Goal: Information Seeking & Learning: Learn about a topic

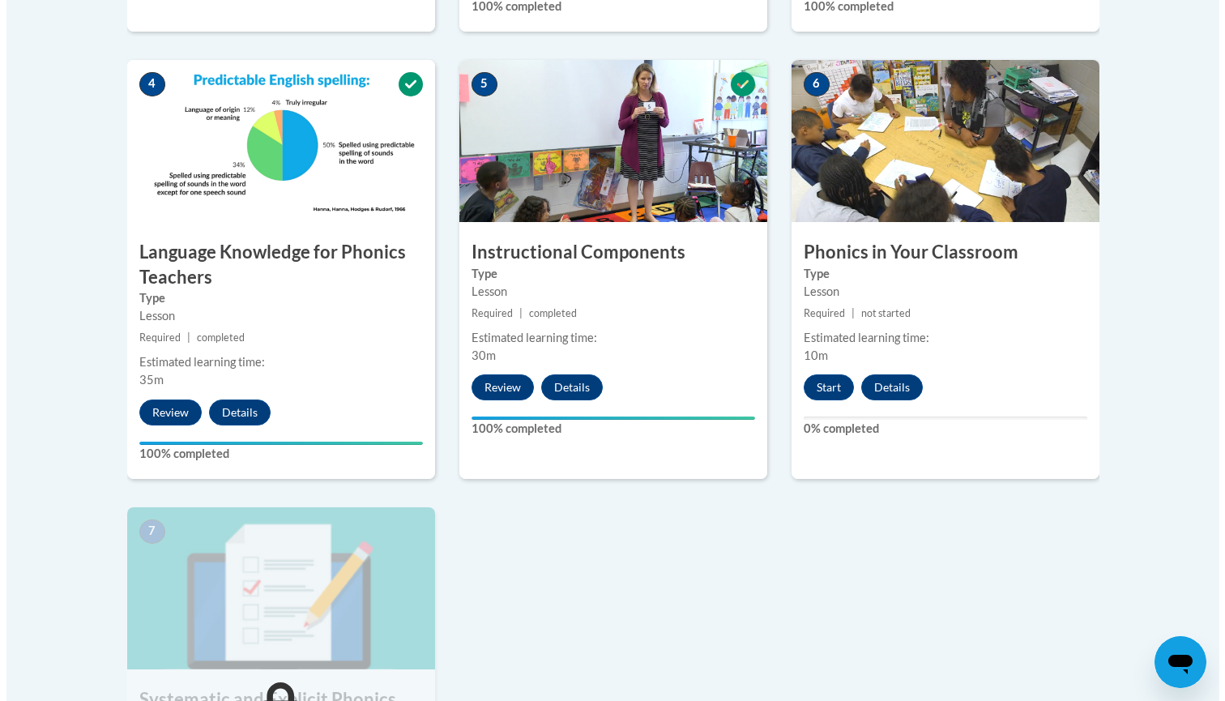
scroll to position [931, 0]
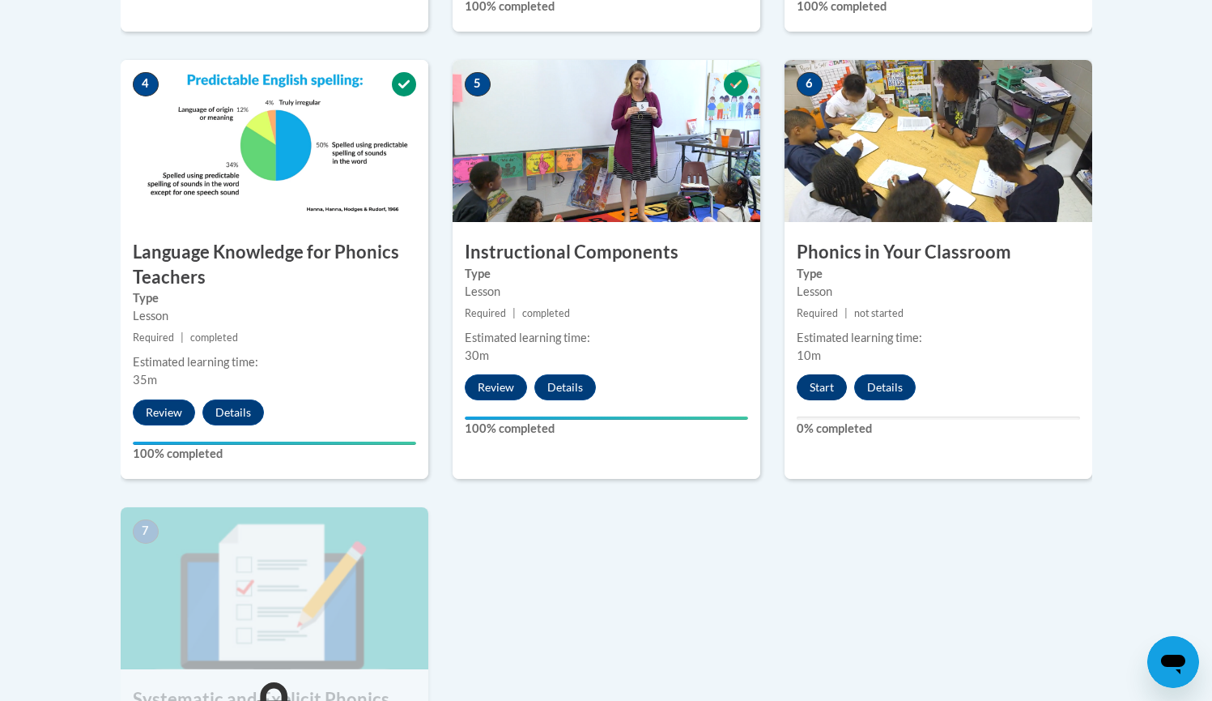
click at [813, 381] on button "Start" at bounding box center [822, 387] width 50 height 26
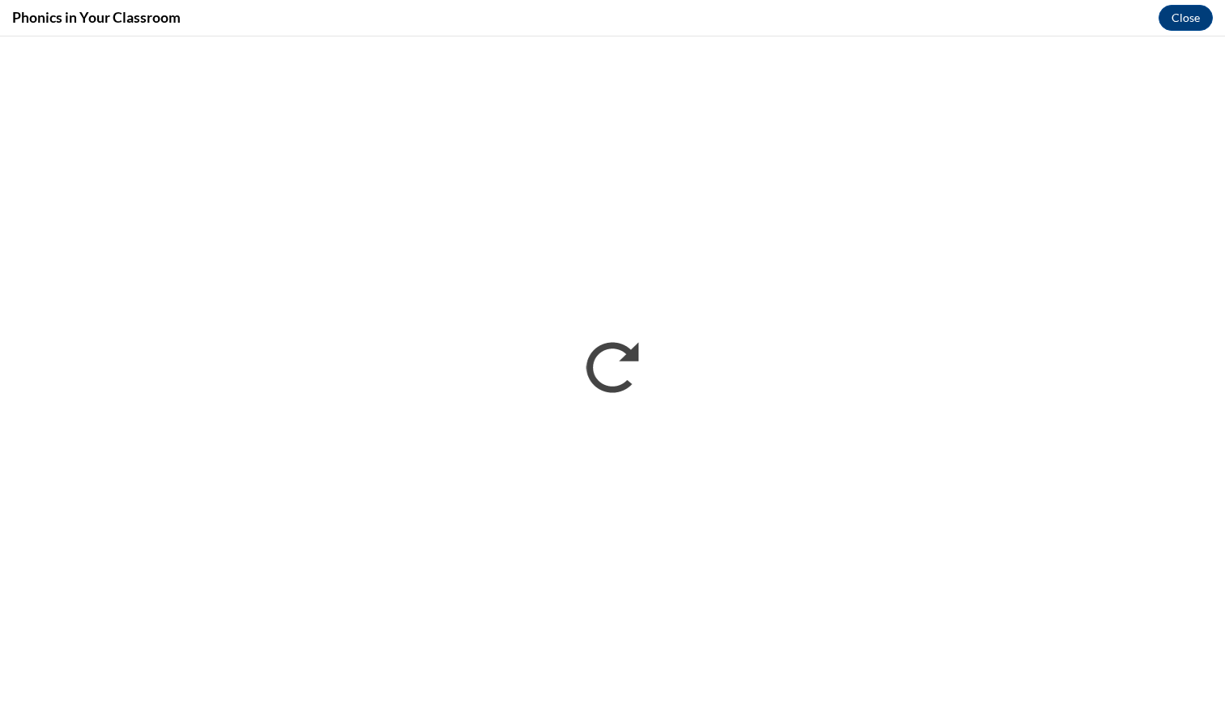
scroll to position [0, 0]
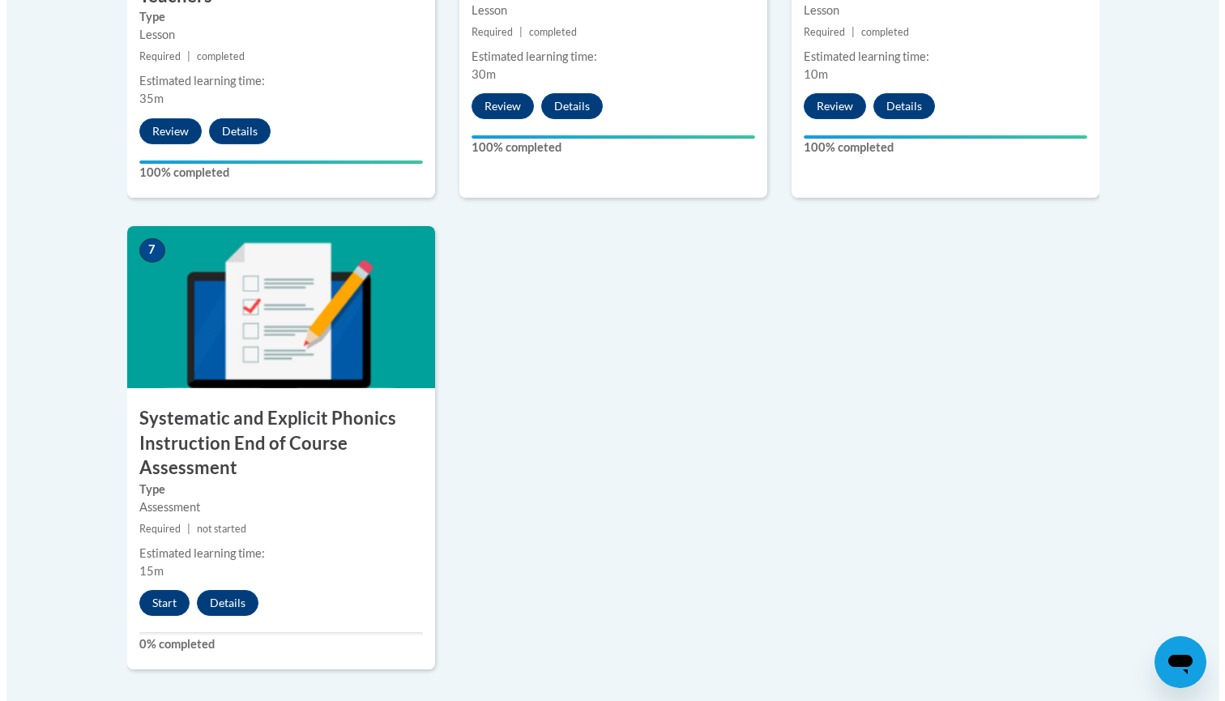
scroll to position [1214, 0]
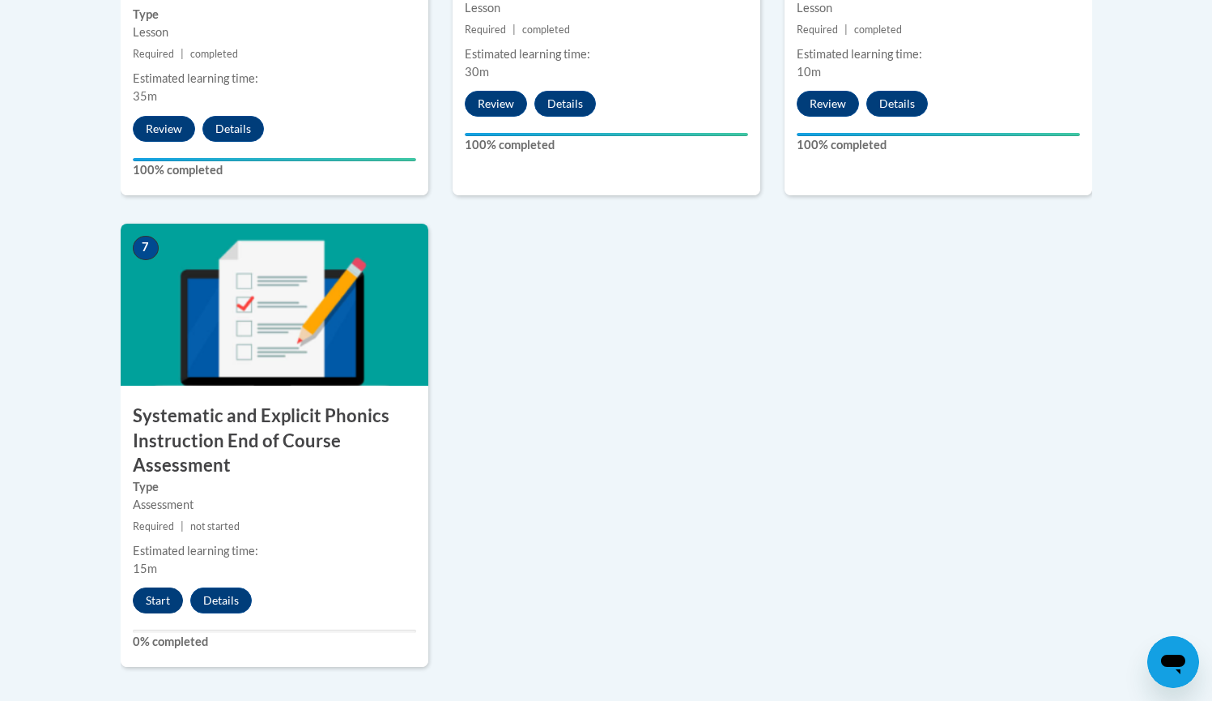
click at [153, 594] on button "Start" at bounding box center [158, 600] width 50 height 26
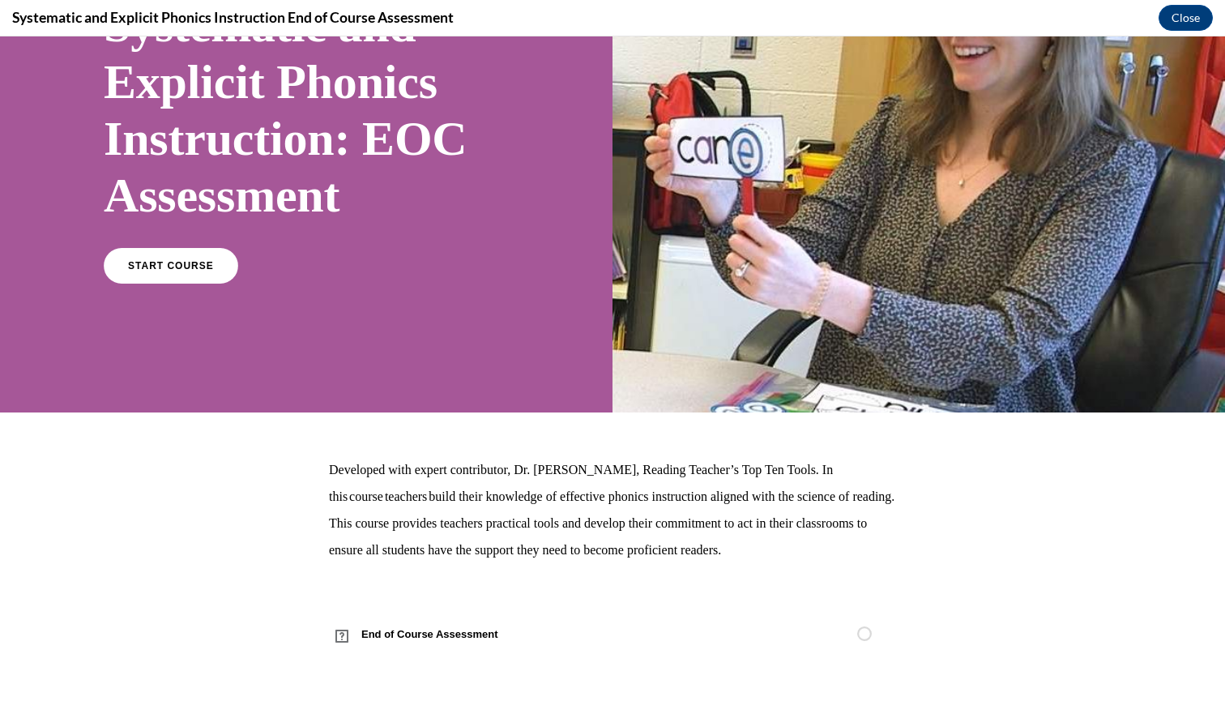
scroll to position [171, 0]
click at [130, 269] on span "START COURSE" at bounding box center [171, 266] width 90 height 12
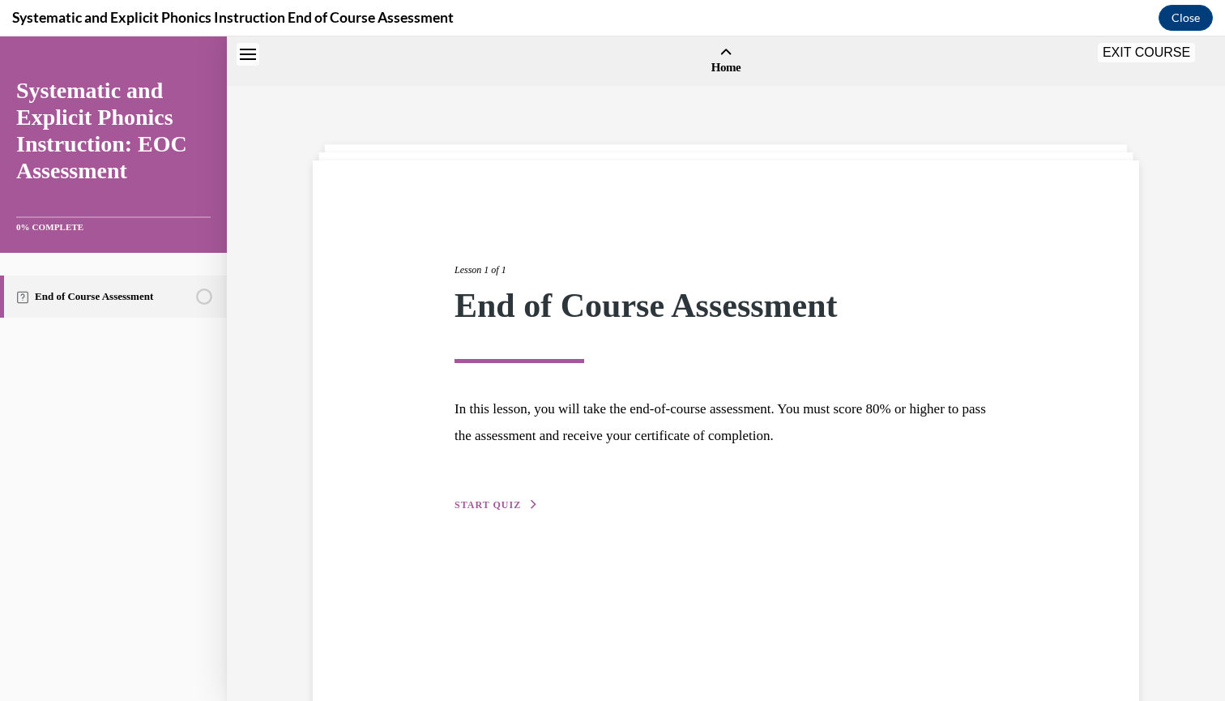
scroll to position [50, 0]
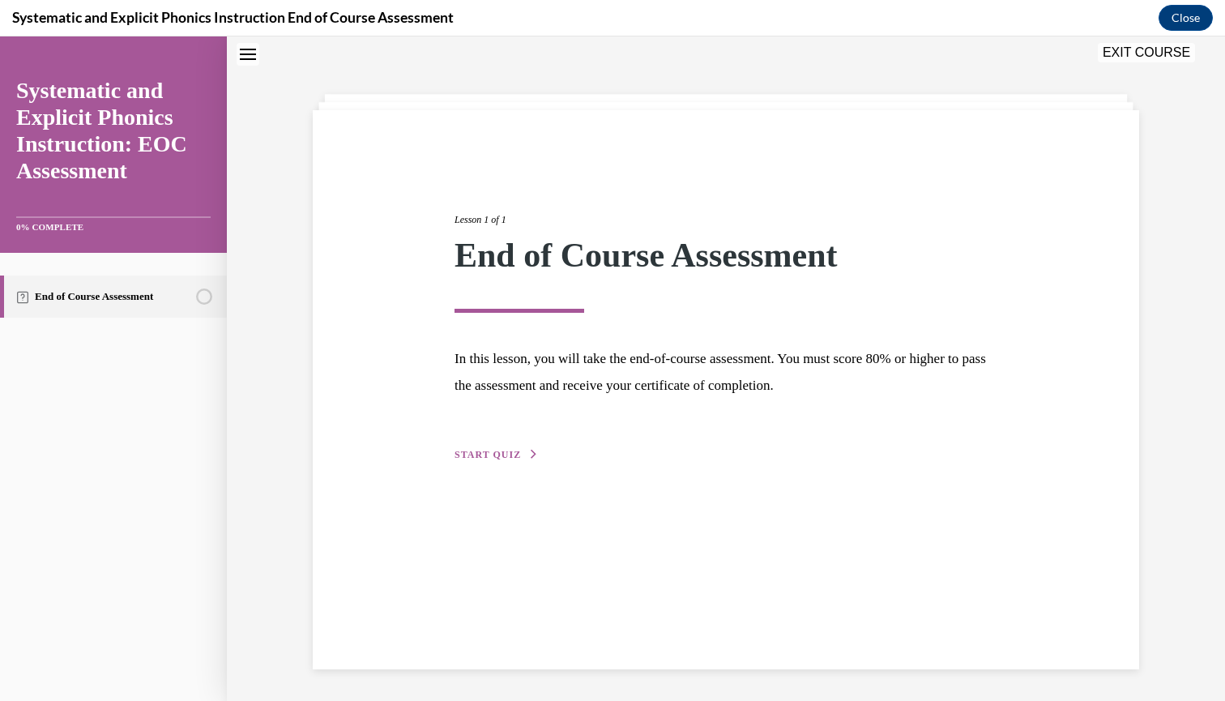
click at [468, 455] on span "START QUIZ" at bounding box center [487, 454] width 66 height 11
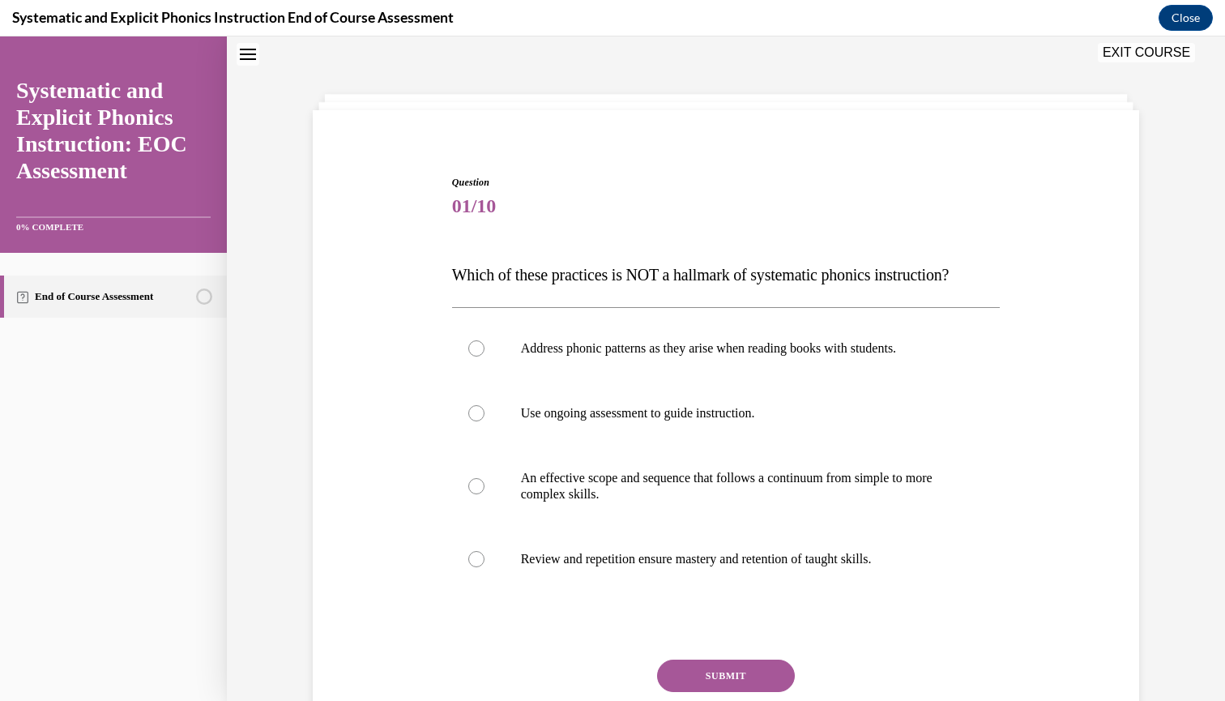
scroll to position [49, 0]
click at [509, 473] on div at bounding box center [726, 486] width 548 height 81
click at [690, 670] on button "SUBMIT" at bounding box center [726, 676] width 138 height 32
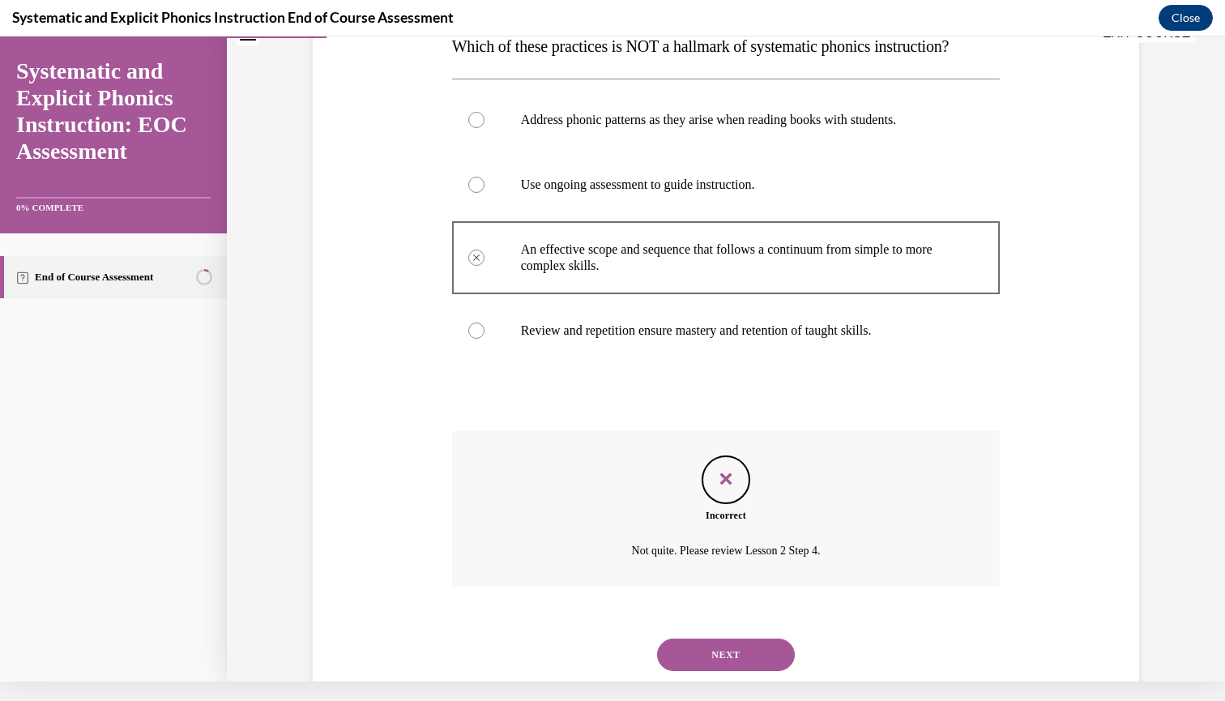
scroll to position [285, 0]
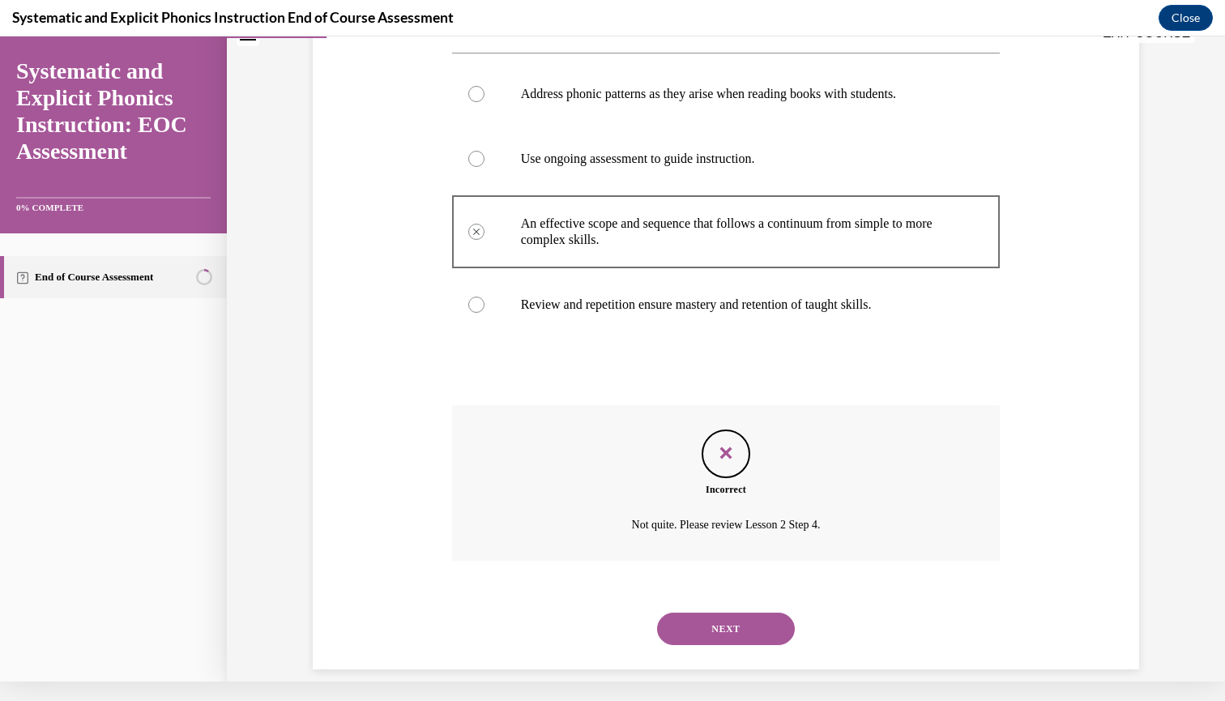
click at [700, 612] on button "NEXT" at bounding box center [726, 628] width 138 height 32
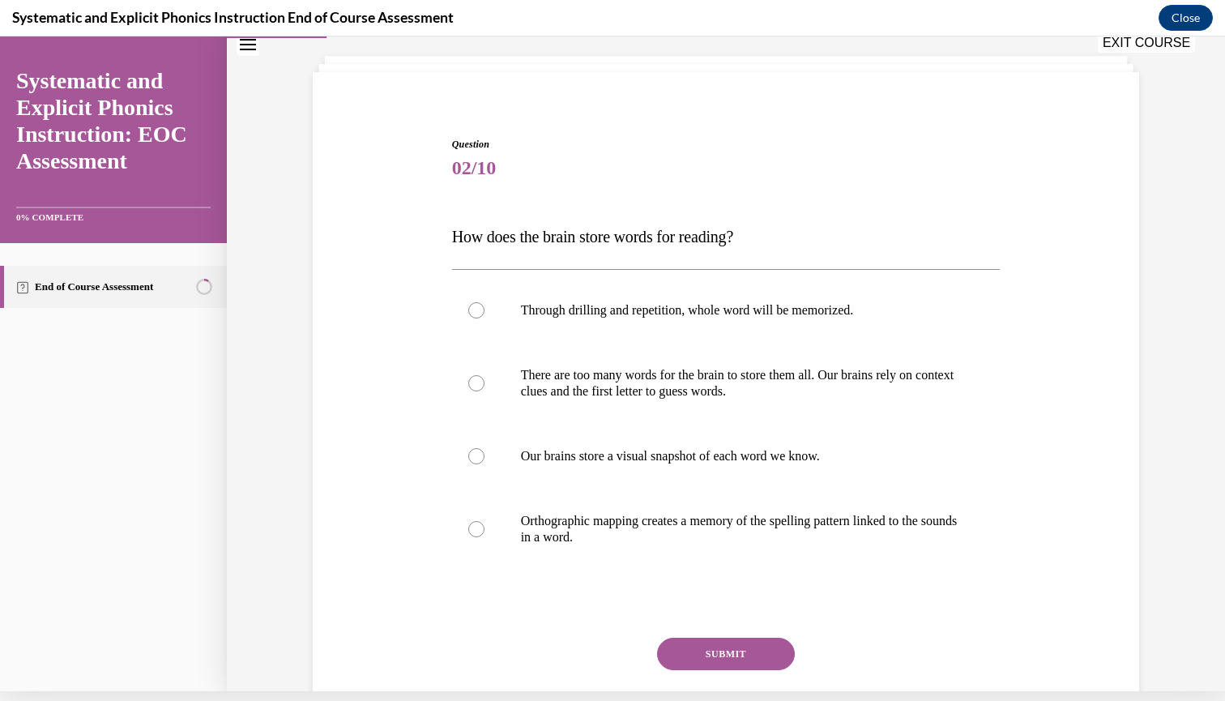
scroll to position [81, 0]
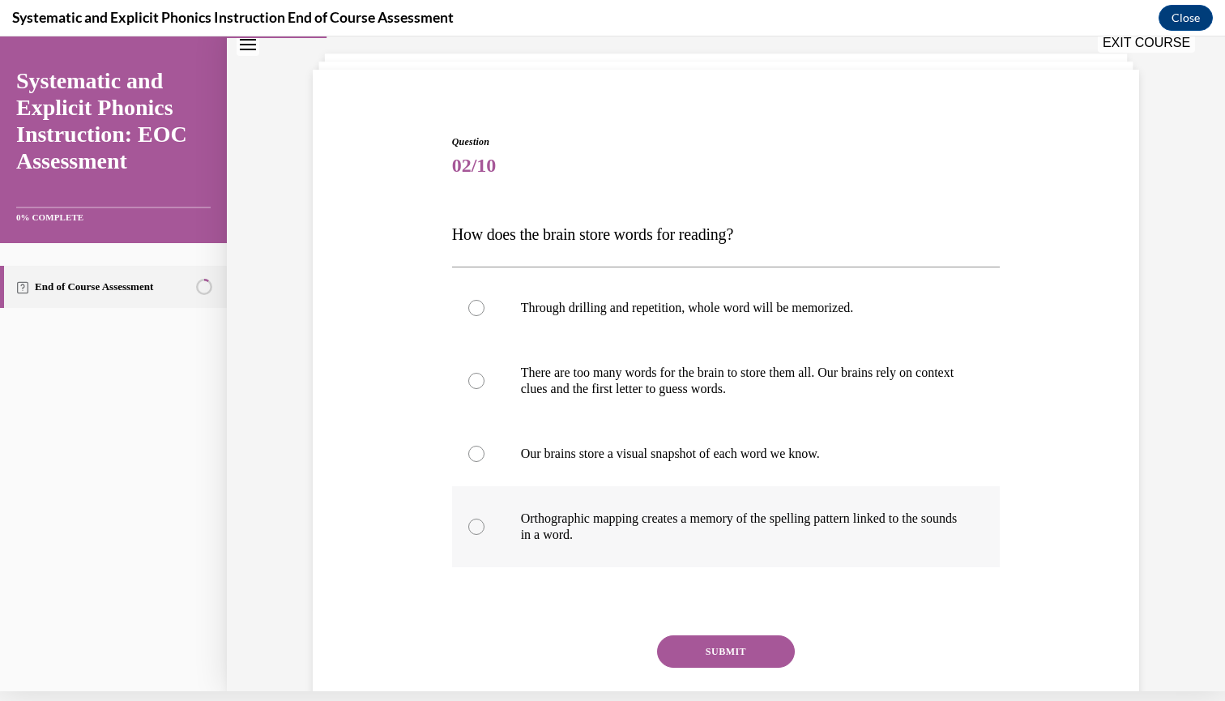
click at [576, 513] on p "Orthographic mapping creates a memory of the spelling pattern linked to the sou…" at bounding box center [740, 526] width 439 height 32
click at [699, 655] on button "SUBMIT" at bounding box center [726, 651] width 138 height 32
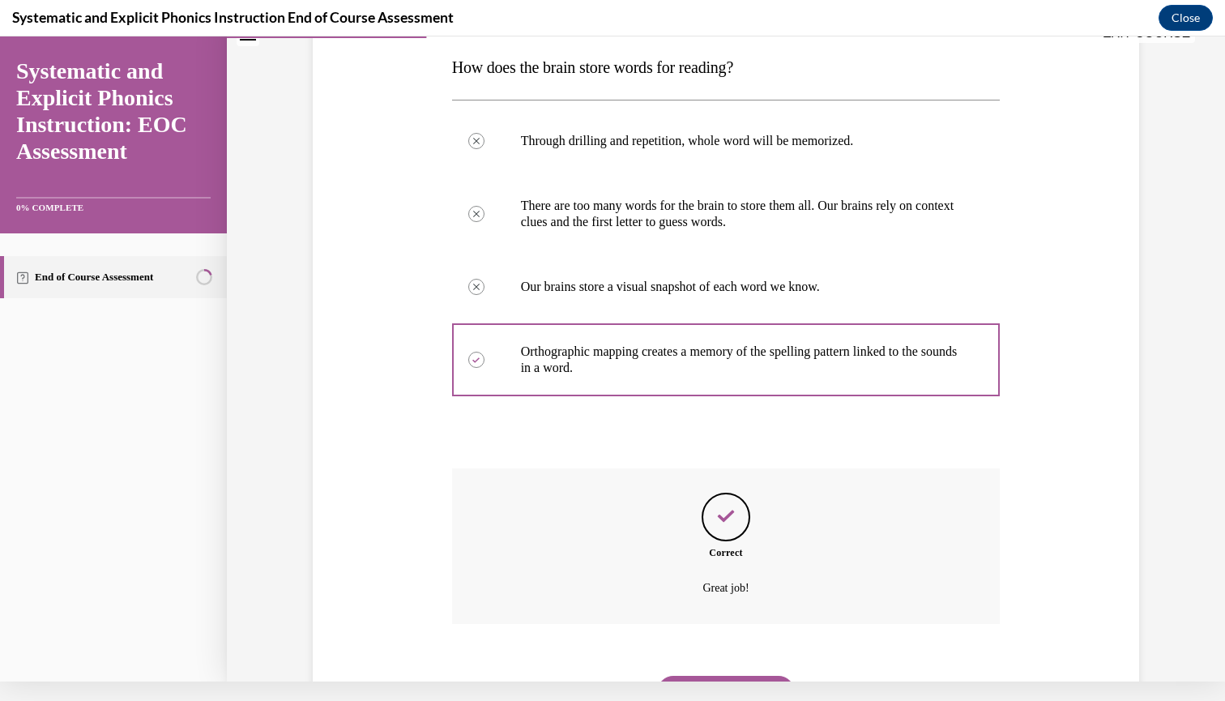
scroll to position [301, 0]
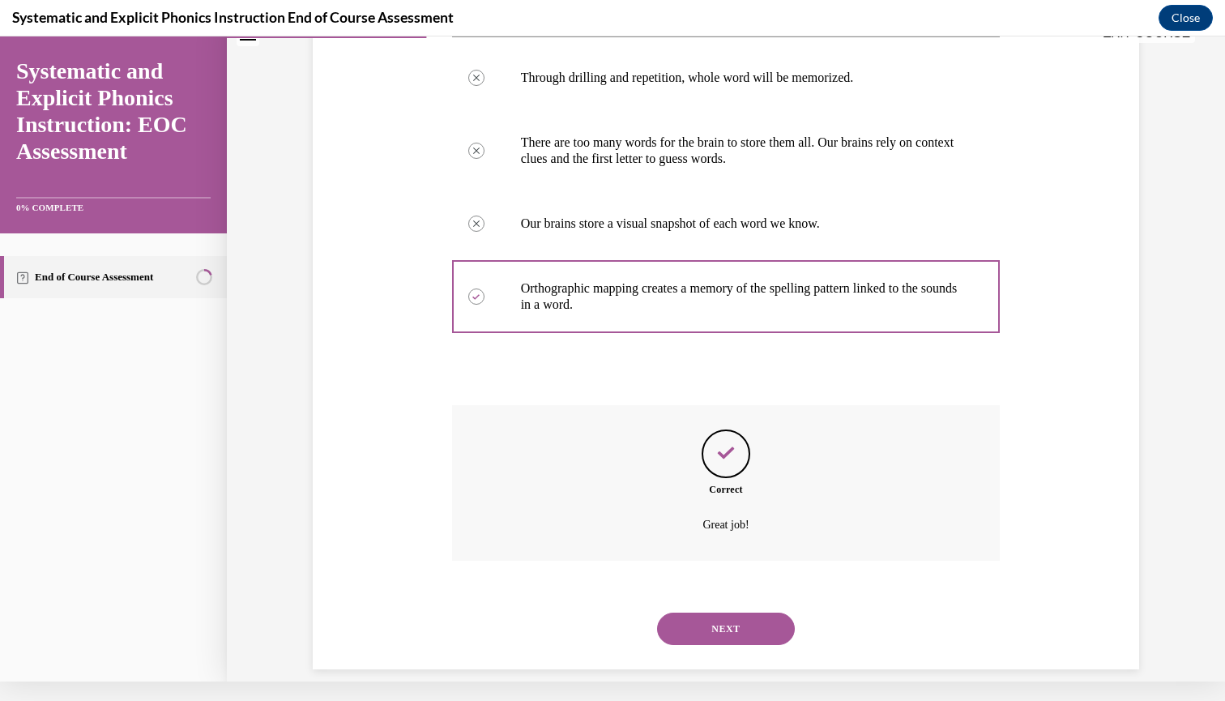
click at [698, 628] on div "NEXT" at bounding box center [726, 628] width 548 height 65
click at [695, 621] on button "NEXT" at bounding box center [726, 628] width 138 height 32
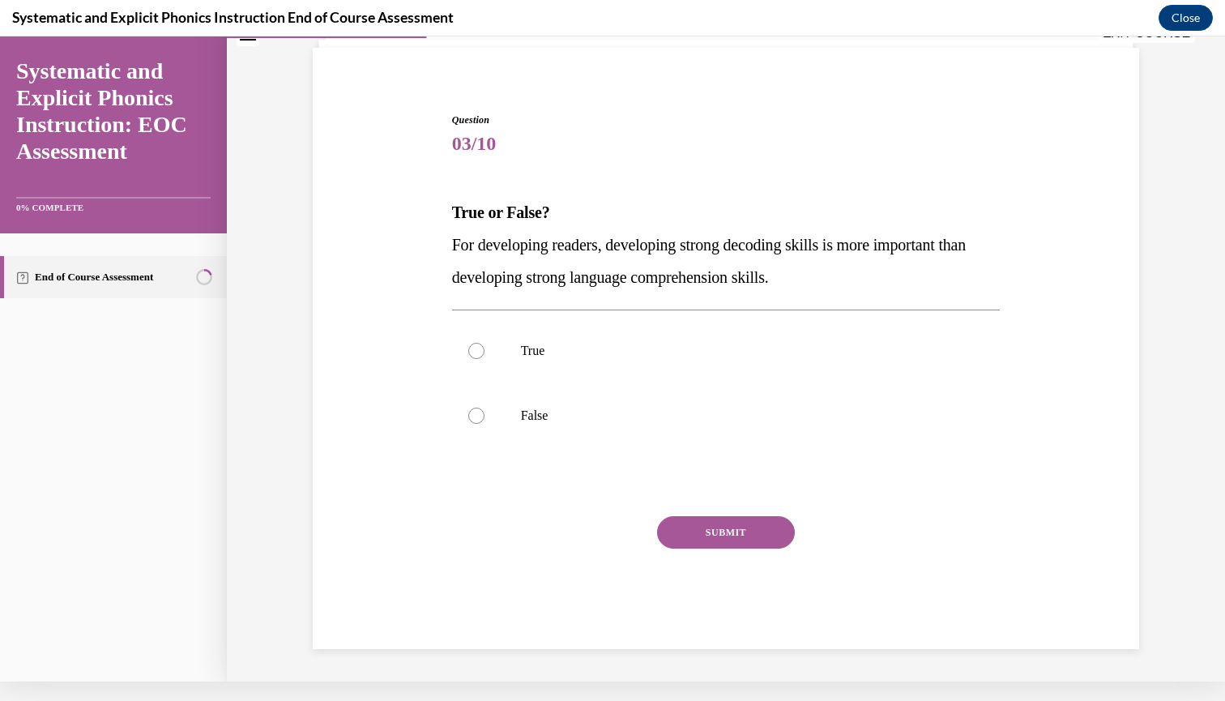
scroll to position [64, 0]
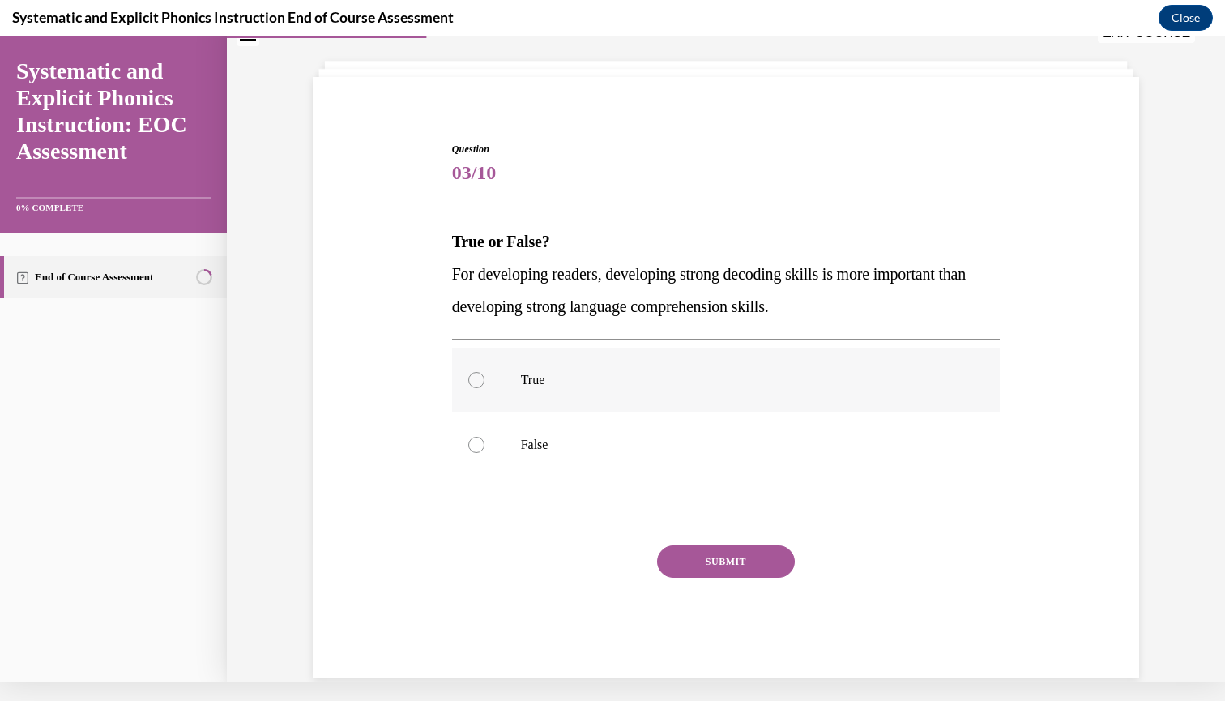
click at [570, 387] on p "True" at bounding box center [740, 380] width 439 height 16
click at [692, 556] on button "SUBMIT" at bounding box center [726, 561] width 138 height 32
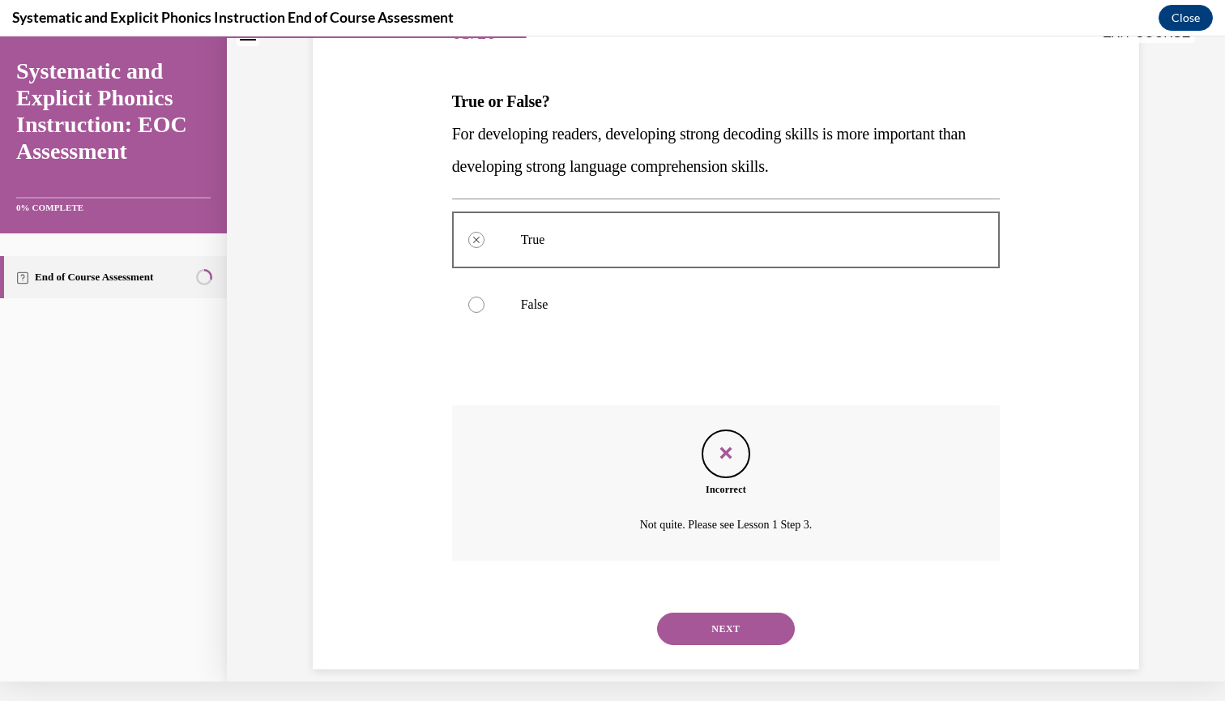
click at [717, 612] on button "NEXT" at bounding box center [726, 628] width 138 height 32
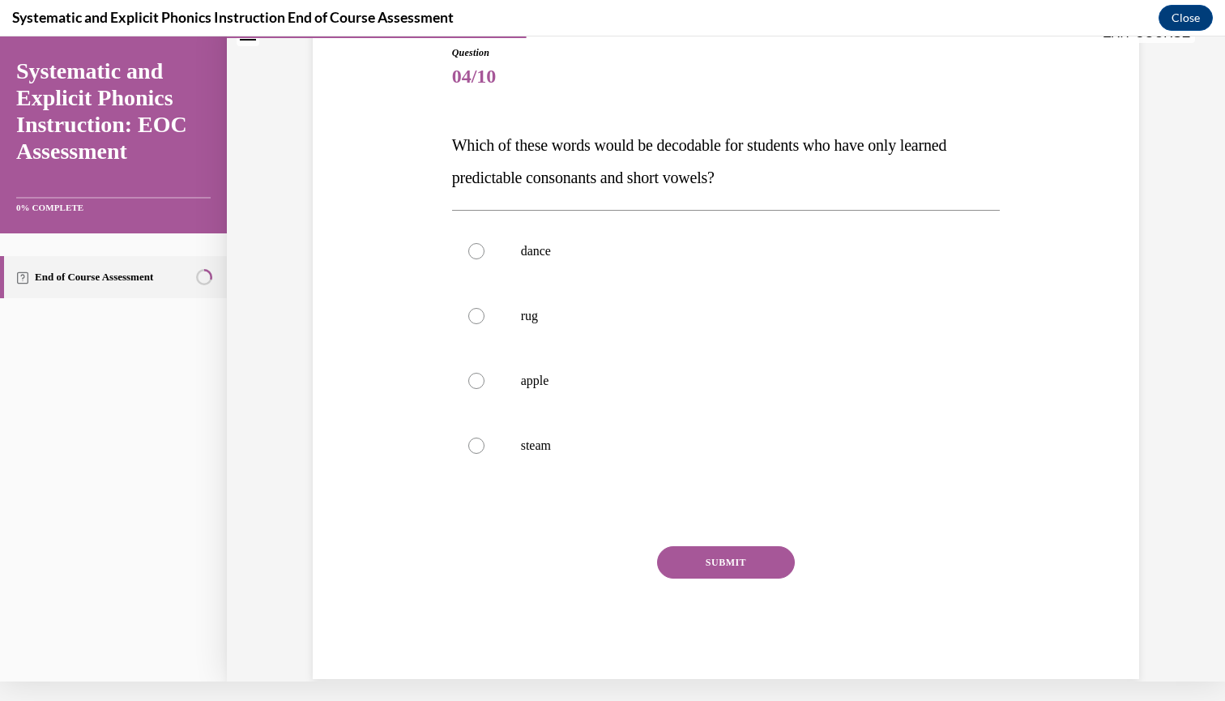
scroll to position [10, 0]
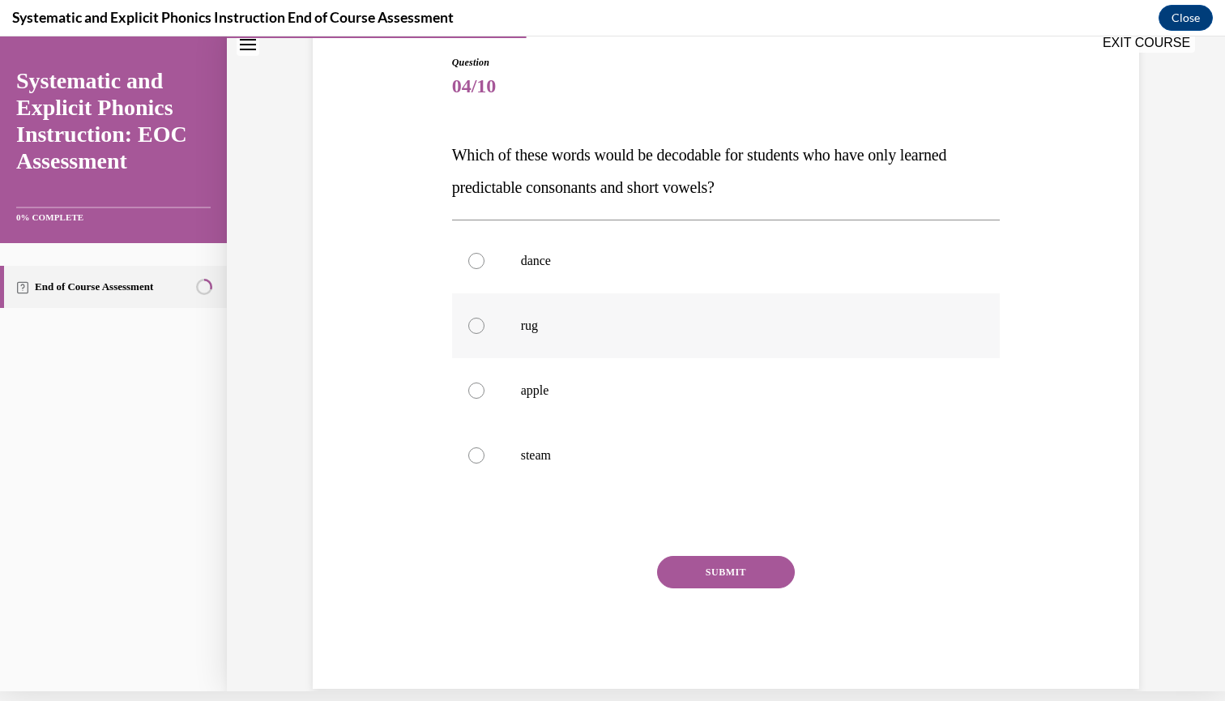
click at [533, 325] on p "rug" at bounding box center [740, 325] width 439 height 16
click at [691, 560] on button "SUBMIT" at bounding box center [726, 572] width 138 height 32
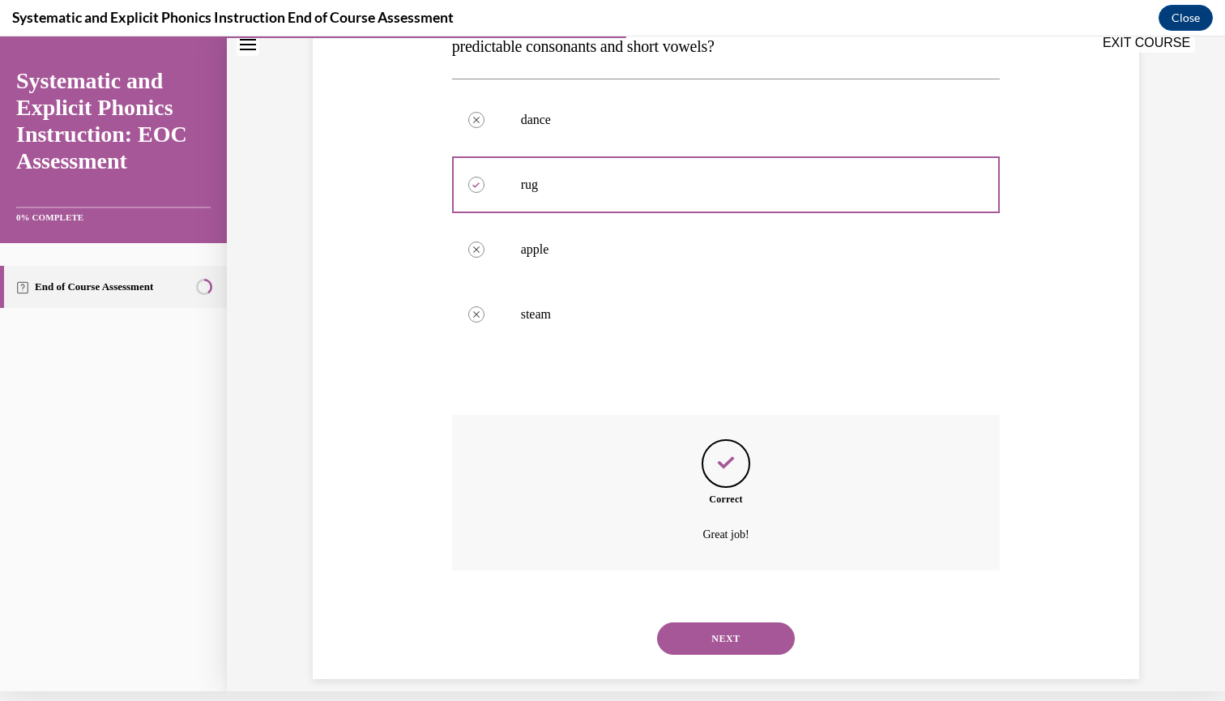
click at [707, 622] on button "NEXT" at bounding box center [726, 638] width 138 height 32
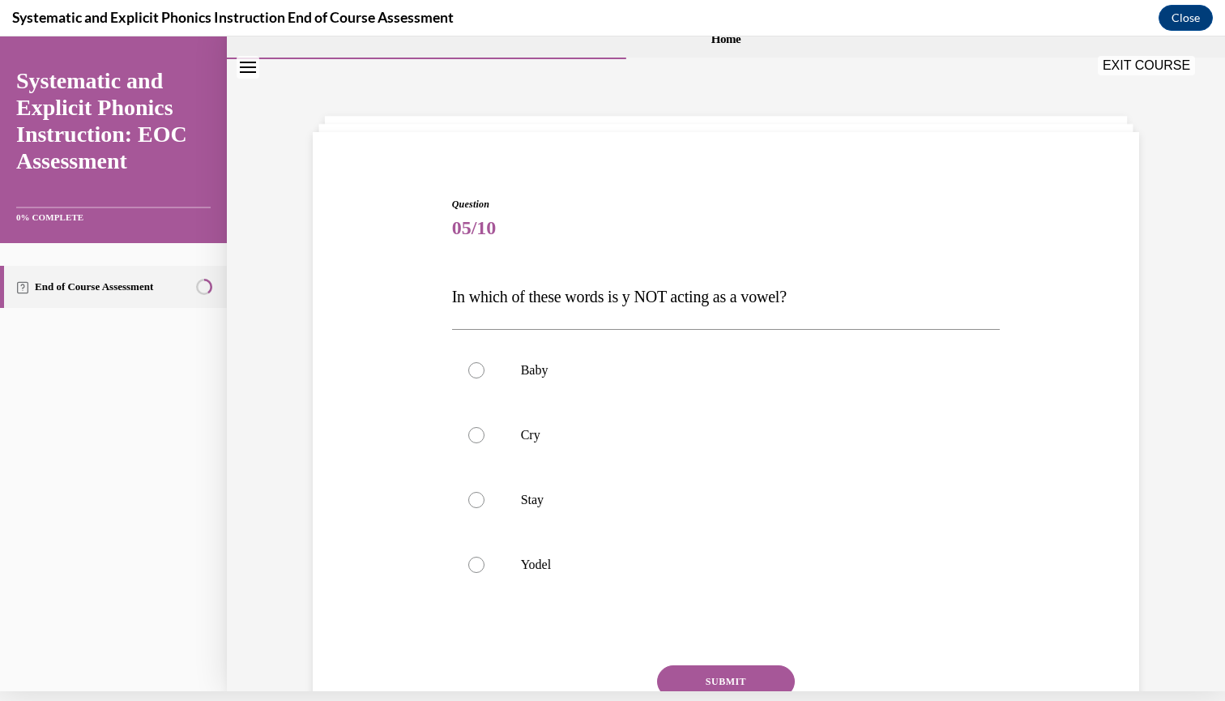
scroll to position [11, 0]
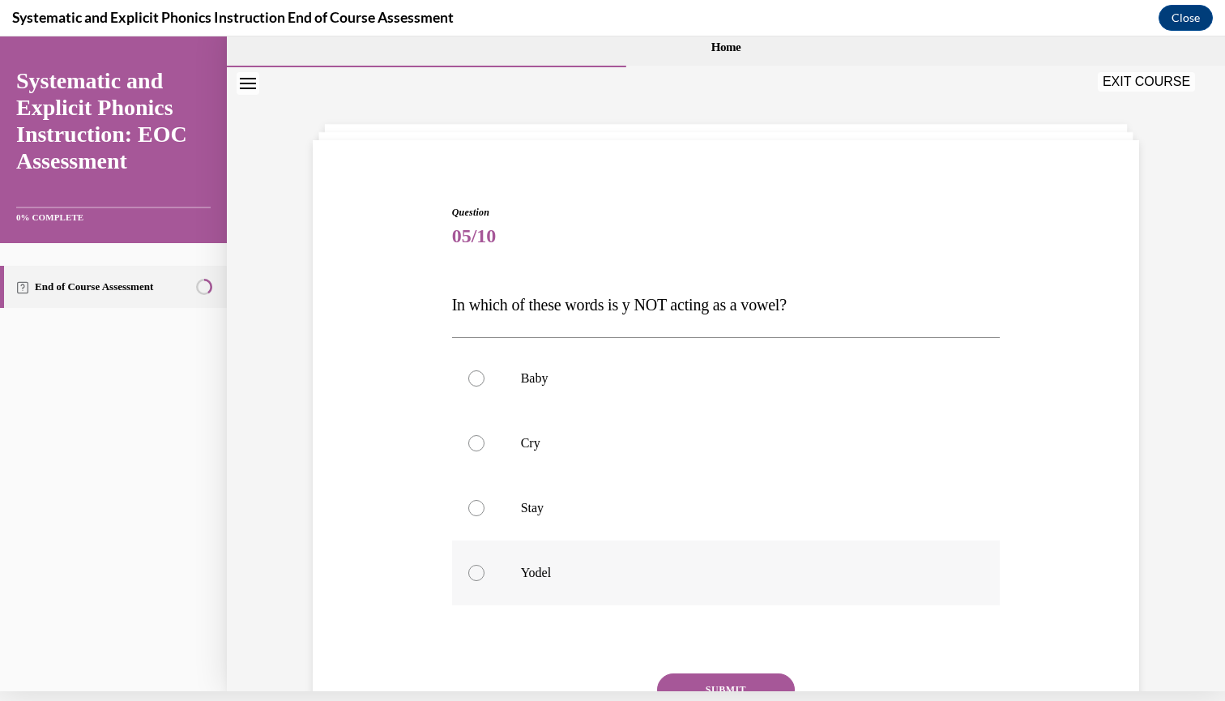
click at [521, 569] on p "Yodel" at bounding box center [740, 573] width 439 height 16
click at [670, 675] on button "SUBMIT" at bounding box center [726, 689] width 138 height 32
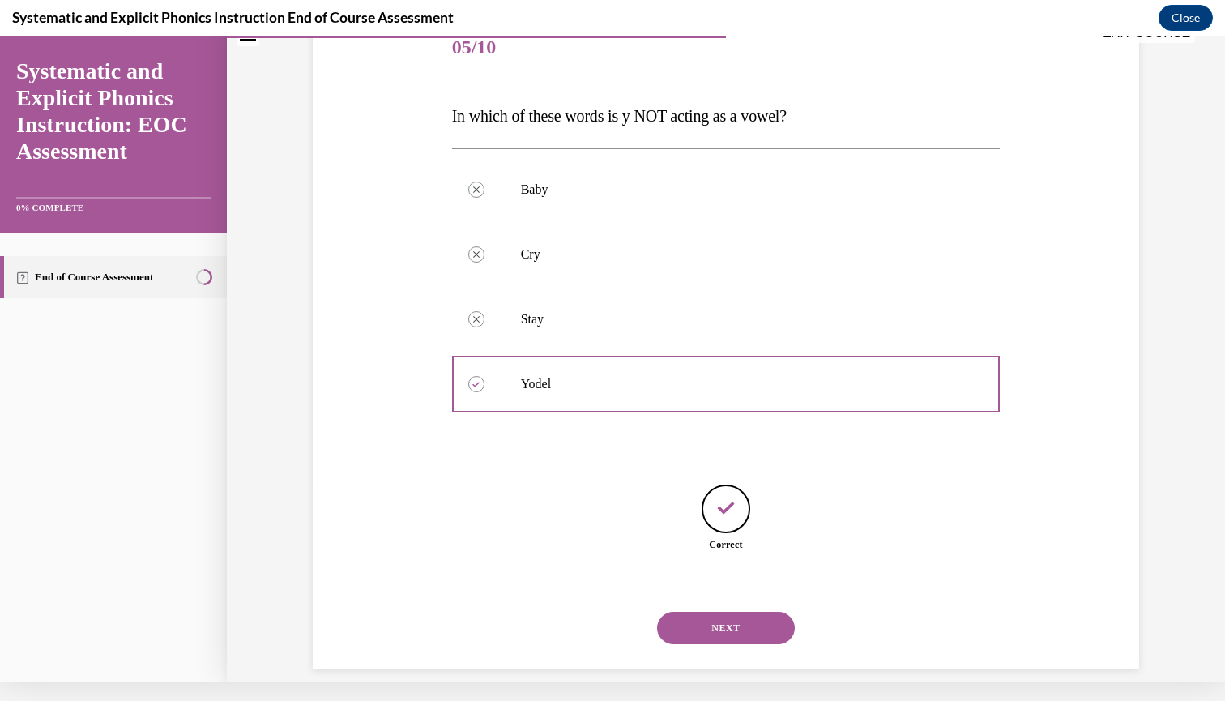
click at [696, 619] on button "NEXT" at bounding box center [726, 628] width 138 height 32
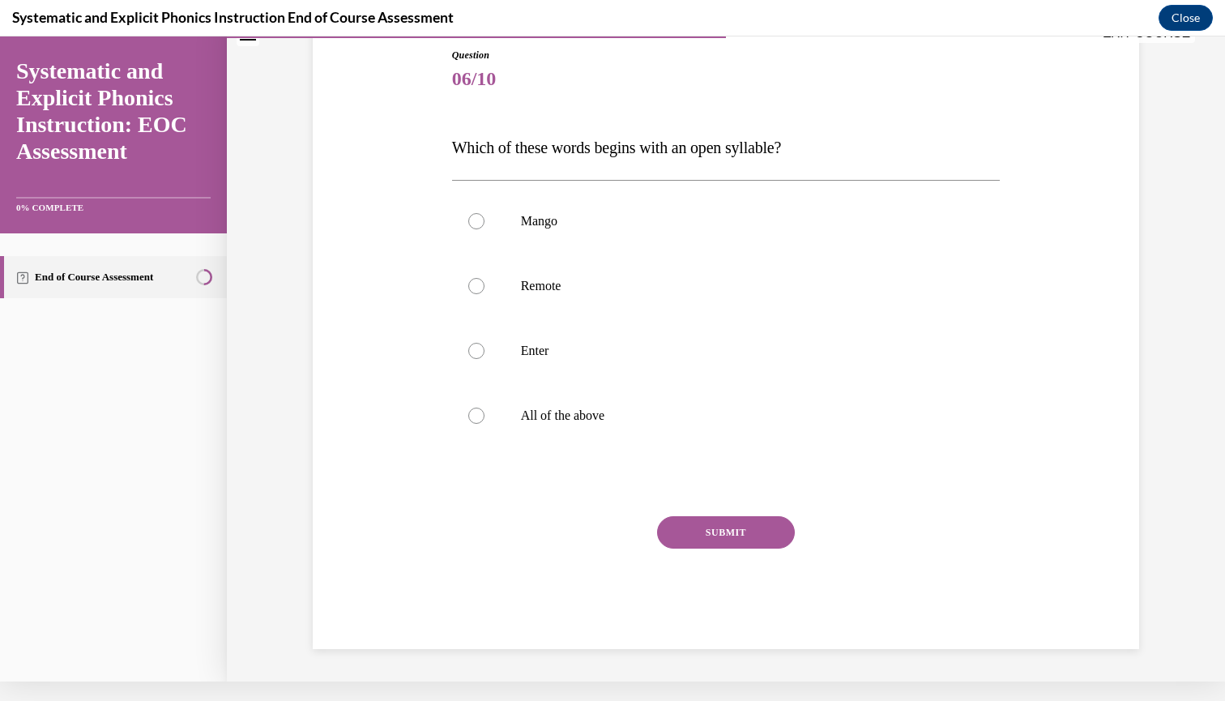
scroll to position [128, 0]
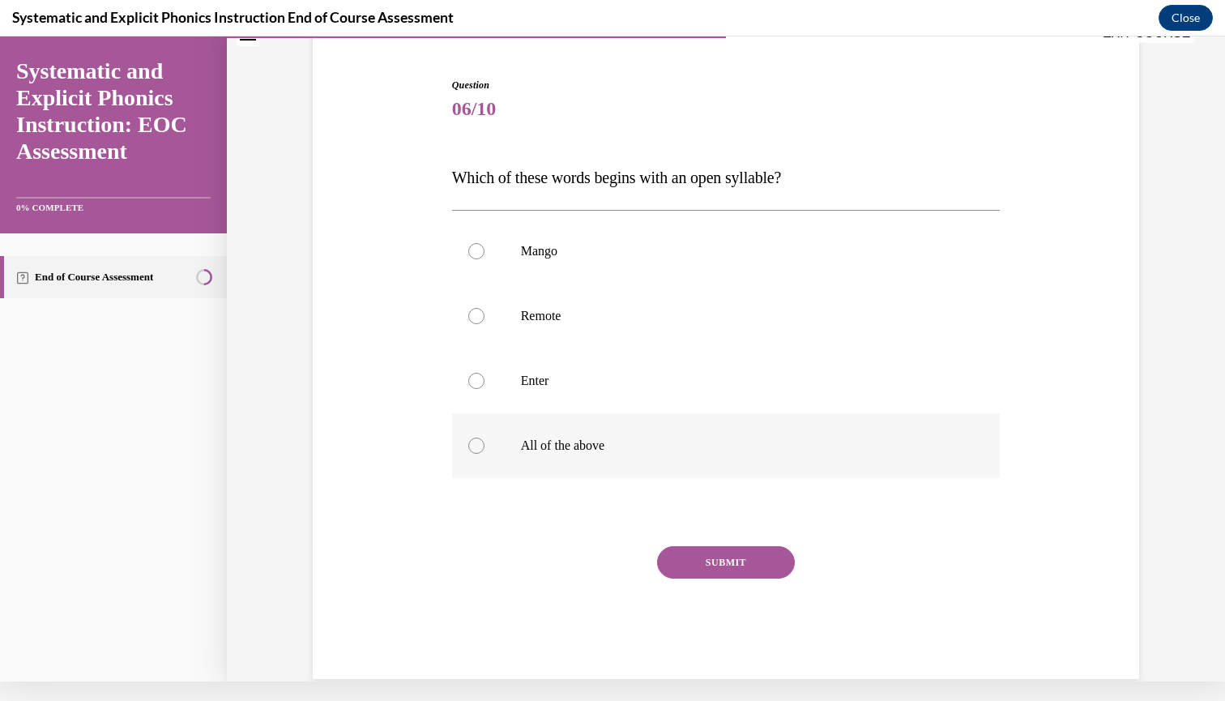
click at [537, 437] on div at bounding box center [726, 445] width 548 height 65
click at [703, 571] on button "SUBMIT" at bounding box center [726, 562] width 138 height 32
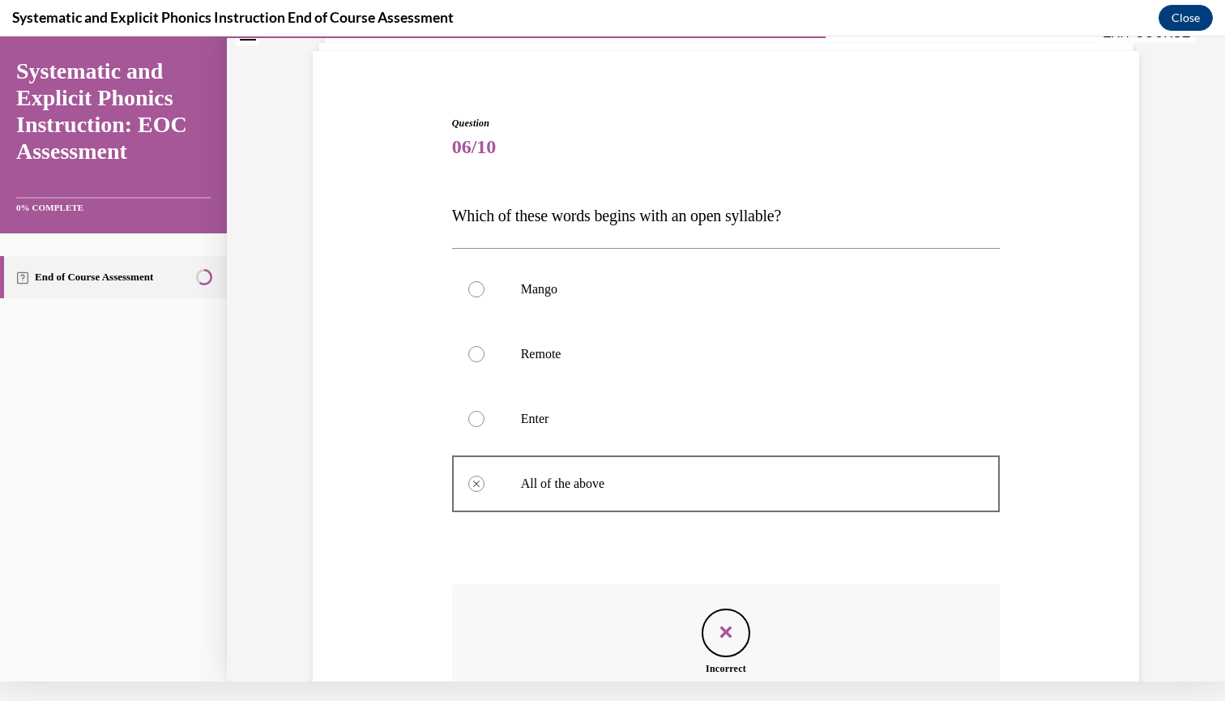
scroll to position [269, 0]
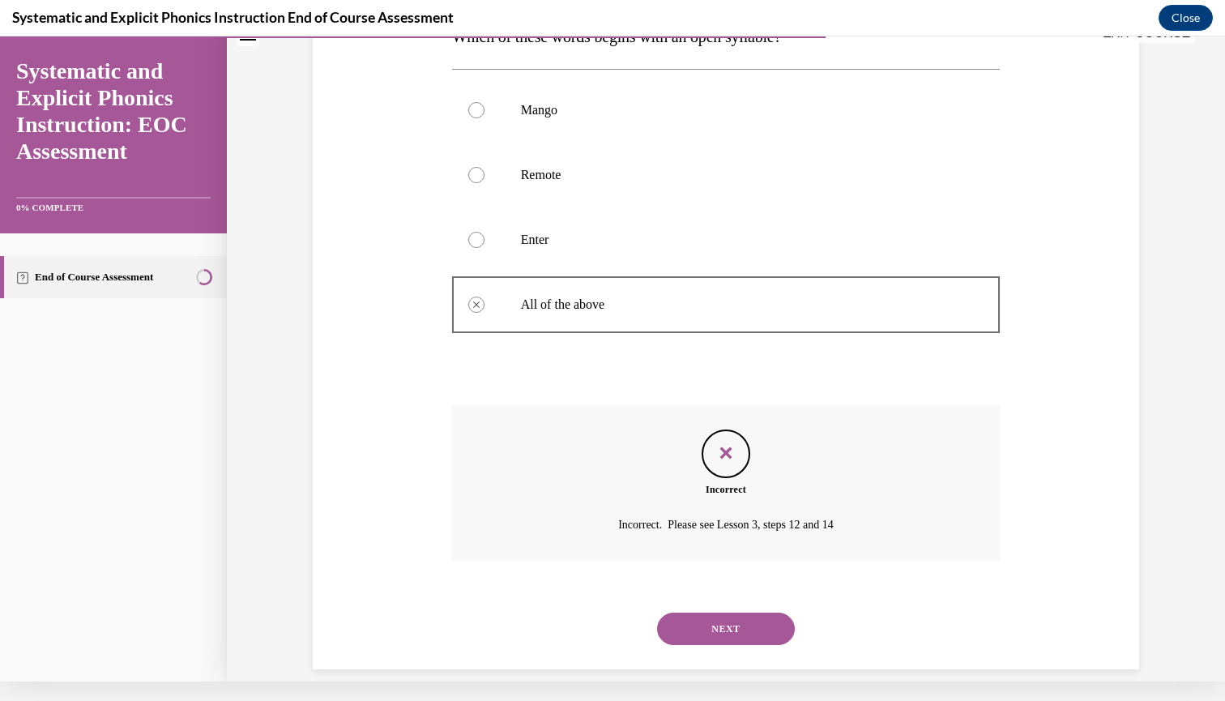
click at [713, 612] on button "NEXT" at bounding box center [726, 628] width 138 height 32
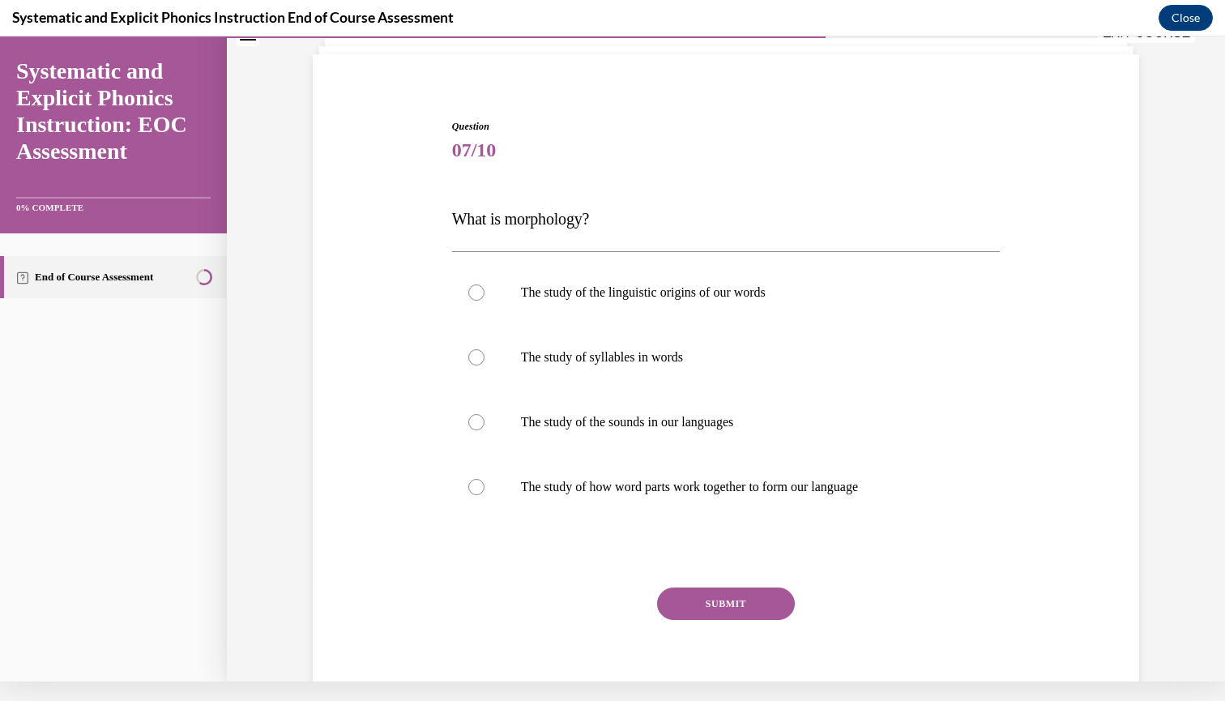
scroll to position [83, 0]
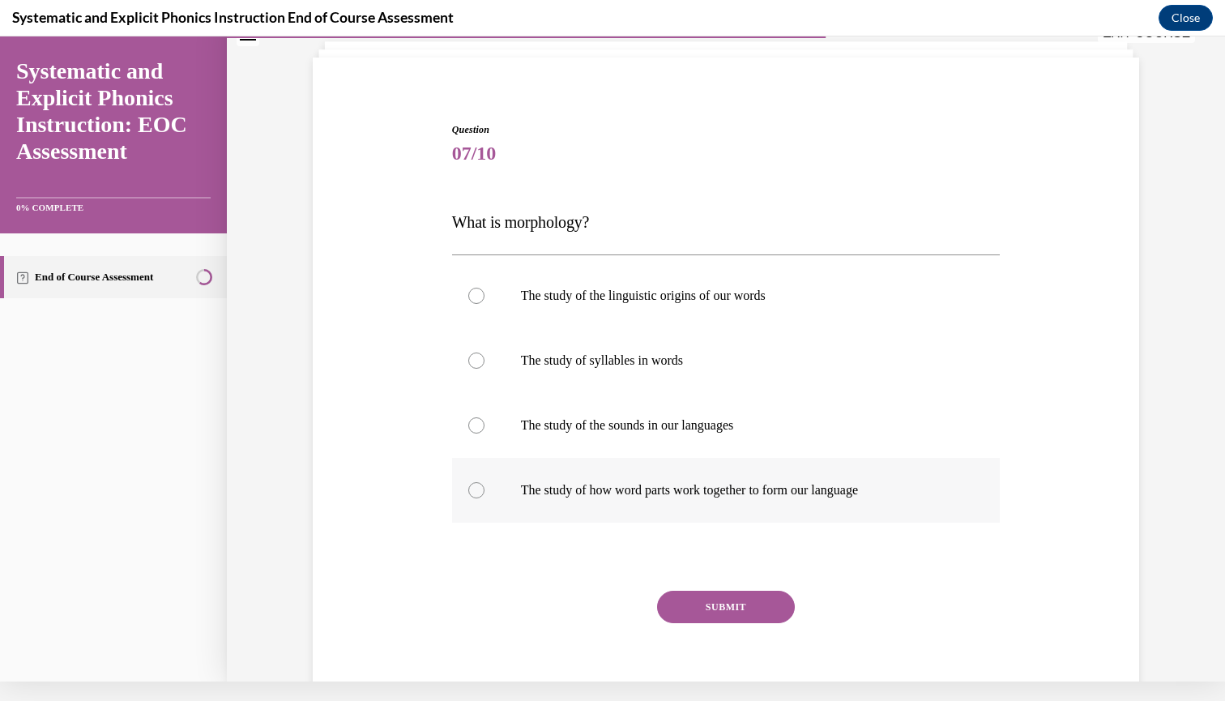
click at [555, 488] on p "The study of how word parts work together to form our language" at bounding box center [740, 490] width 439 height 16
click at [693, 612] on button "SUBMIT" at bounding box center [726, 606] width 138 height 32
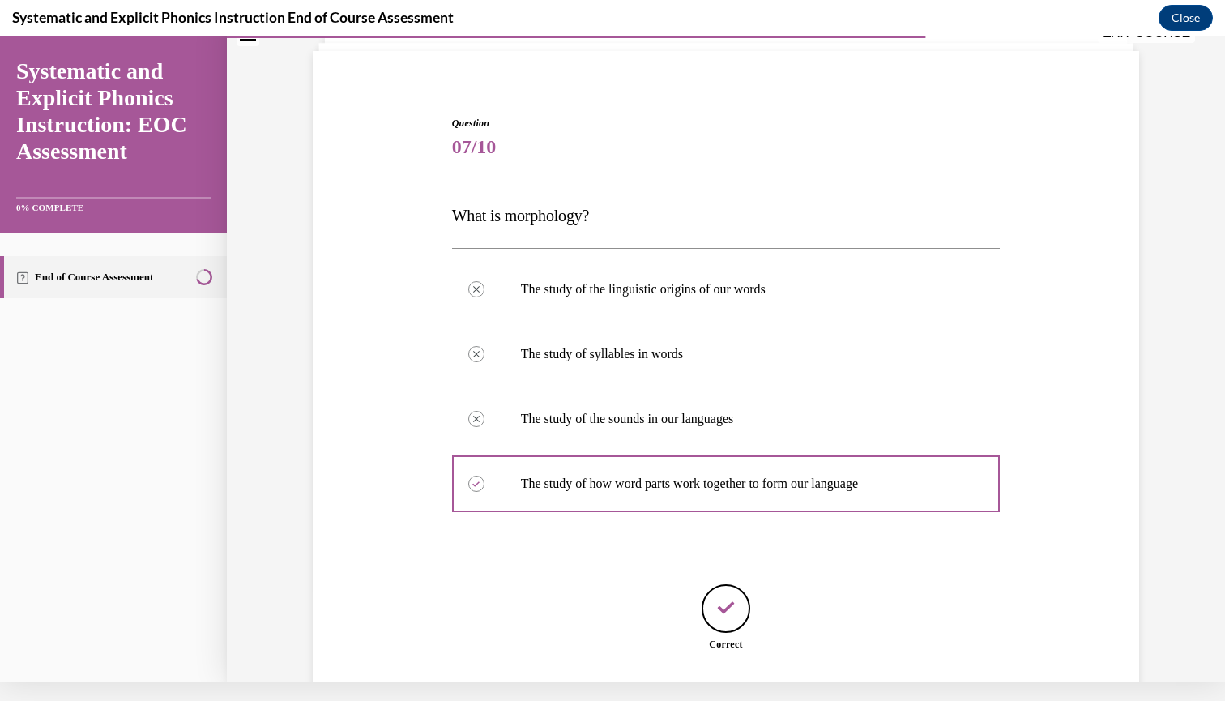
scroll to position [190, 0]
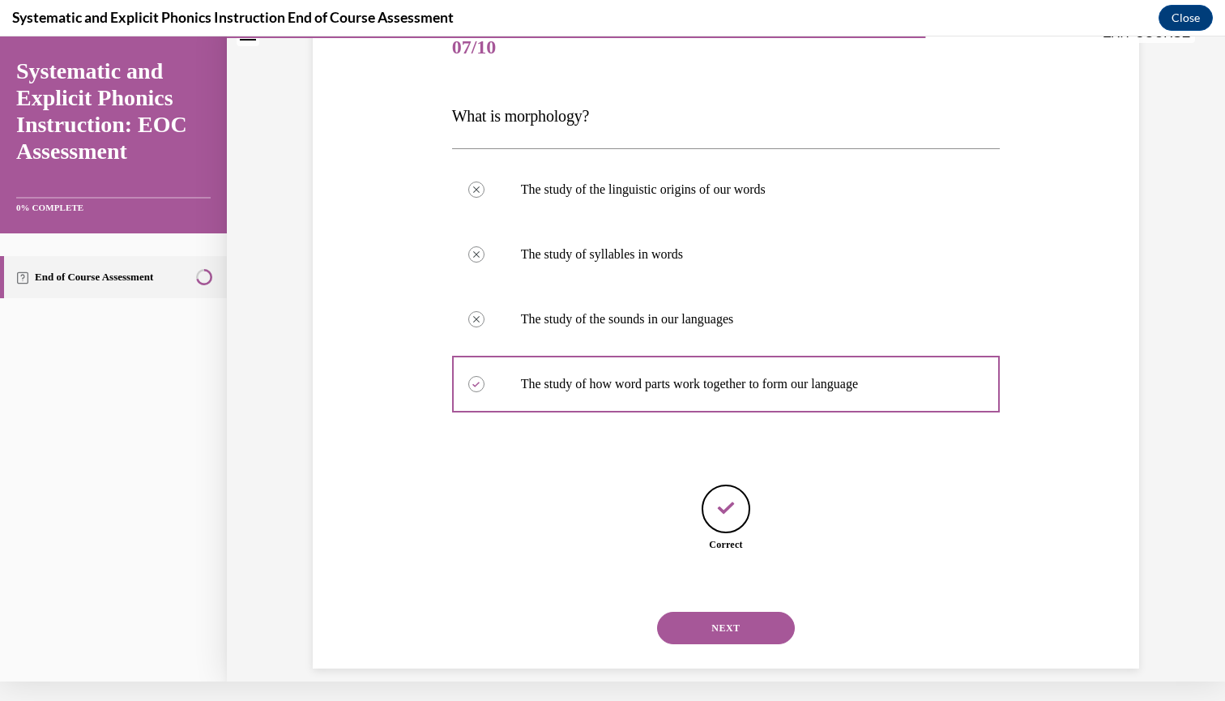
click at [709, 615] on button "NEXT" at bounding box center [726, 628] width 138 height 32
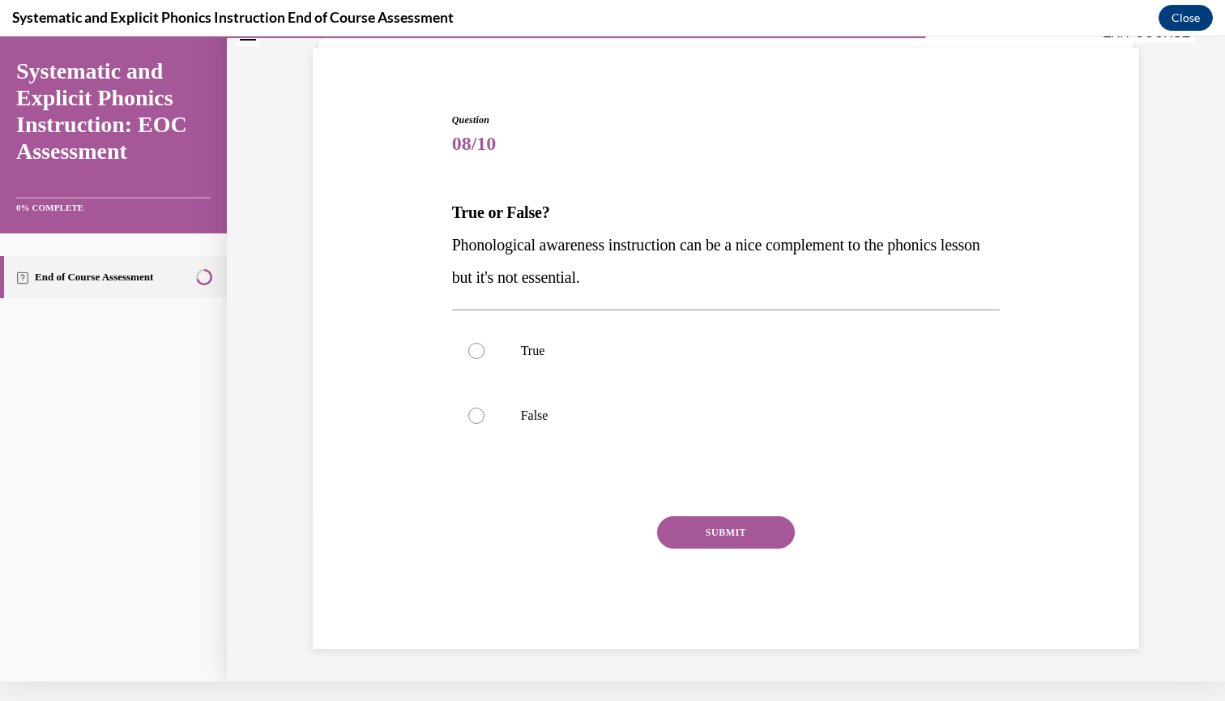
scroll to position [70, 0]
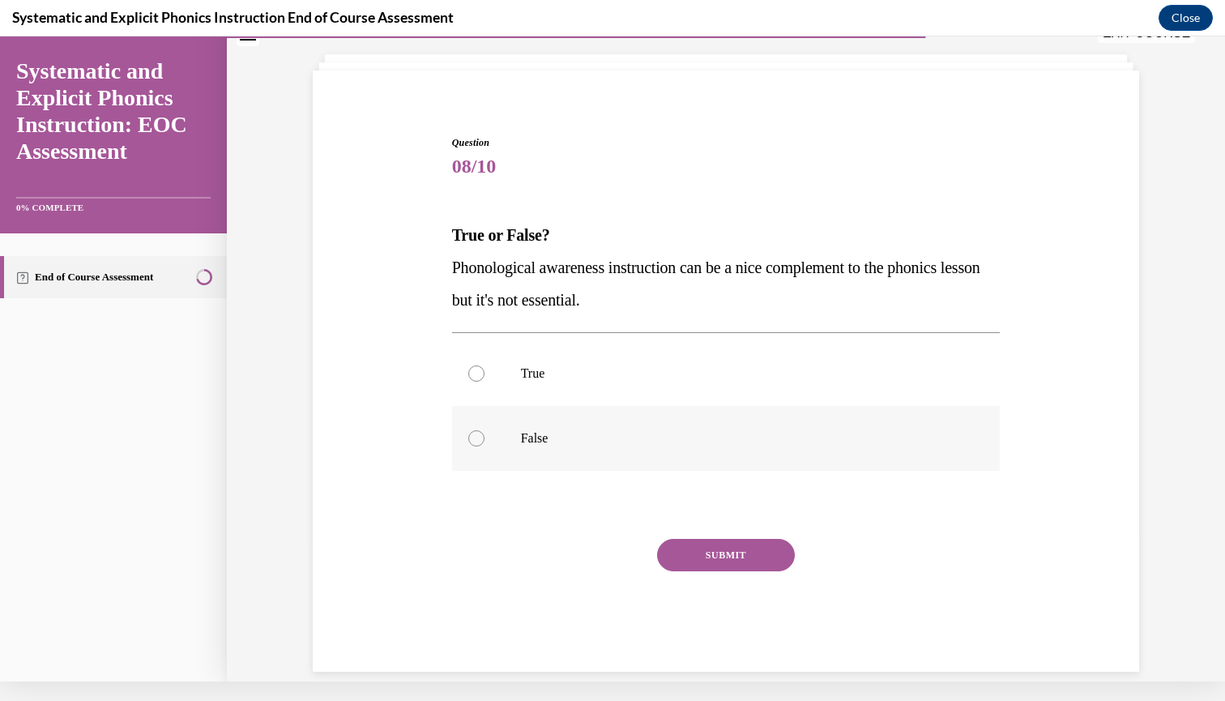
click at [503, 448] on div at bounding box center [726, 438] width 548 height 65
click at [698, 557] on button "SUBMIT" at bounding box center [726, 555] width 138 height 32
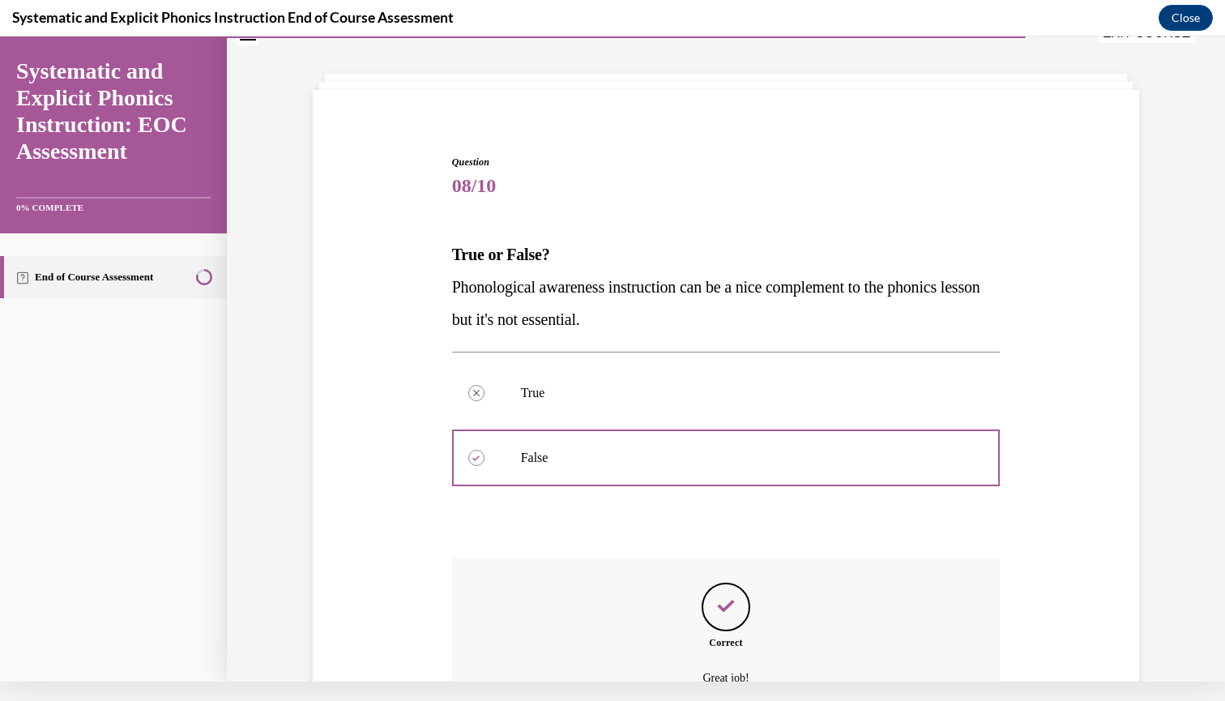
scroll to position [204, 0]
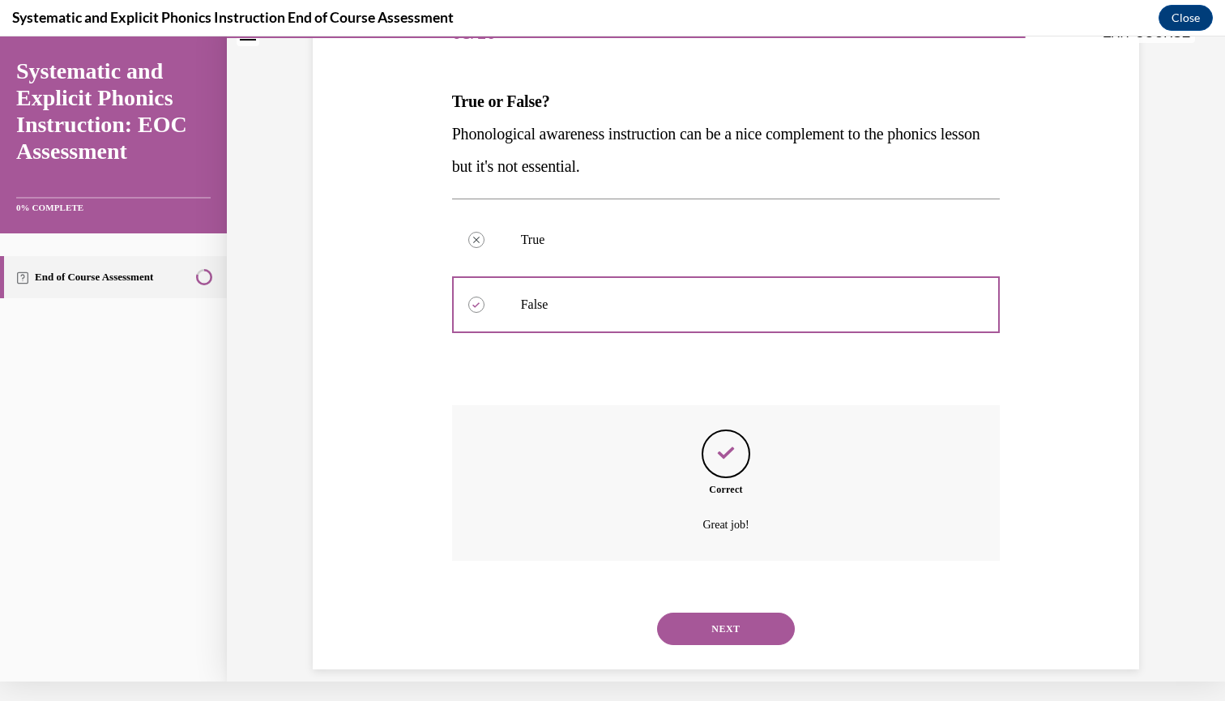
click at [715, 612] on button "NEXT" at bounding box center [726, 628] width 138 height 32
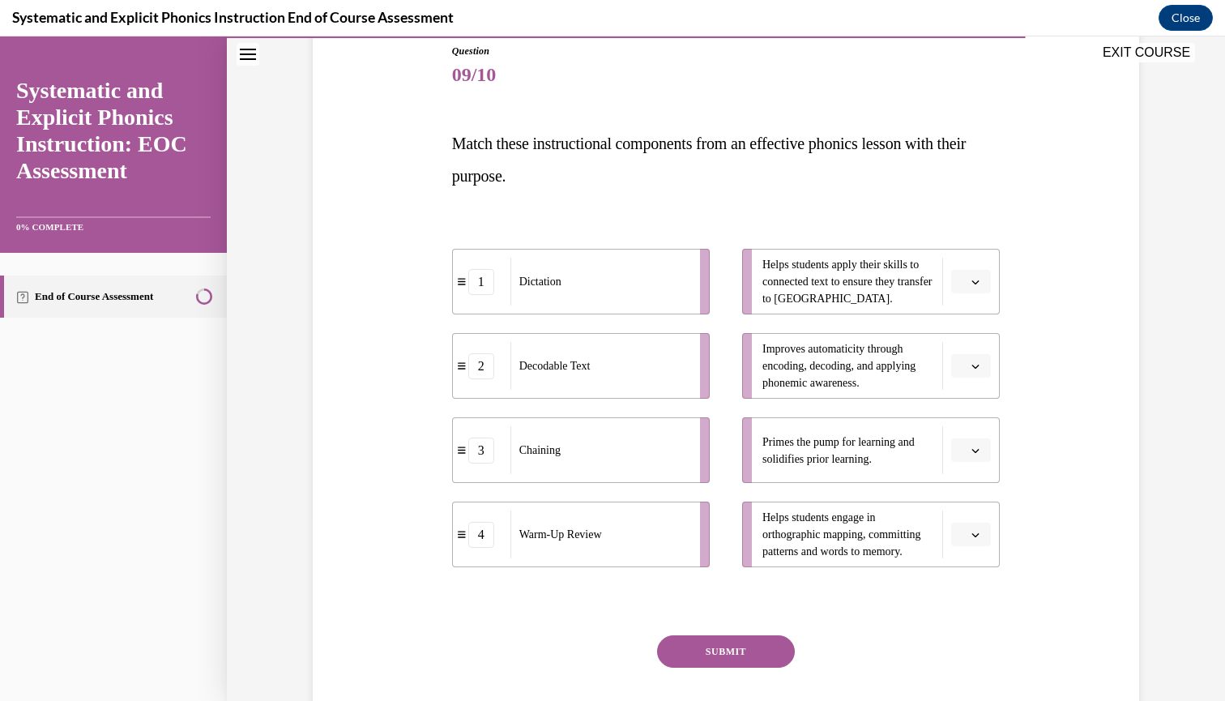
click at [951, 450] on button "button" at bounding box center [971, 450] width 40 height 24
click at [953, 613] on div "4" at bounding box center [963, 615] width 40 height 32
click at [965, 290] on button "button" at bounding box center [971, 282] width 40 height 24
click at [957, 377] on span "2" at bounding box center [959, 382] width 6 height 13
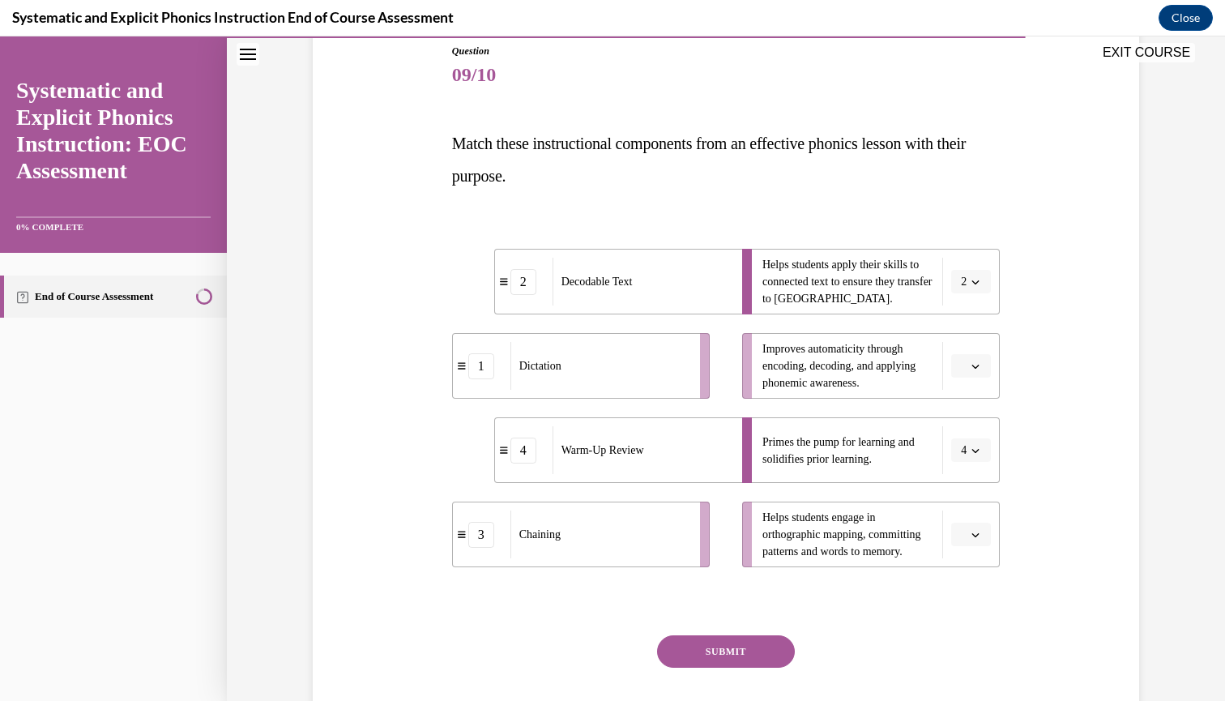
click at [969, 529] on span "button" at bounding box center [974, 534] width 11 height 11
click at [956, 399] on span "1" at bounding box center [959, 400] width 6 height 13
click at [961, 364] on button "button" at bounding box center [971, 366] width 40 height 24
click at [952, 500] on div "3" at bounding box center [963, 499] width 40 height 32
click at [756, 655] on button "SUBMIT" at bounding box center [726, 651] width 138 height 32
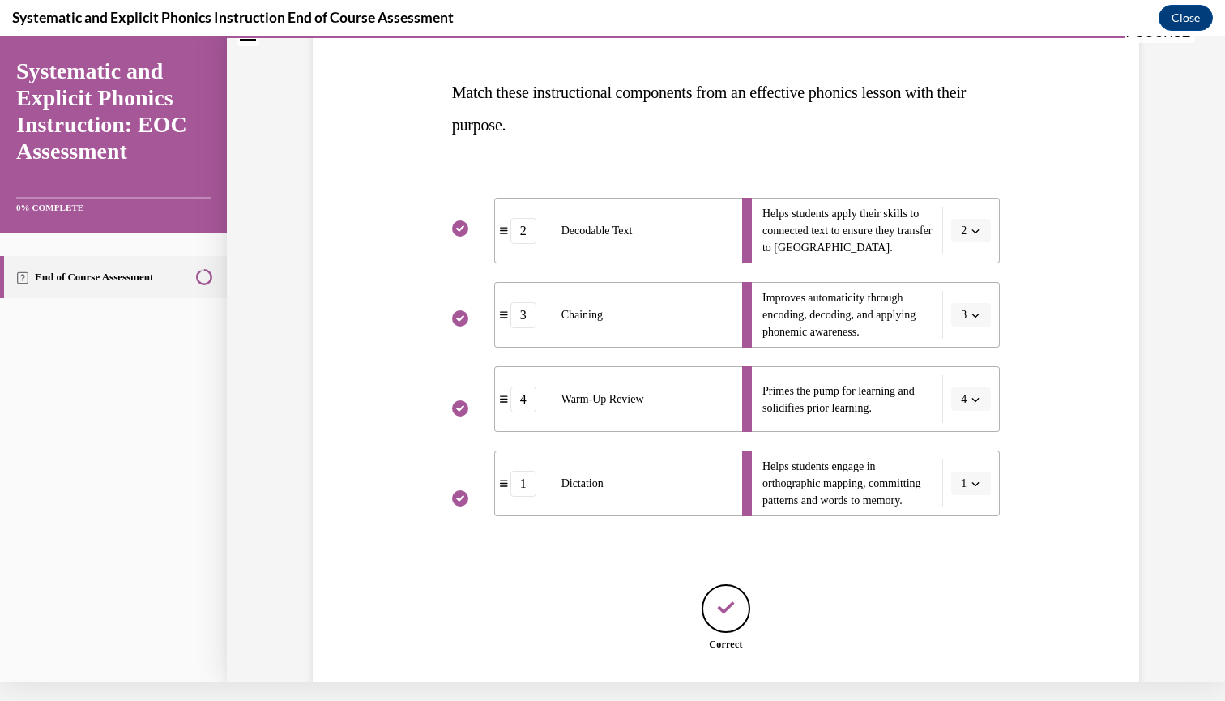
scroll to position [313, 0]
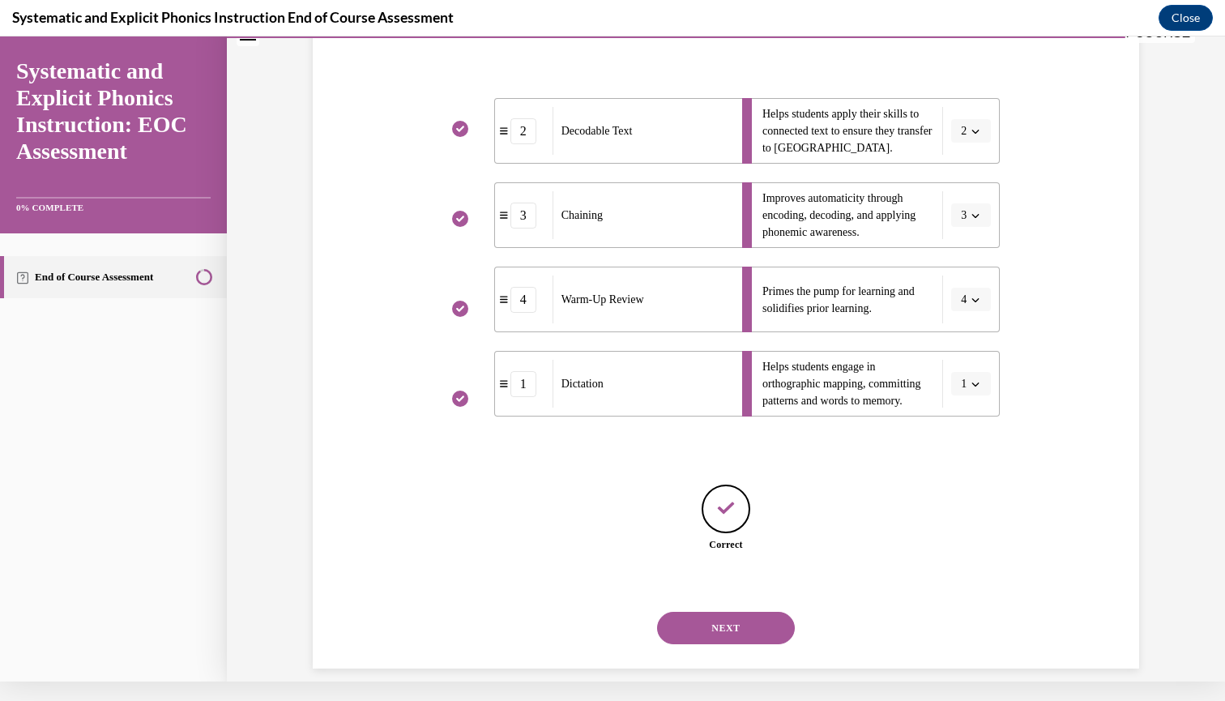
click at [710, 612] on button "NEXT" at bounding box center [726, 628] width 138 height 32
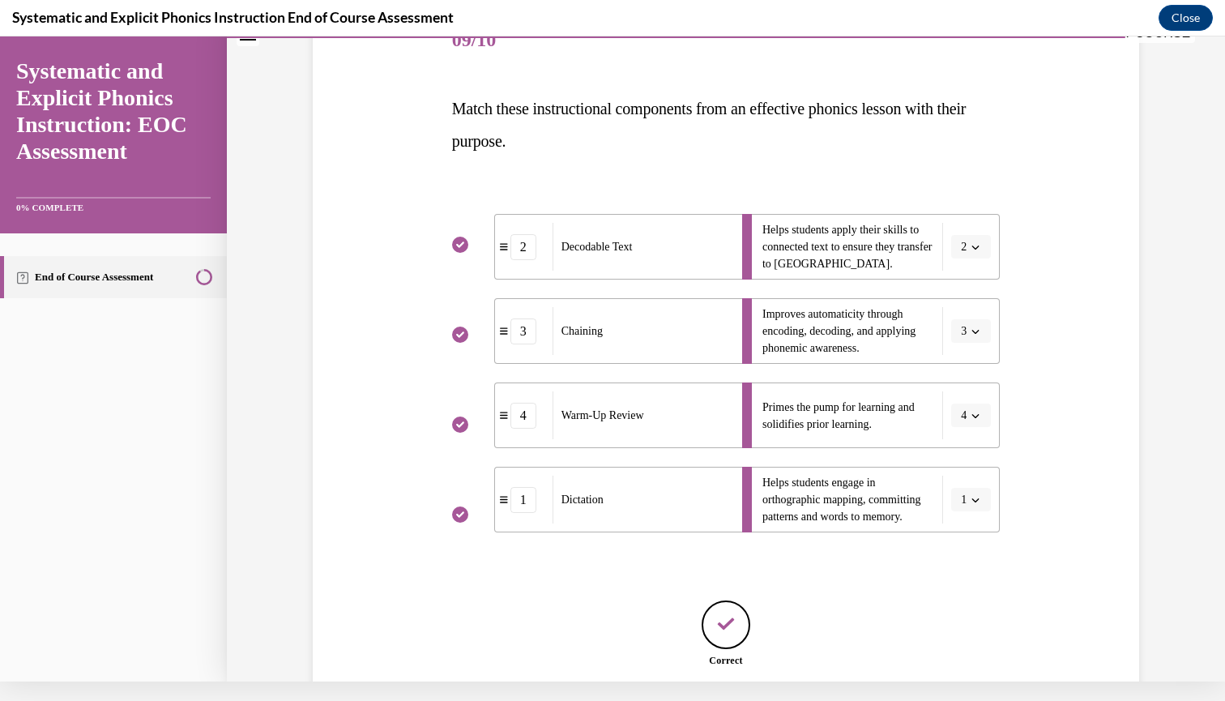
scroll to position [0, 0]
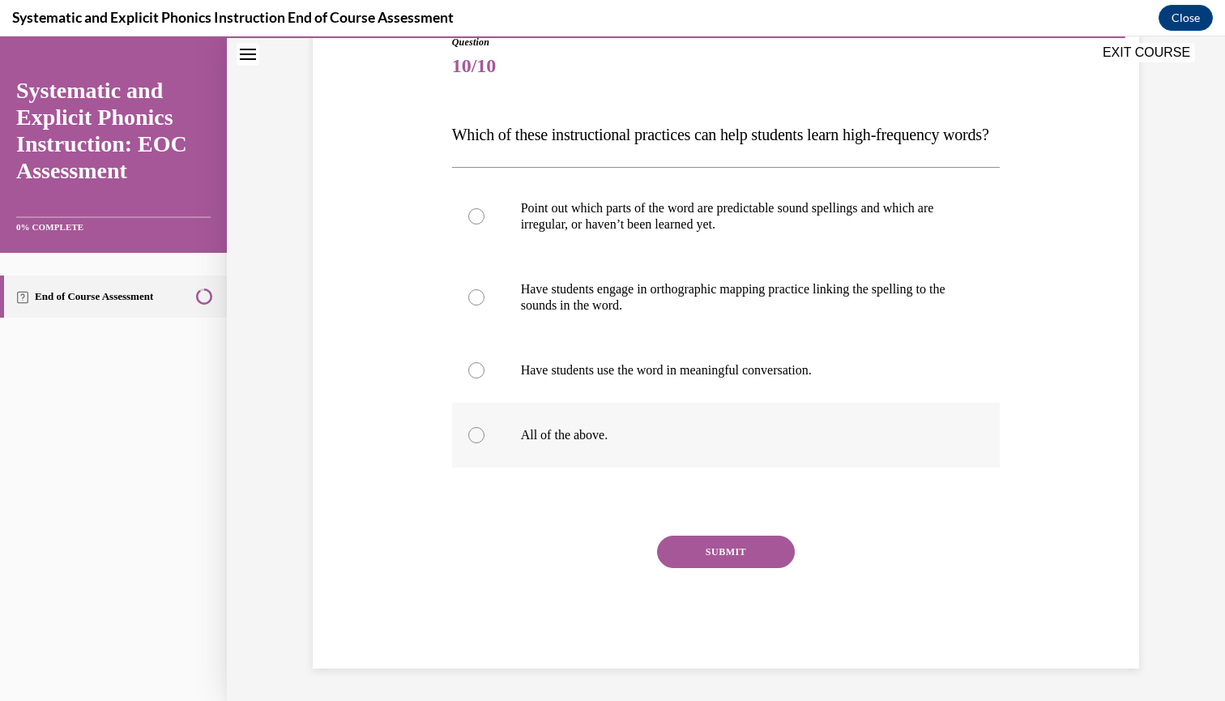
click at [520, 467] on div at bounding box center [726, 435] width 548 height 65
click at [670, 598] on div "SUBMIT" at bounding box center [726, 575] width 548 height 81
click at [718, 568] on button "SUBMIT" at bounding box center [726, 551] width 138 height 32
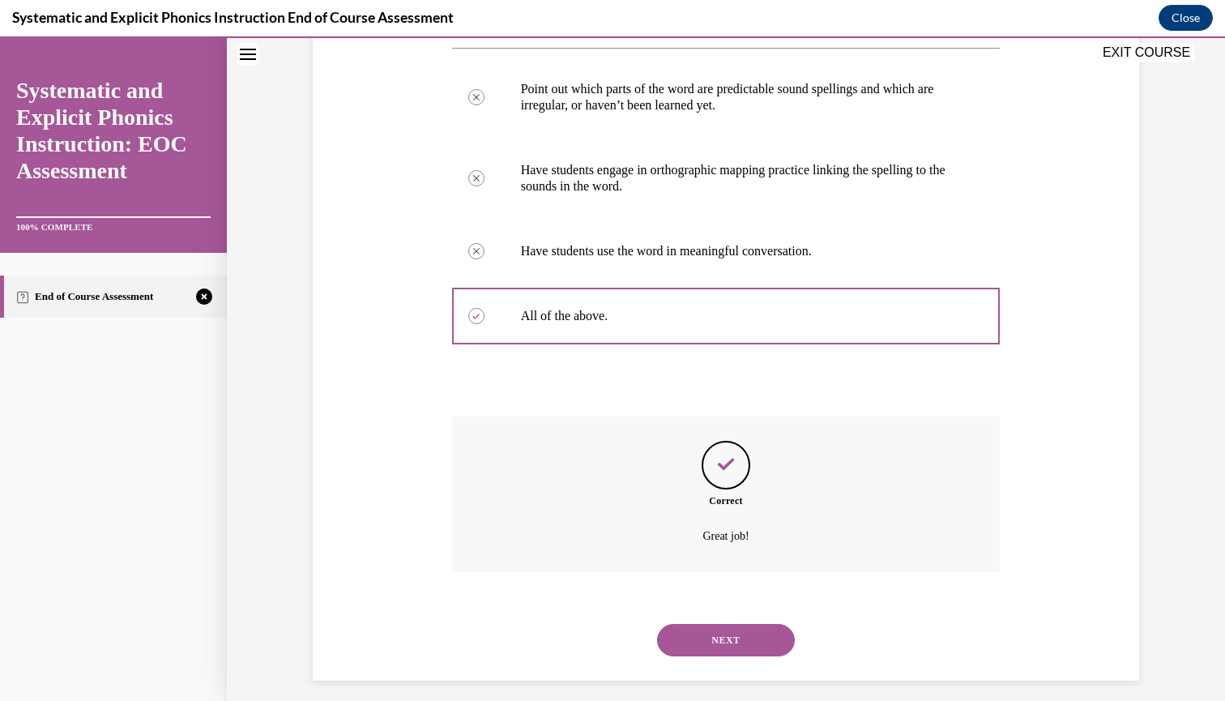
scroll to position [334, 0]
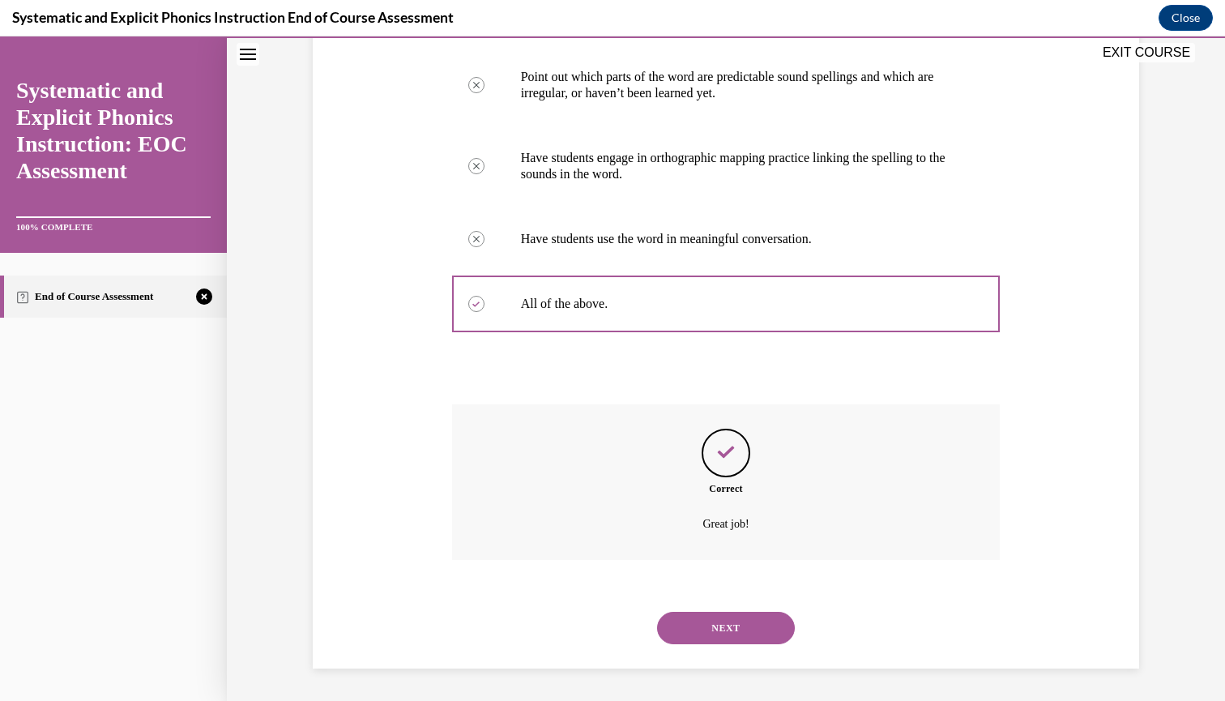
click at [714, 630] on button "NEXT" at bounding box center [726, 628] width 138 height 32
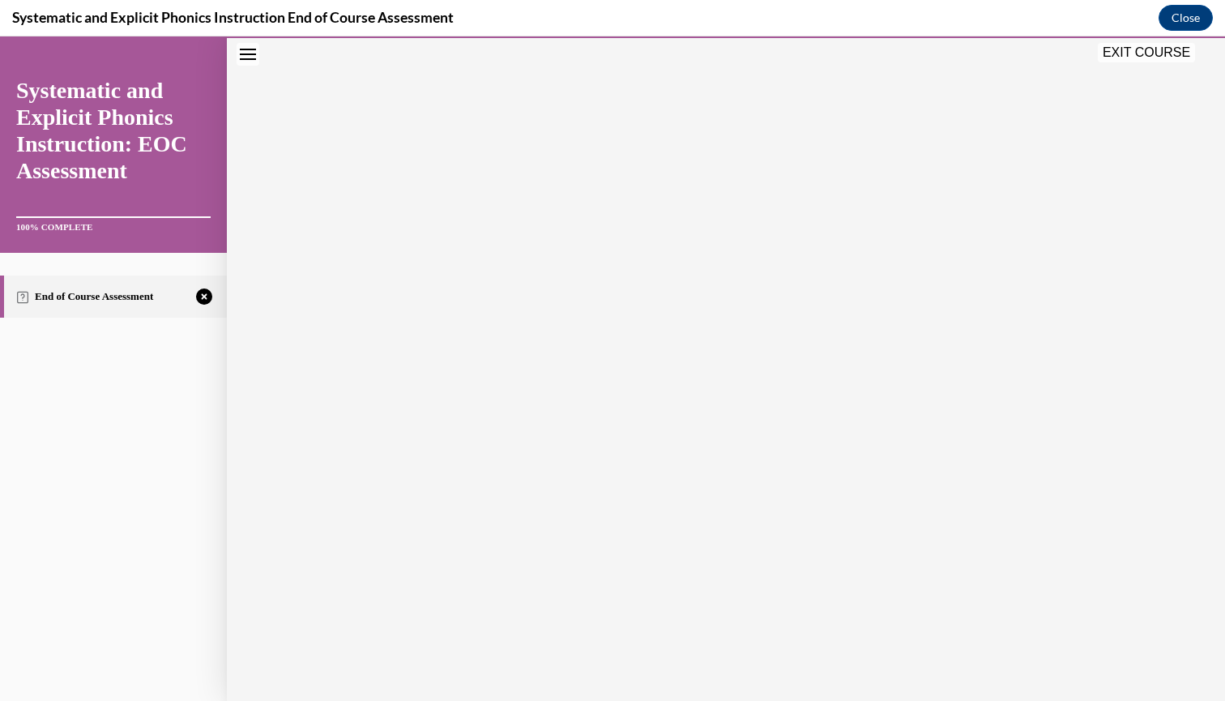
scroll to position [166, 0]
click at [728, 603] on icon "button" at bounding box center [726, 602] width 58 height 18
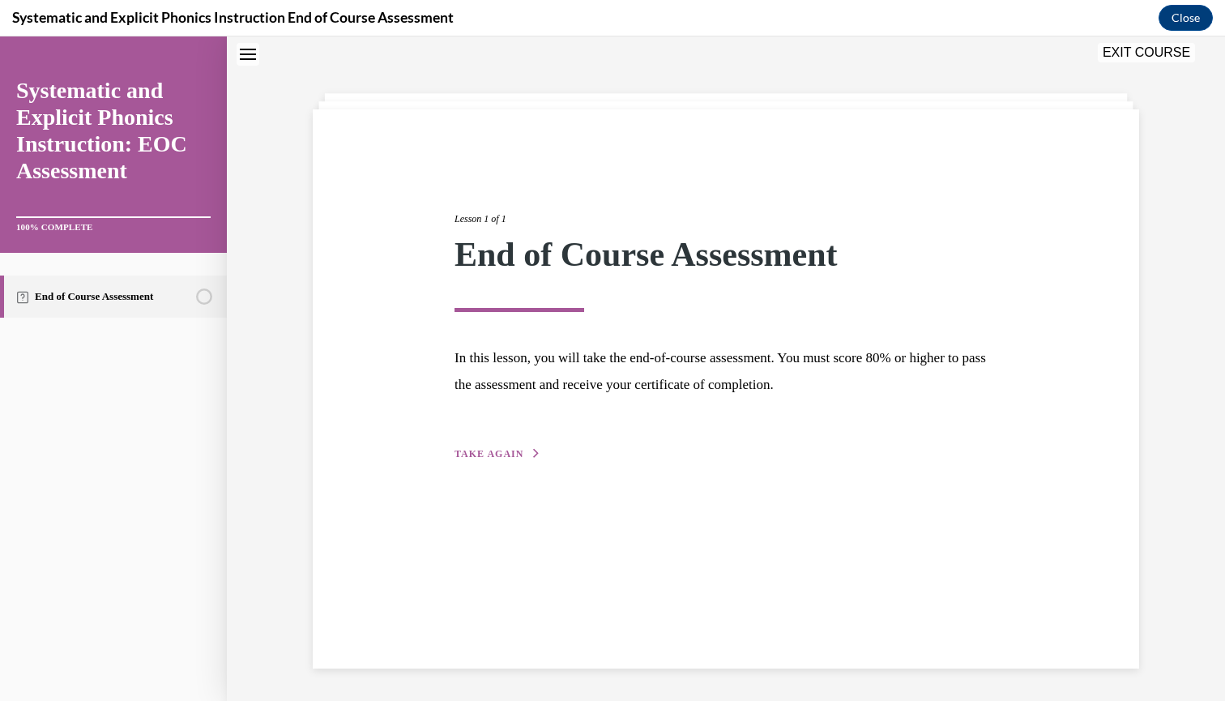
scroll to position [51, 0]
click at [479, 458] on span "TAKE AGAIN" at bounding box center [488, 453] width 69 height 11
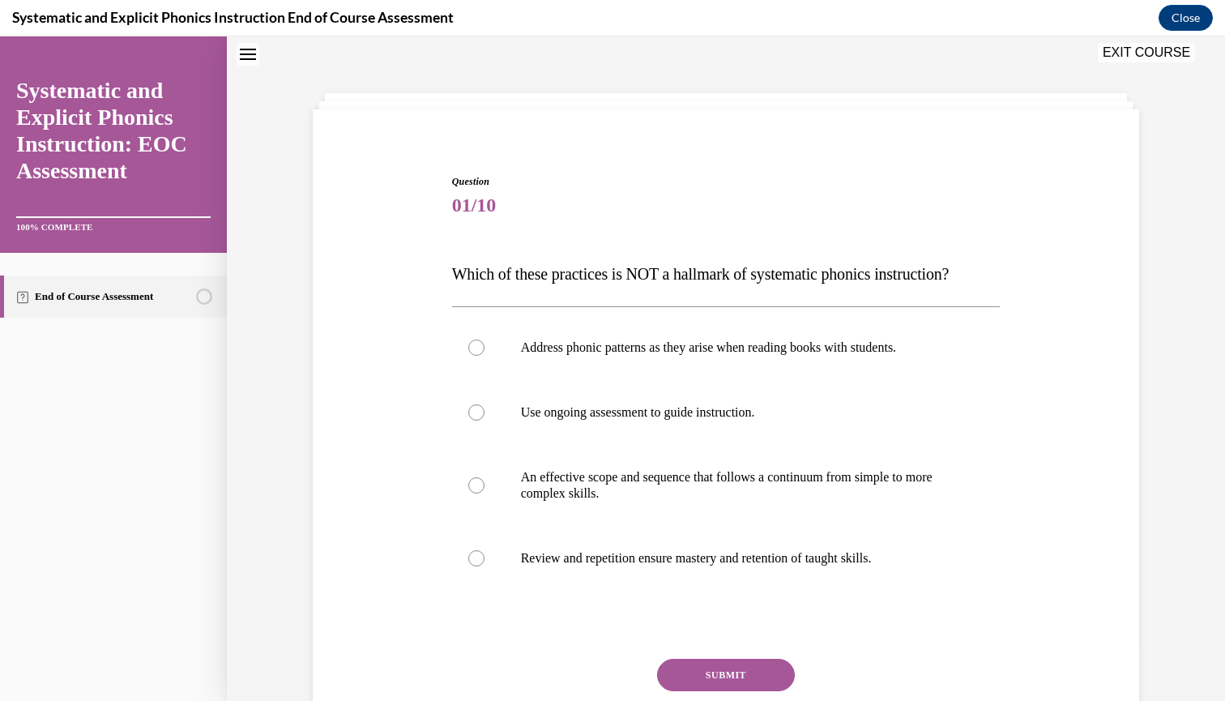
scroll to position [49, 0]
click at [475, 343] on div at bounding box center [476, 349] width 16 height 16
click at [667, 671] on button "SUBMIT" at bounding box center [726, 676] width 138 height 32
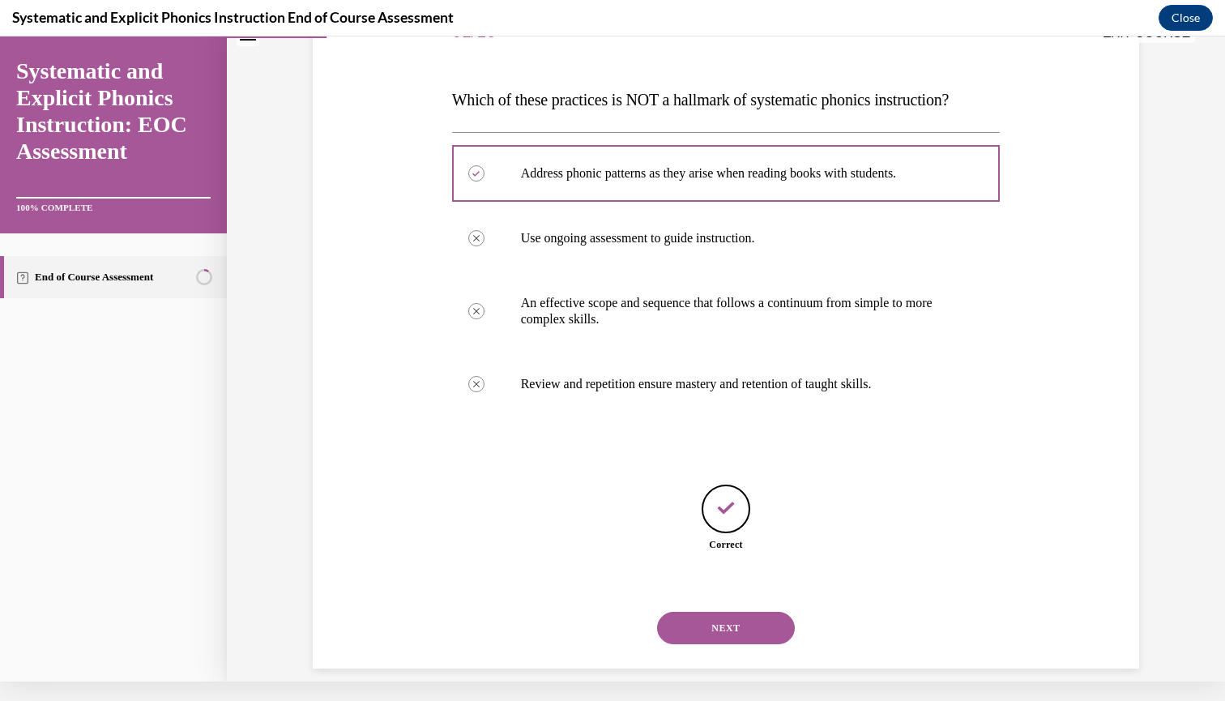
click at [719, 614] on button "NEXT" at bounding box center [726, 628] width 138 height 32
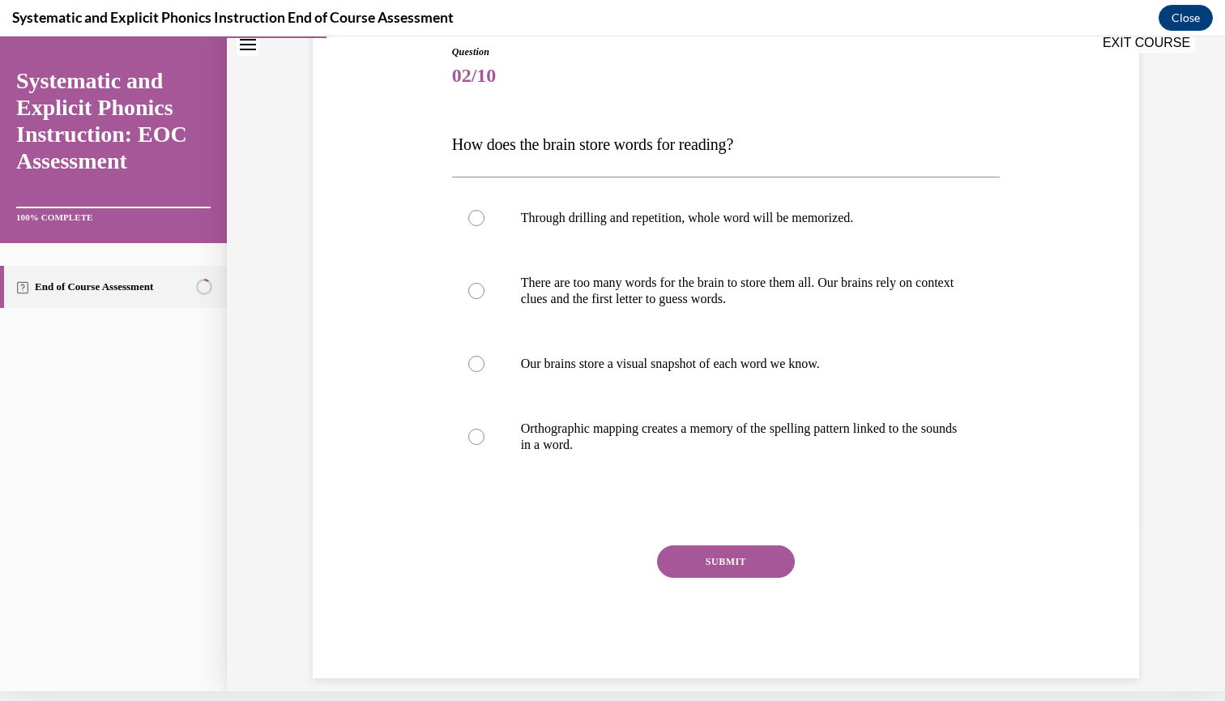
click at [389, 397] on div "Question 02/10 How does the brain store words for reading? Through drilling and…" at bounding box center [726, 337] width 834 height 682
click at [574, 418] on div at bounding box center [726, 436] width 548 height 81
click at [709, 541] on div "Question 02/10 How does the brain store words for reading? Through drilling and…" at bounding box center [726, 361] width 548 height 633
click at [681, 524] on div "Question 02/10 How does the brain store words for reading? Through drilling and…" at bounding box center [726, 361] width 548 height 633
click at [719, 523] on div "Question 02/10 How does the brain store words for reading? Through drilling and…" at bounding box center [726, 361] width 548 height 633
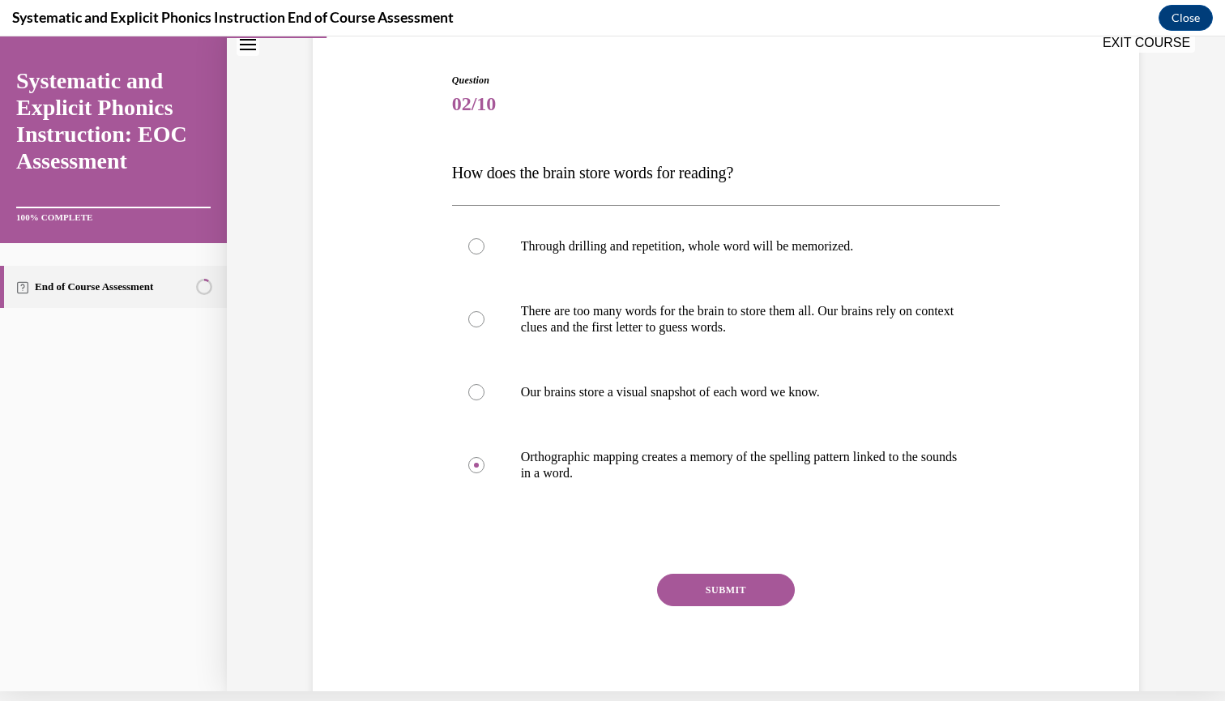
scroll to position [120, 0]
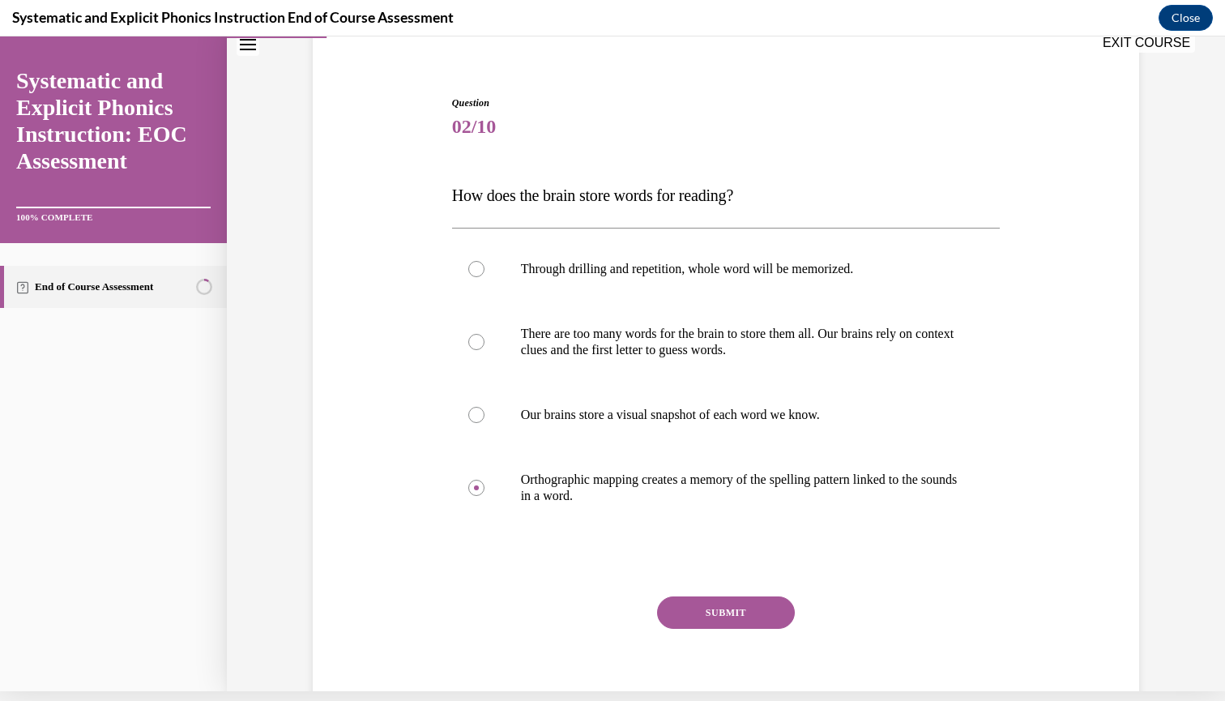
click at [710, 616] on button "SUBMIT" at bounding box center [726, 612] width 138 height 32
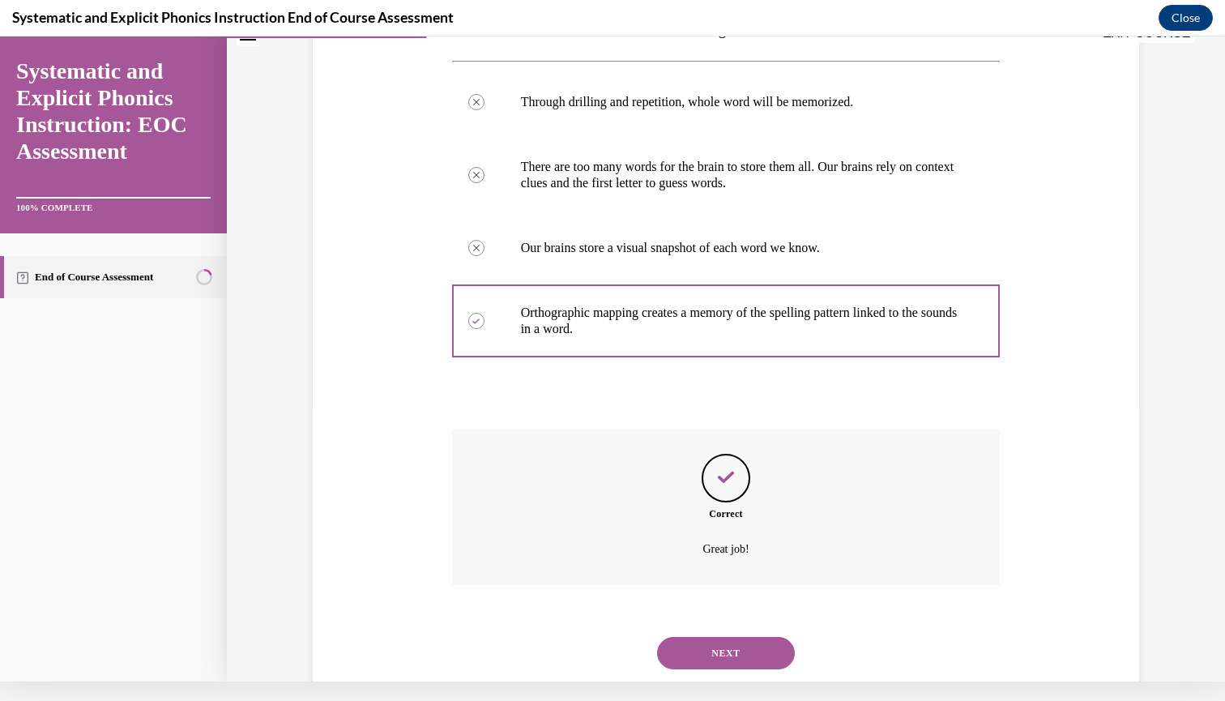
scroll to position [301, 0]
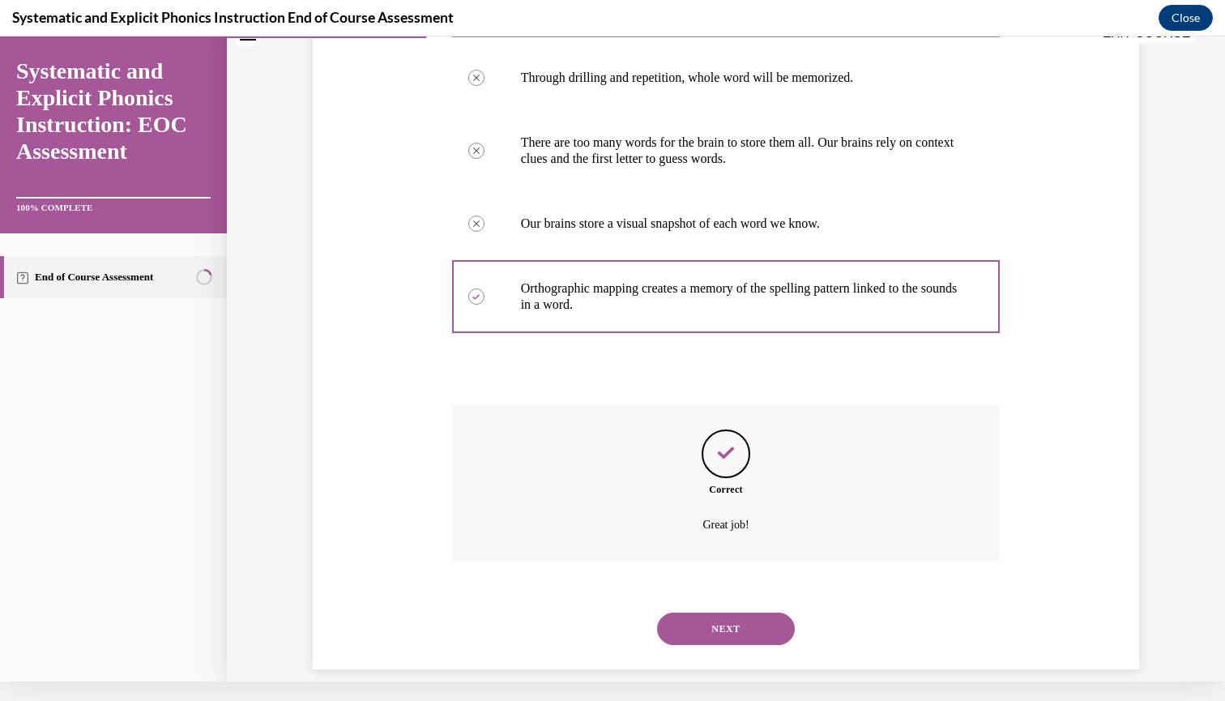
click at [708, 612] on button "NEXT" at bounding box center [726, 628] width 138 height 32
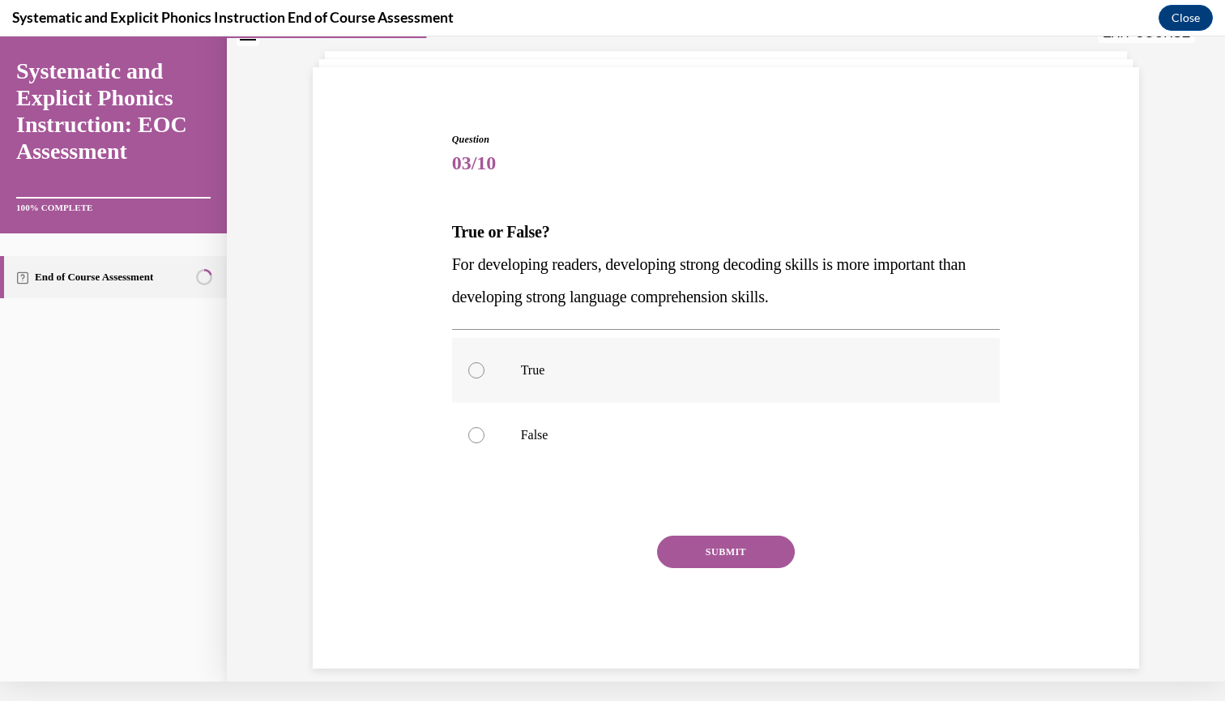
click at [501, 396] on div at bounding box center [726, 370] width 548 height 65
click at [676, 547] on button "SUBMIT" at bounding box center [726, 551] width 138 height 32
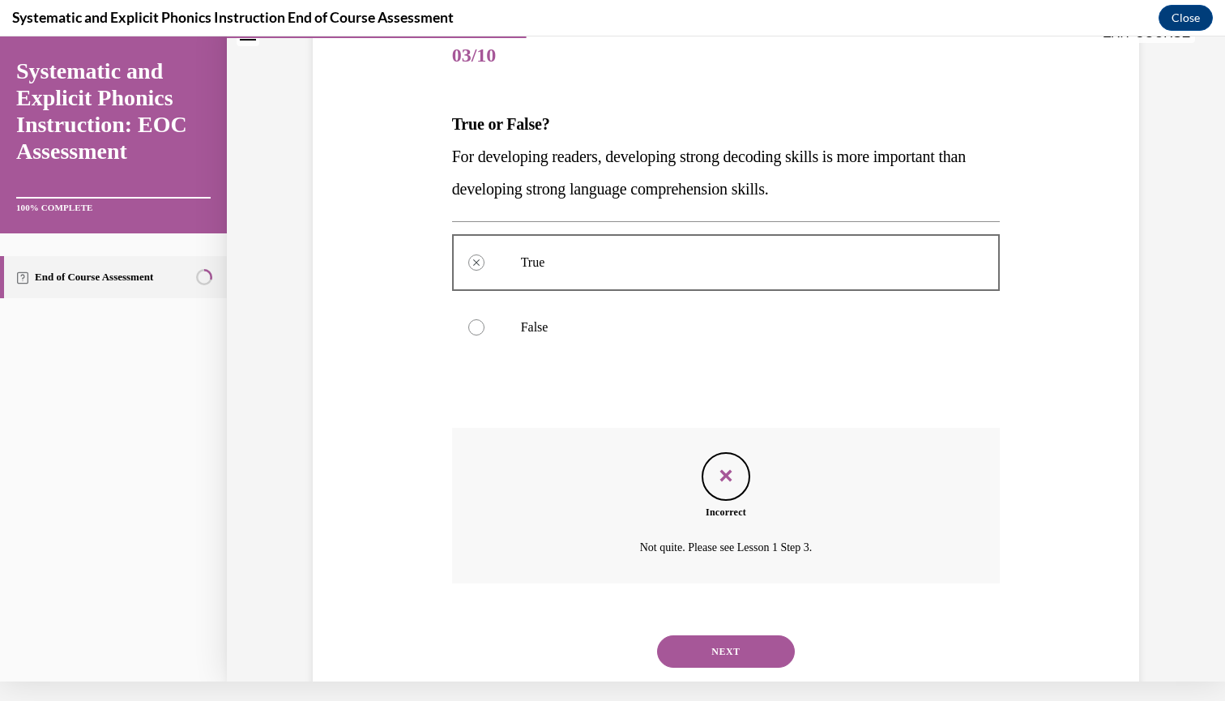
scroll to position [204, 0]
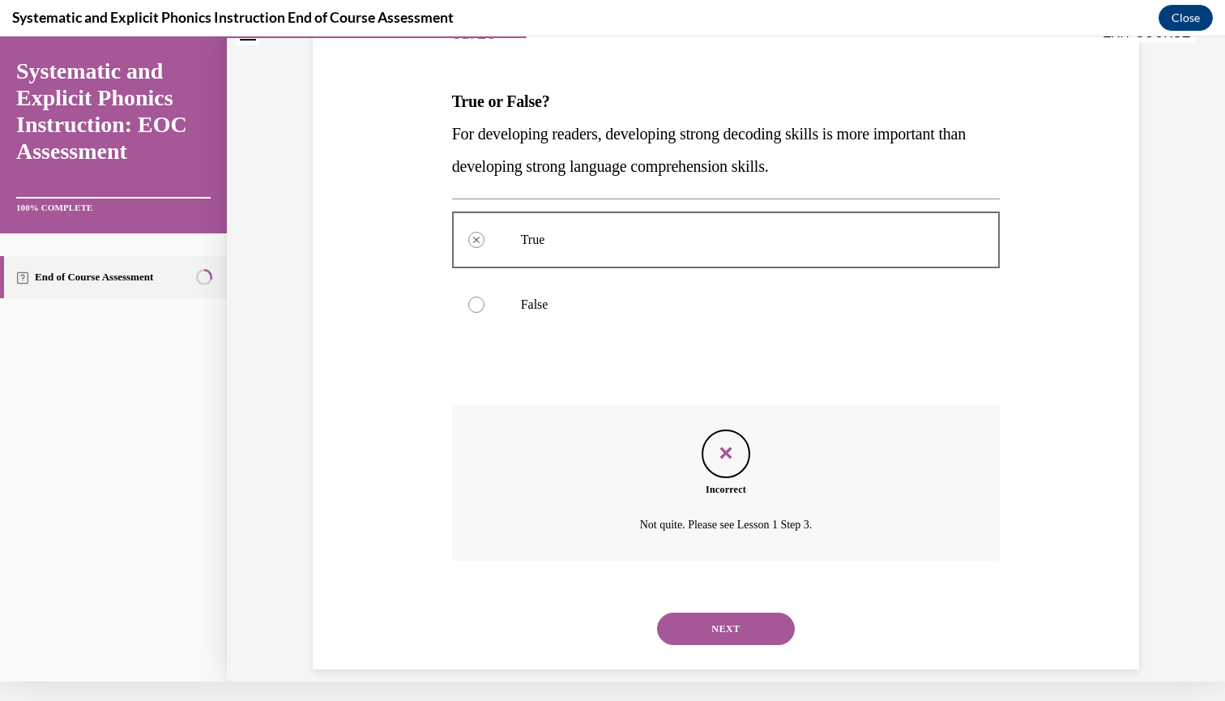
click at [713, 612] on button "NEXT" at bounding box center [726, 628] width 138 height 32
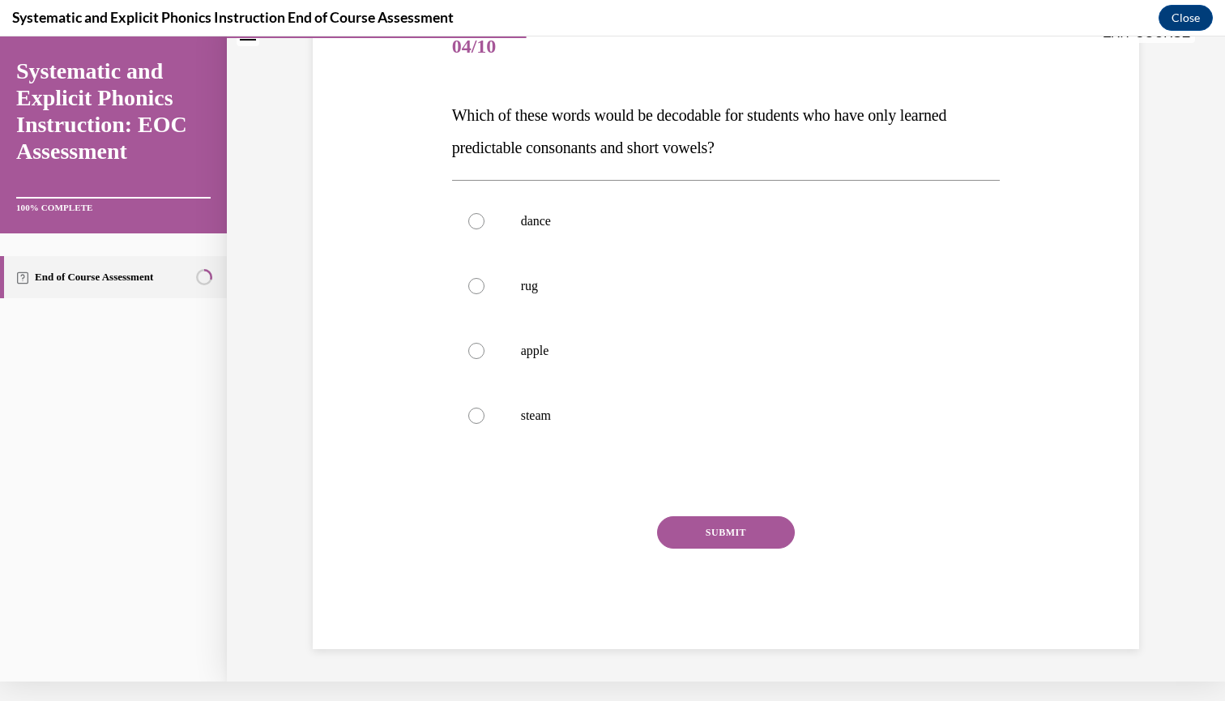
scroll to position [10, 0]
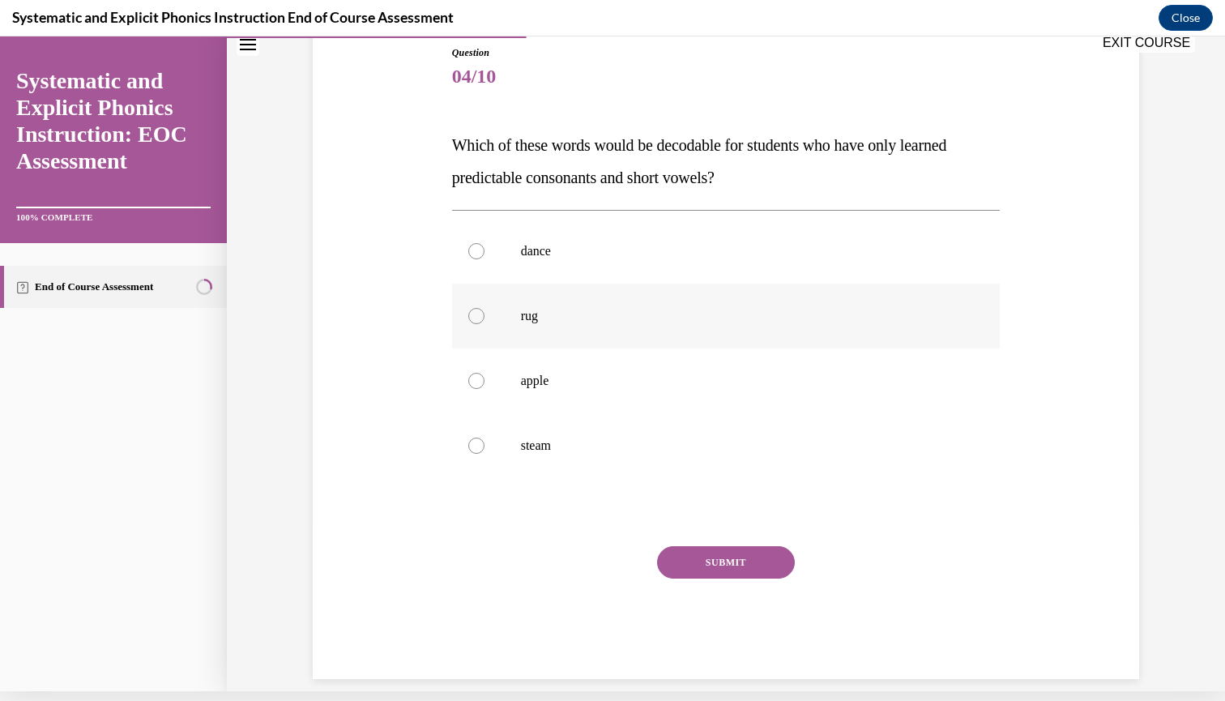
click at [596, 317] on p "rug" at bounding box center [740, 316] width 439 height 16
click at [719, 564] on button "SUBMIT" at bounding box center [726, 562] width 138 height 32
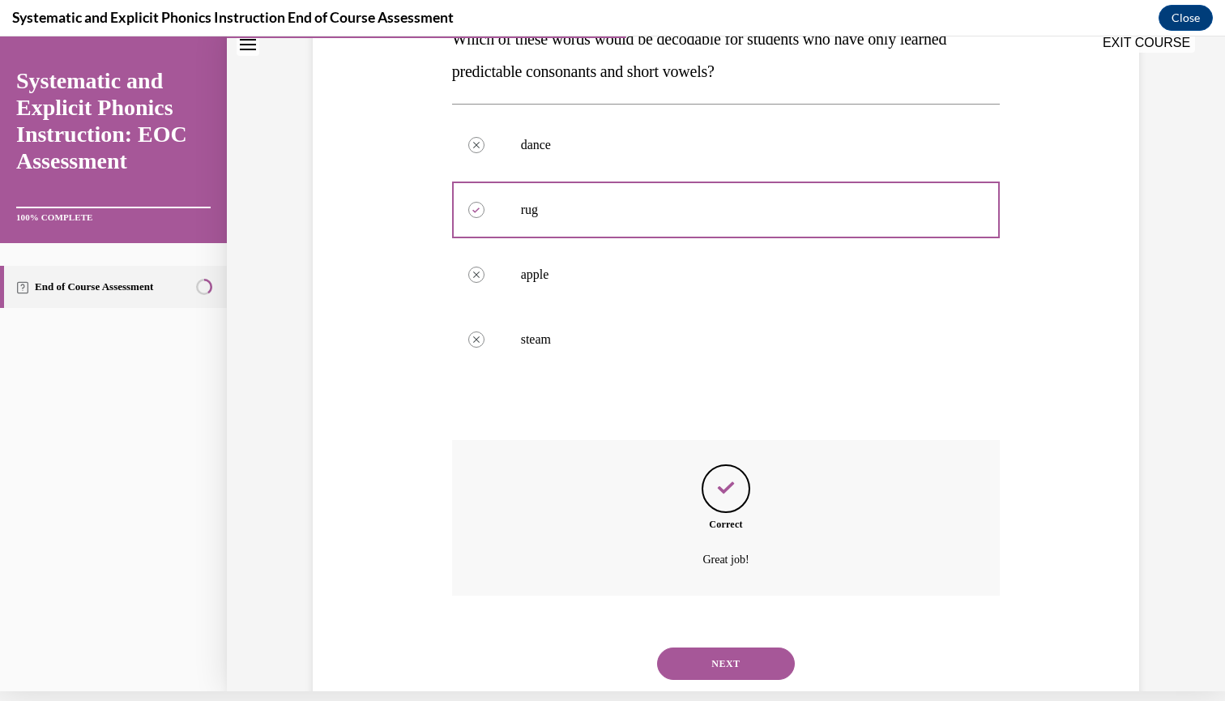
scroll to position [301, 0]
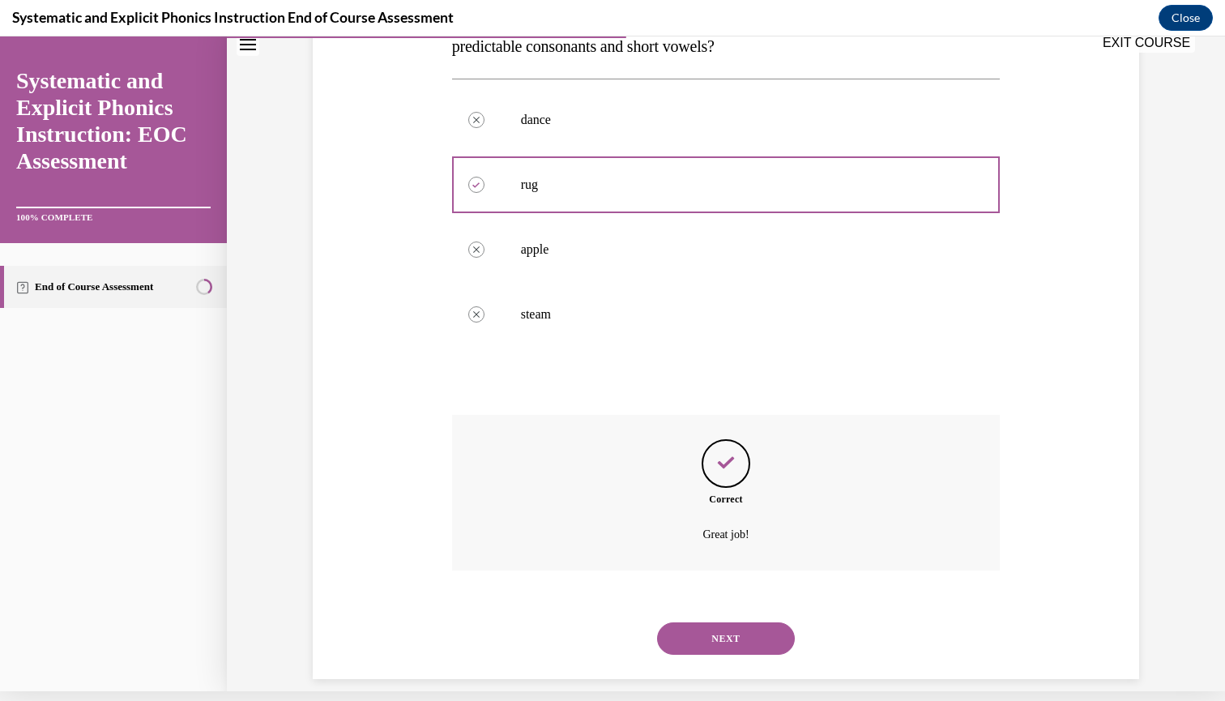
click at [691, 622] on button "NEXT" at bounding box center [726, 638] width 138 height 32
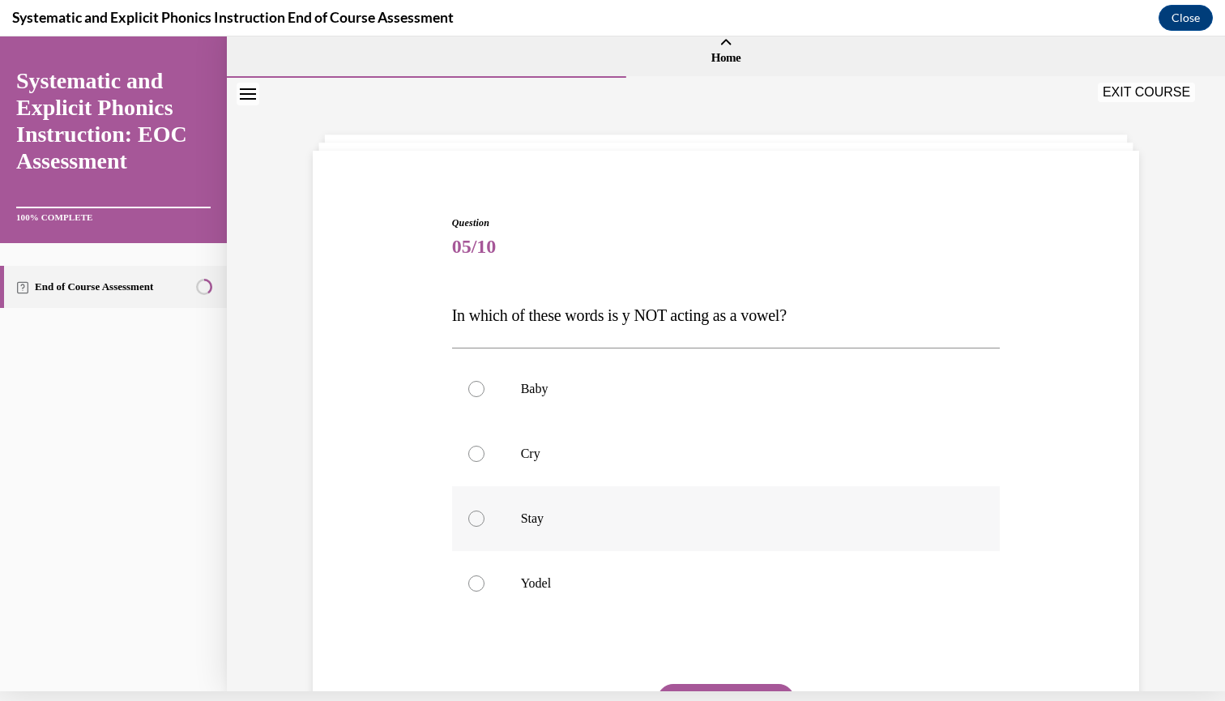
scroll to position [0, 0]
click at [543, 599] on div at bounding box center [726, 583] width 548 height 65
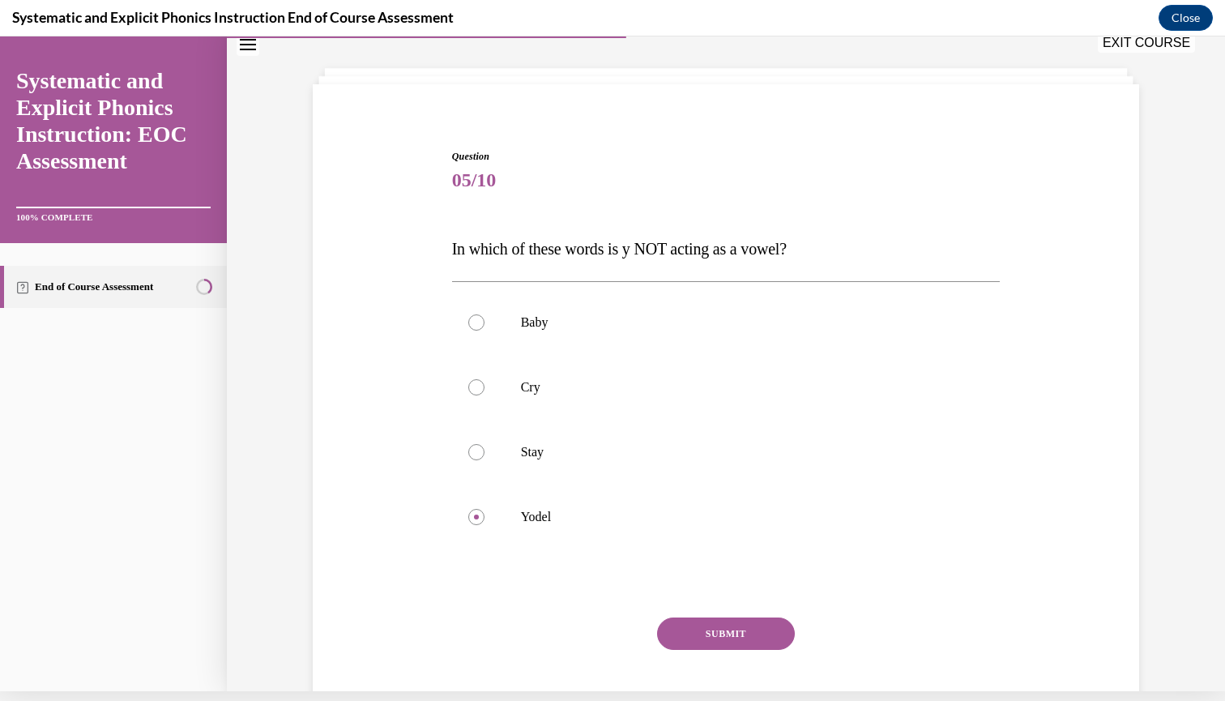
click at [683, 644] on button "SUBMIT" at bounding box center [726, 633] width 138 height 32
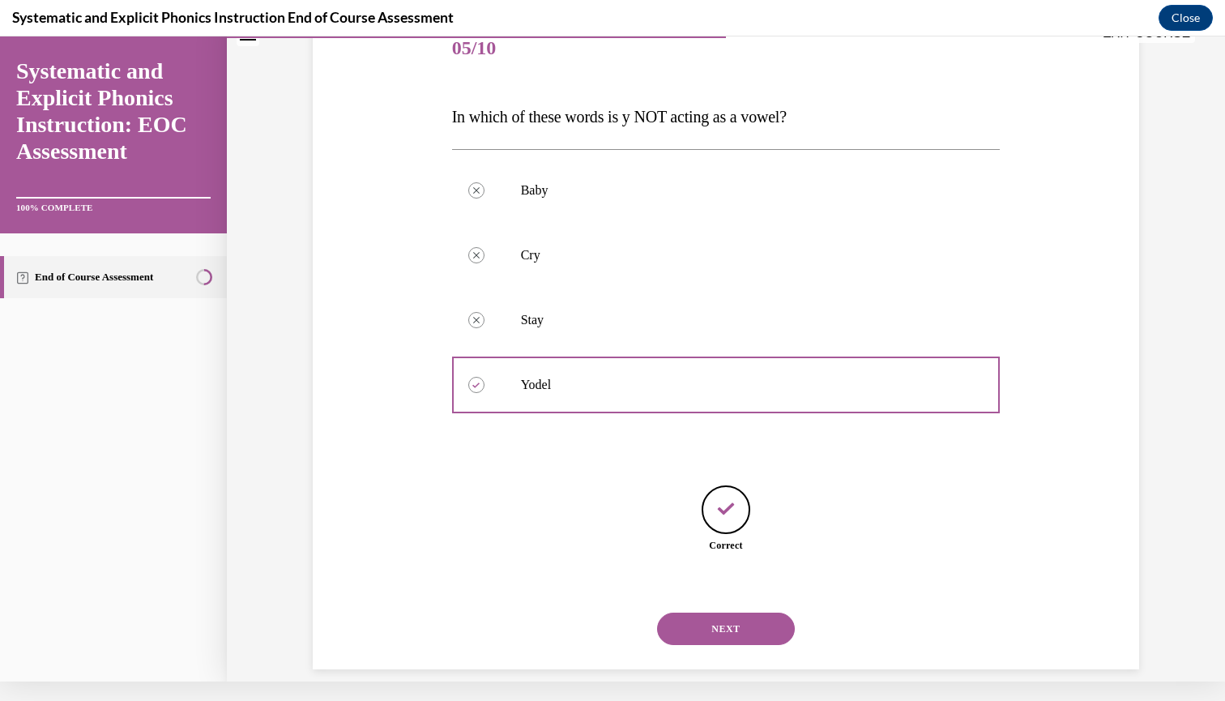
scroll to position [190, 0]
click at [706, 612] on button "NEXT" at bounding box center [726, 628] width 138 height 32
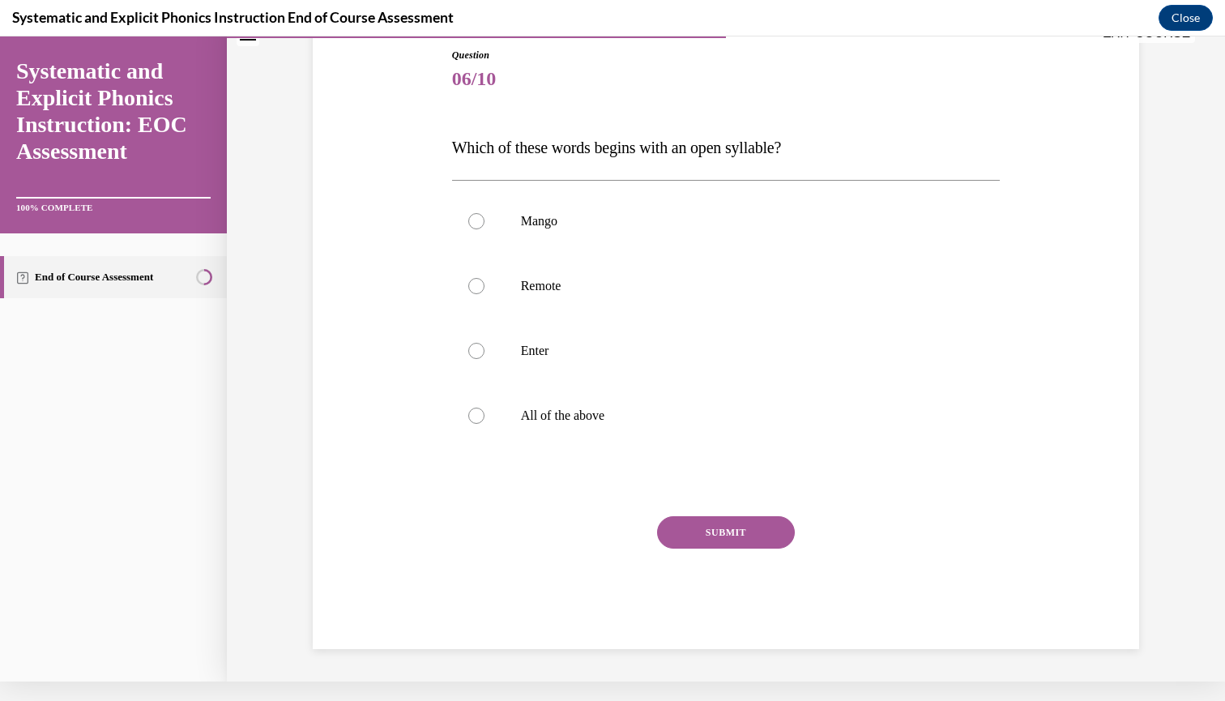
scroll to position [138, 0]
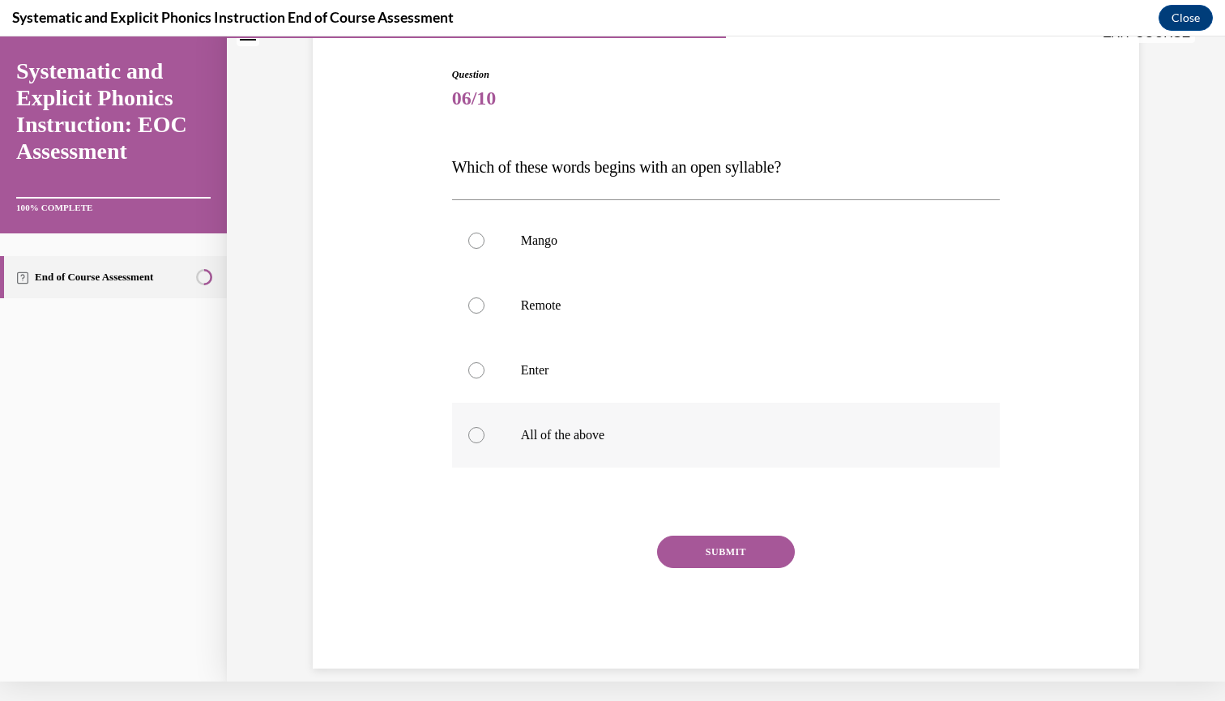
click at [523, 403] on div at bounding box center [726, 435] width 548 height 65
click at [710, 495] on div at bounding box center [726, 501] width 548 height 19
click at [508, 471] on div "Mango Remote Enter All of the above" at bounding box center [726, 337] width 548 height 276
click at [697, 495] on div at bounding box center [726, 501] width 548 height 19
click at [720, 499] on div at bounding box center [726, 501] width 548 height 19
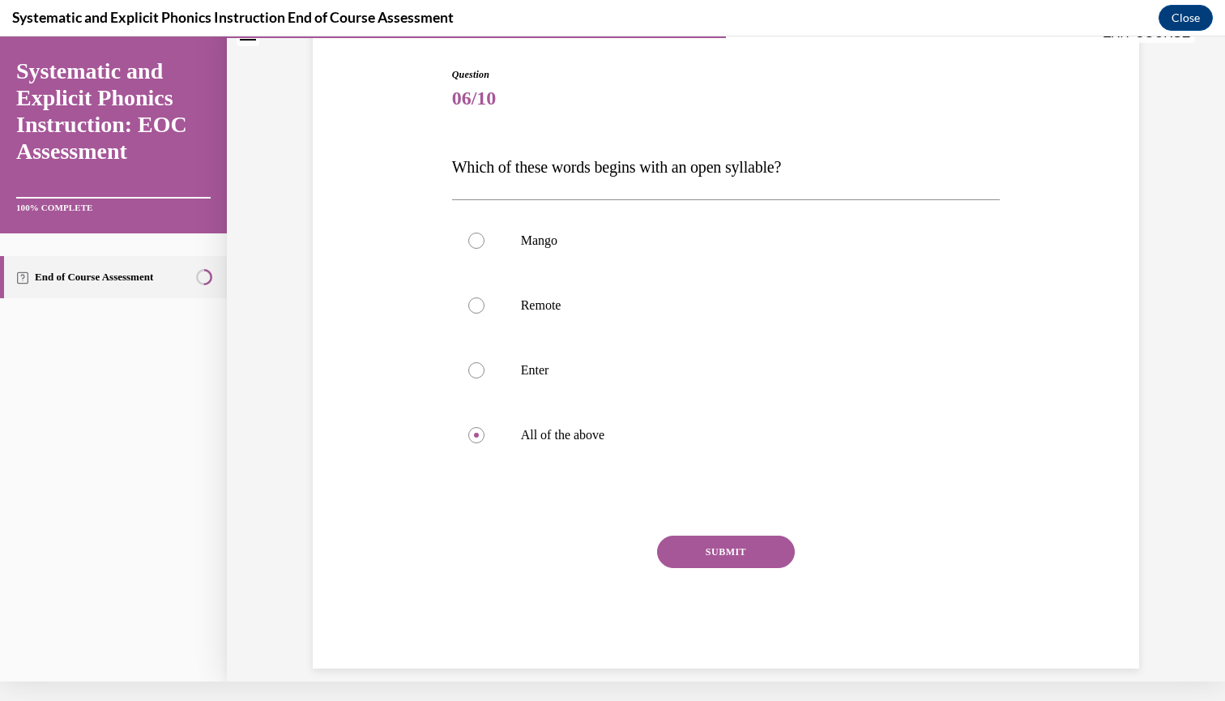
click at [720, 551] on button "SUBMIT" at bounding box center [726, 551] width 138 height 32
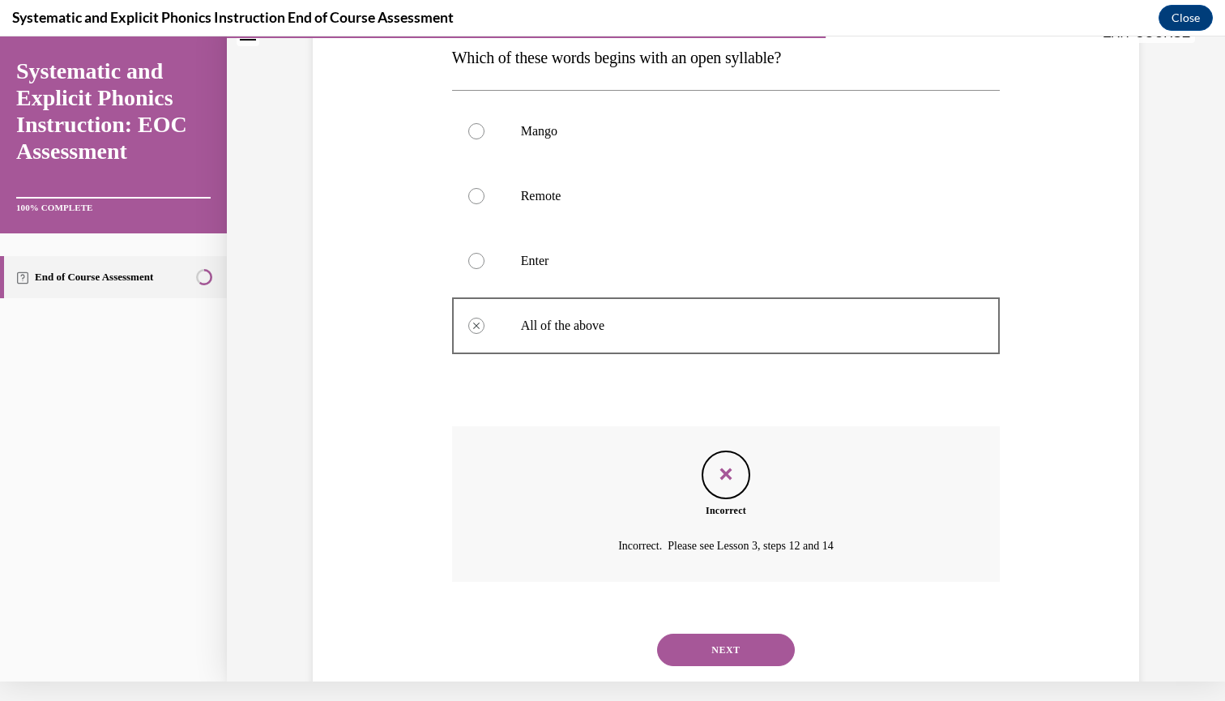
scroll to position [269, 0]
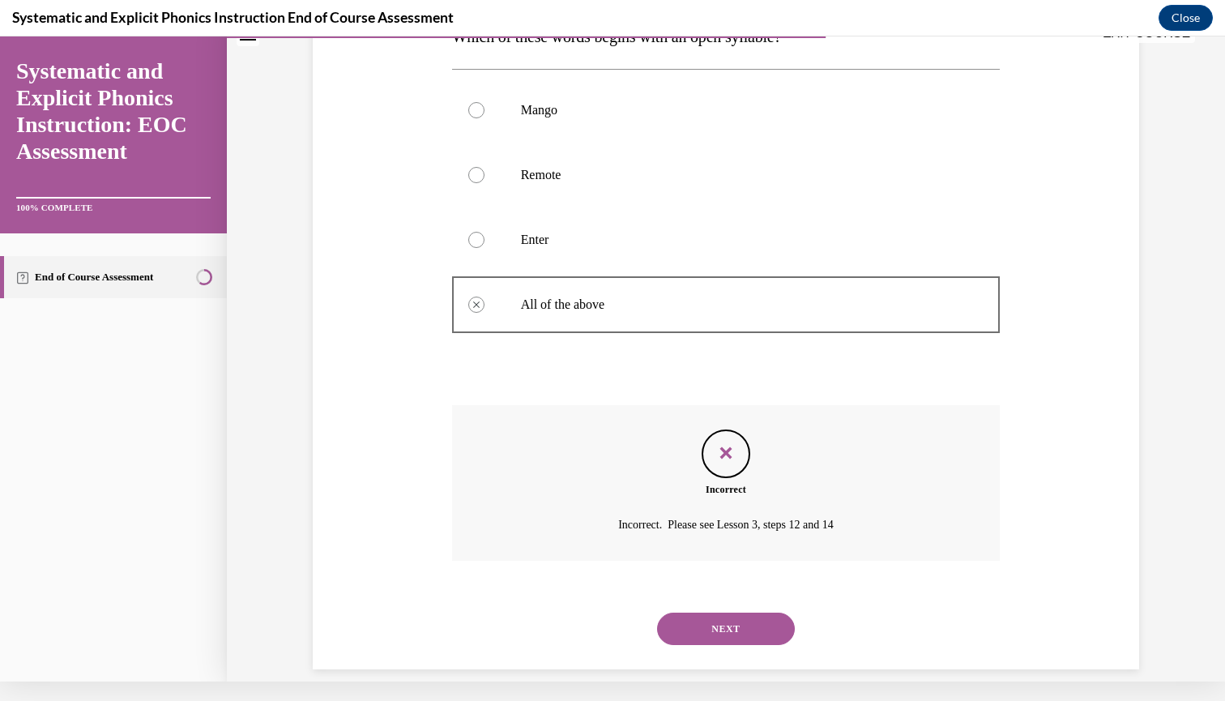
click at [697, 620] on button "NEXT" at bounding box center [726, 628] width 138 height 32
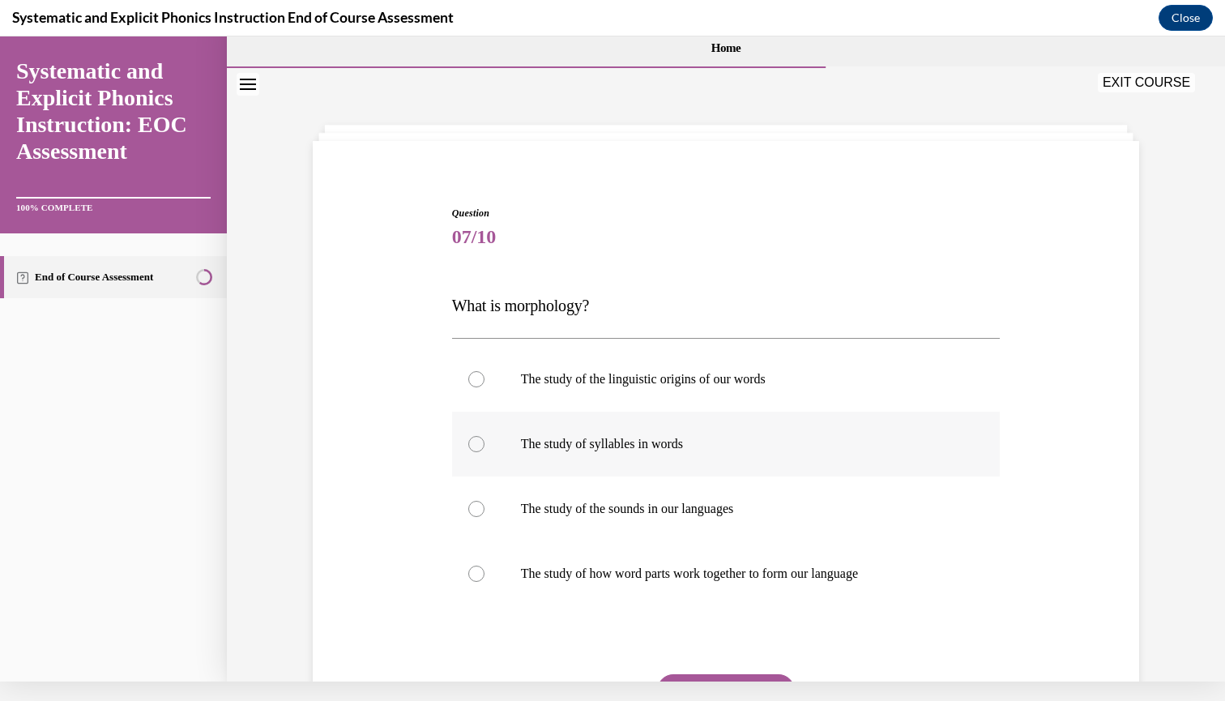
scroll to position [0, 0]
click at [533, 562] on div at bounding box center [726, 573] width 548 height 65
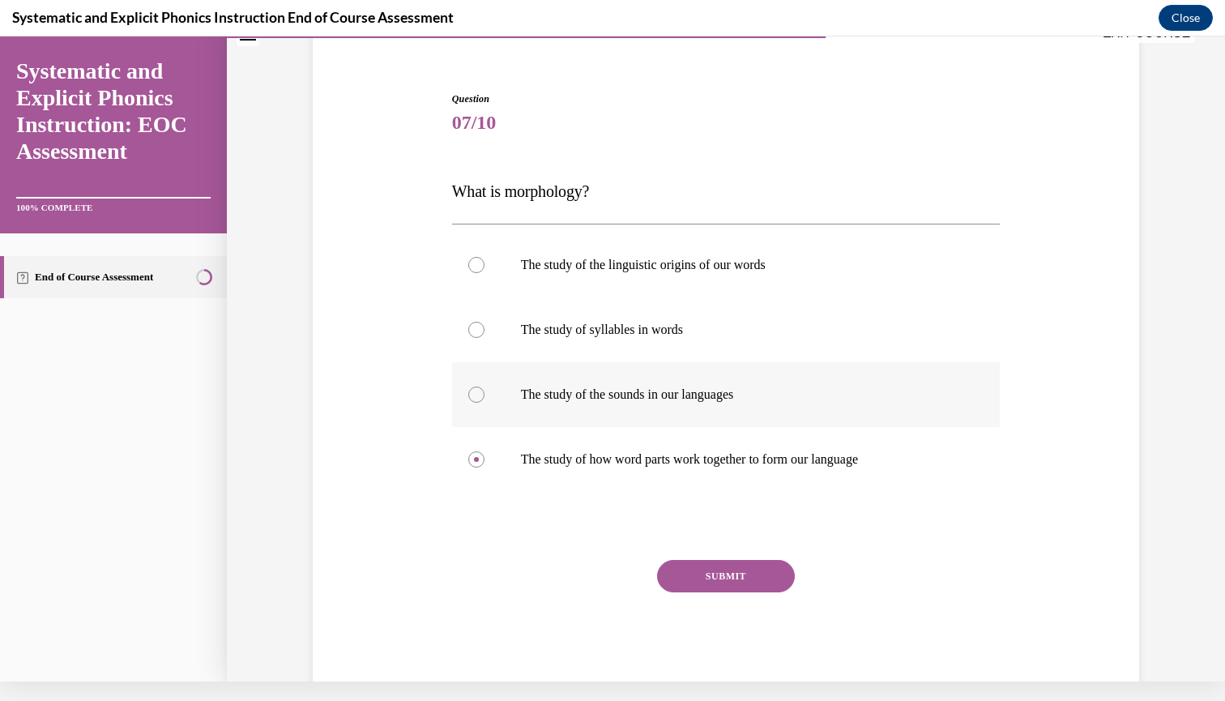
scroll to position [130, 0]
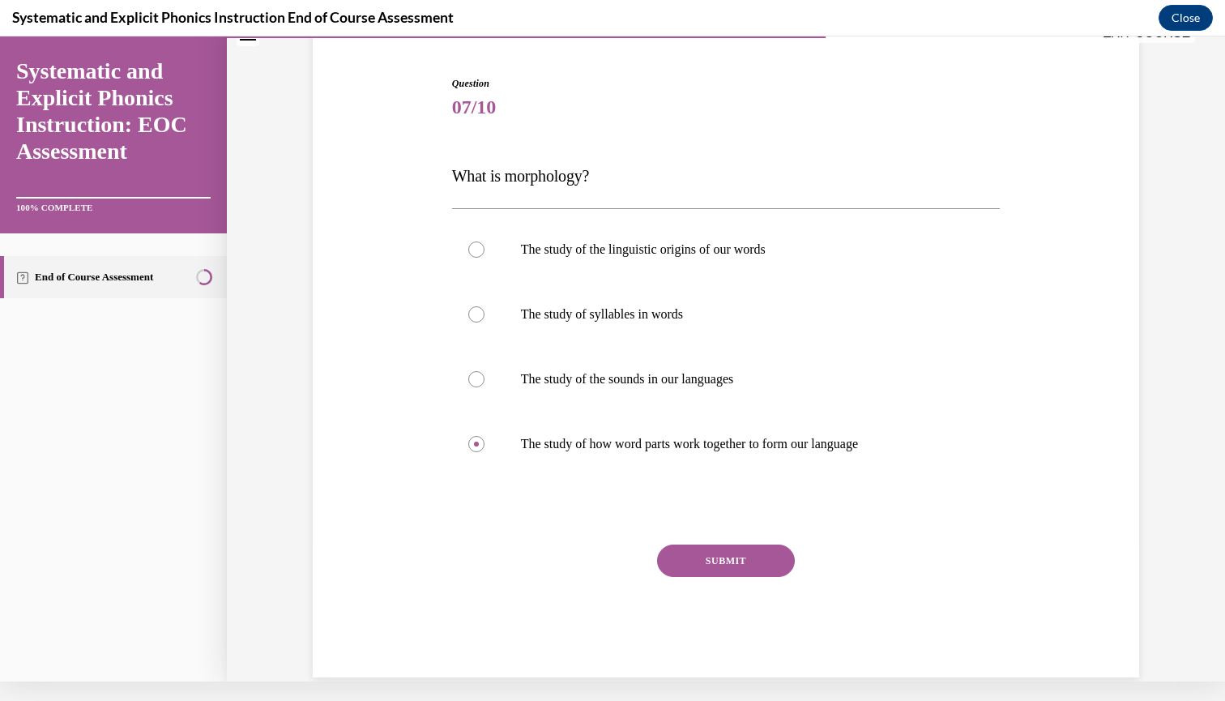
click at [718, 560] on button "SUBMIT" at bounding box center [726, 560] width 138 height 32
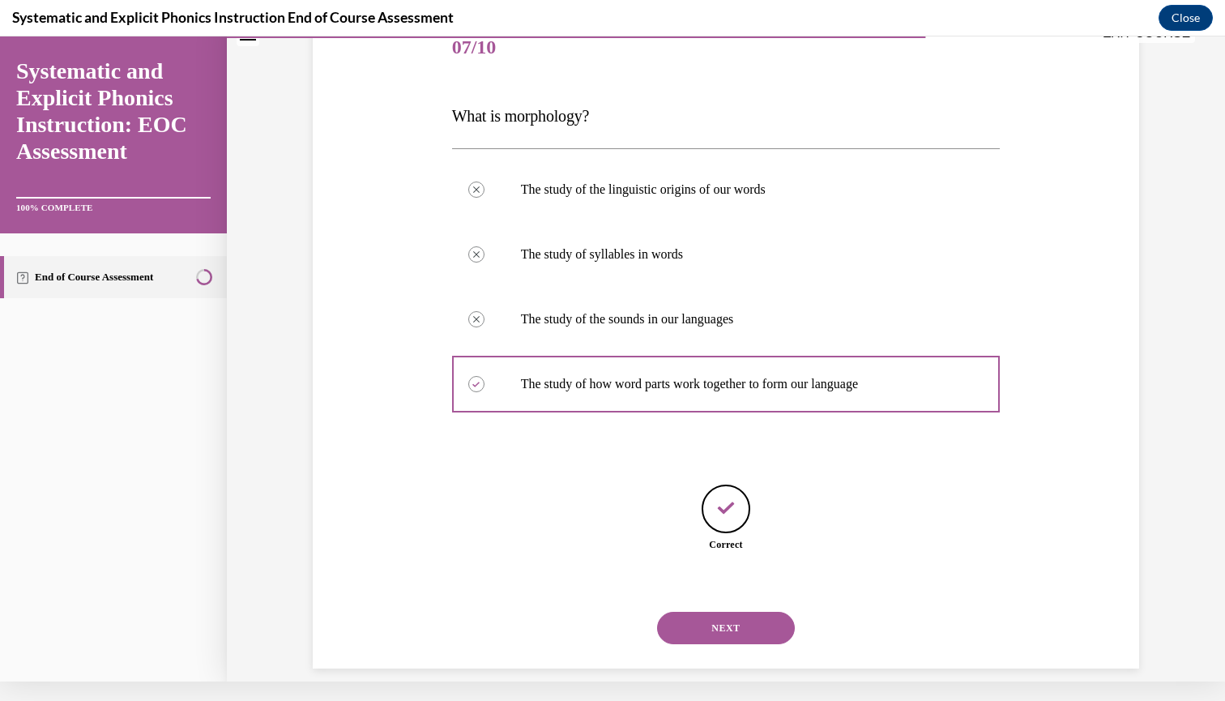
click at [697, 620] on button "NEXT" at bounding box center [726, 628] width 138 height 32
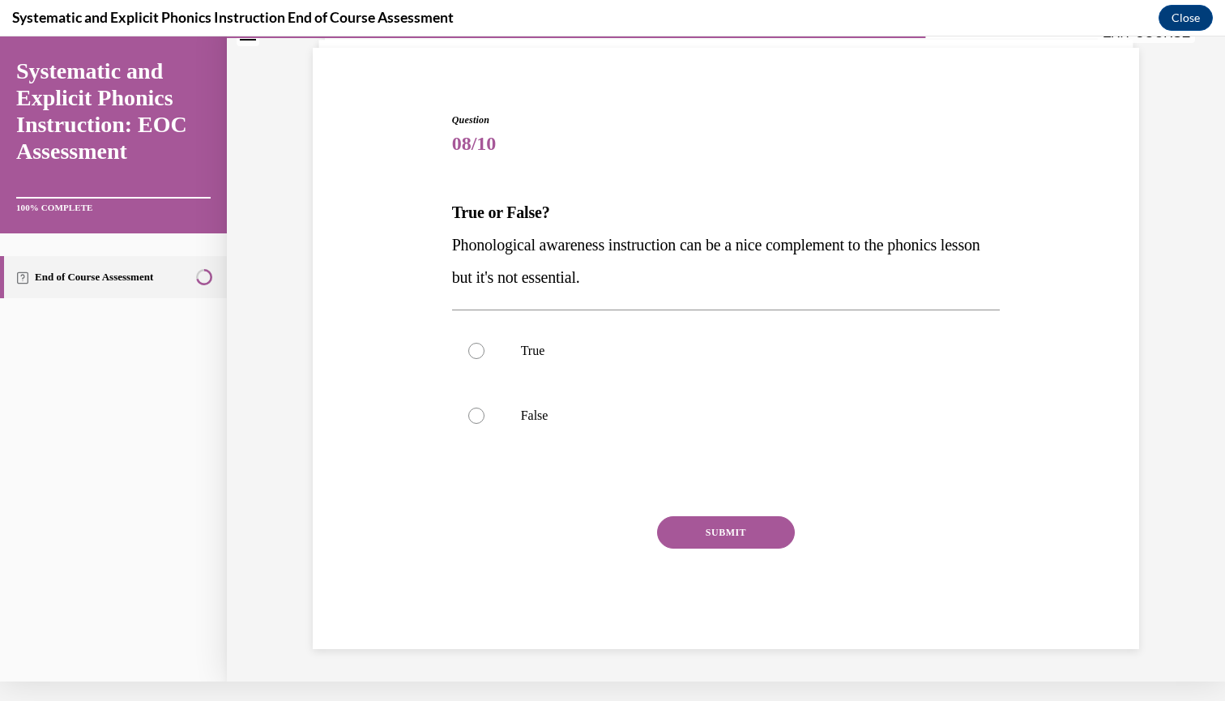
scroll to position [74, 0]
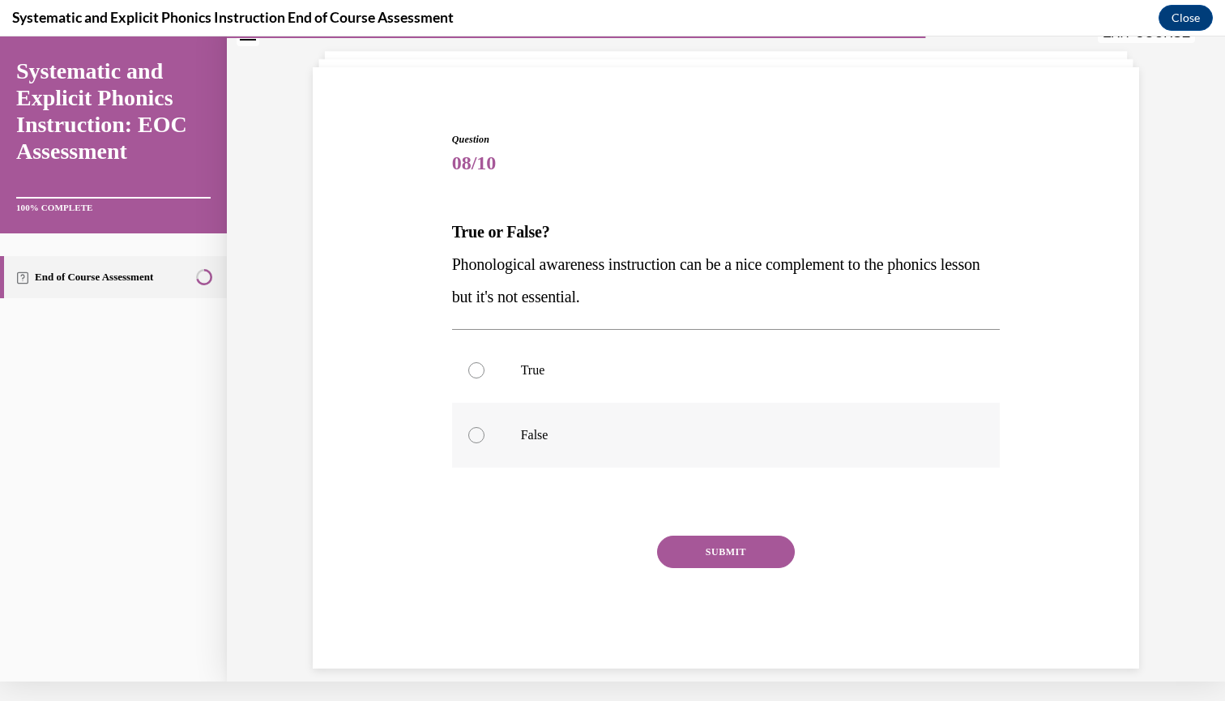
click at [580, 431] on p "False" at bounding box center [740, 435] width 439 height 16
click at [691, 437] on p "False" at bounding box center [740, 435] width 439 height 16
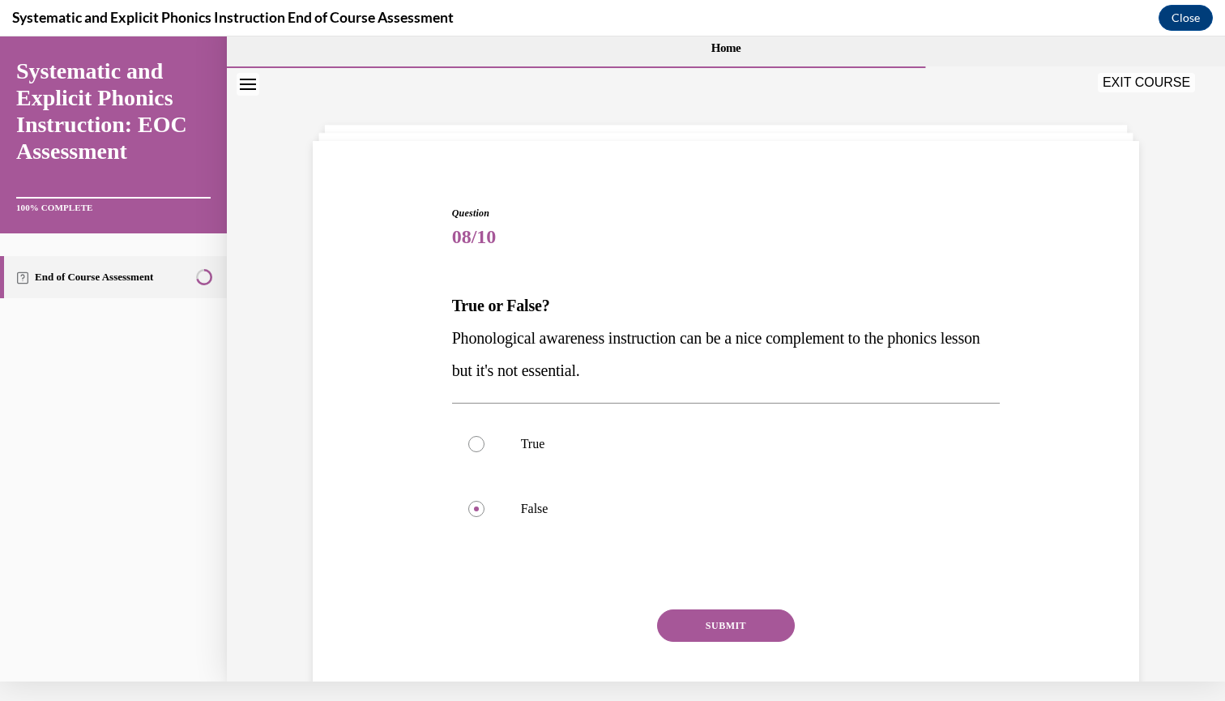
scroll to position [0, 0]
click at [697, 620] on button "SUBMIT" at bounding box center [726, 625] width 138 height 32
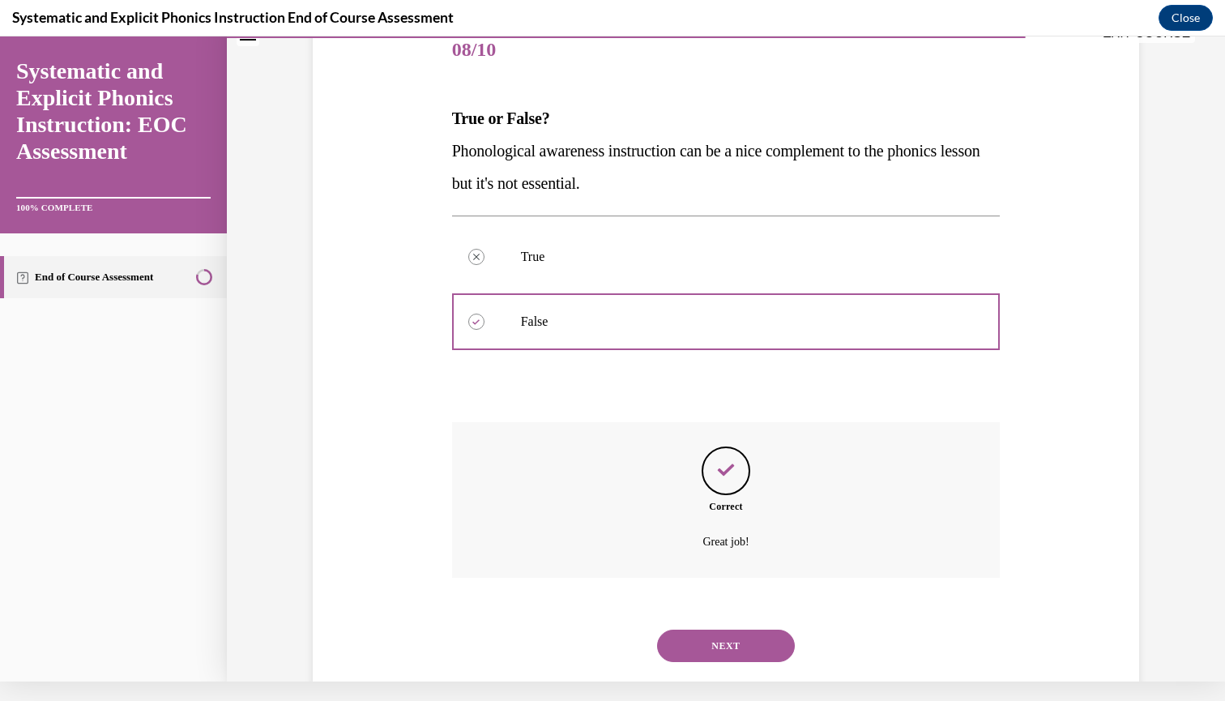
scroll to position [204, 0]
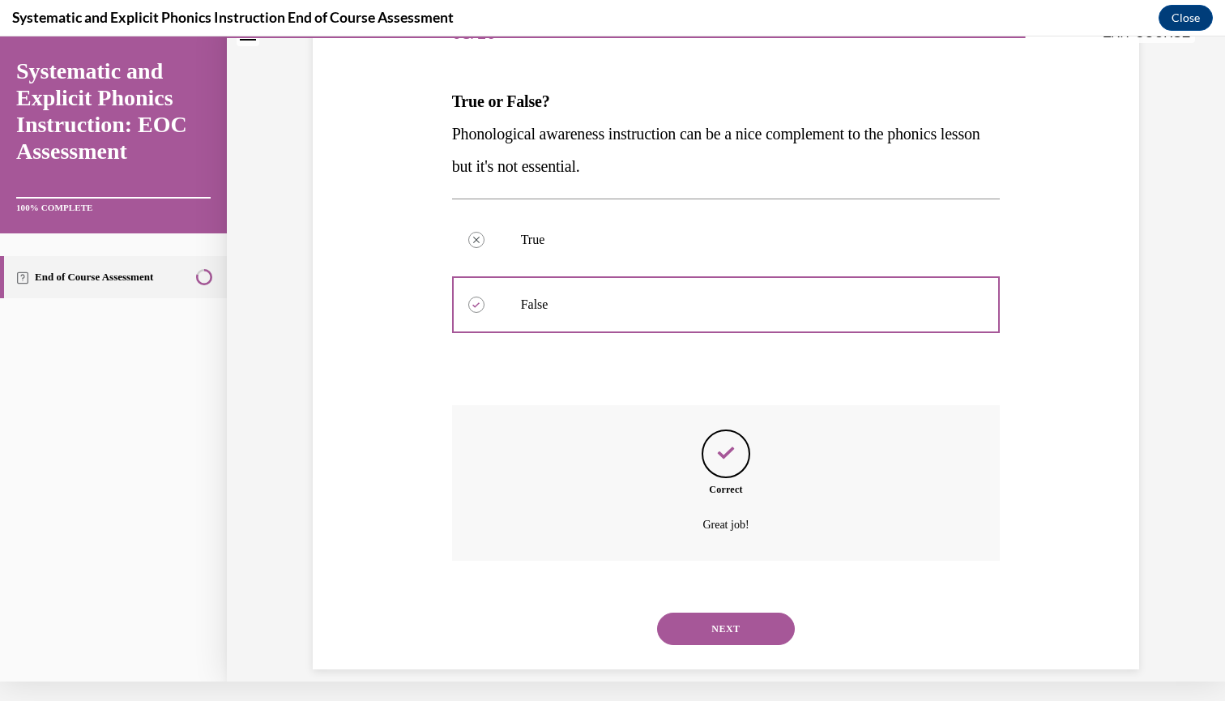
click at [719, 615] on button "NEXT" at bounding box center [726, 628] width 138 height 32
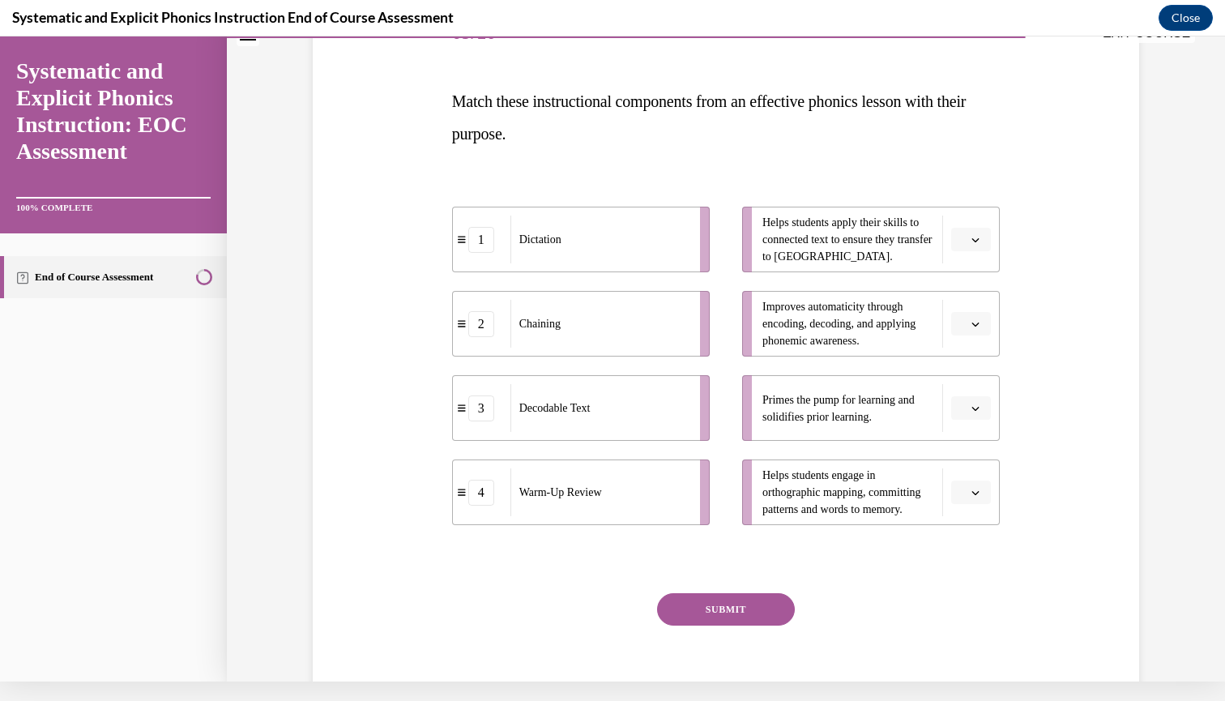
scroll to position [0, 0]
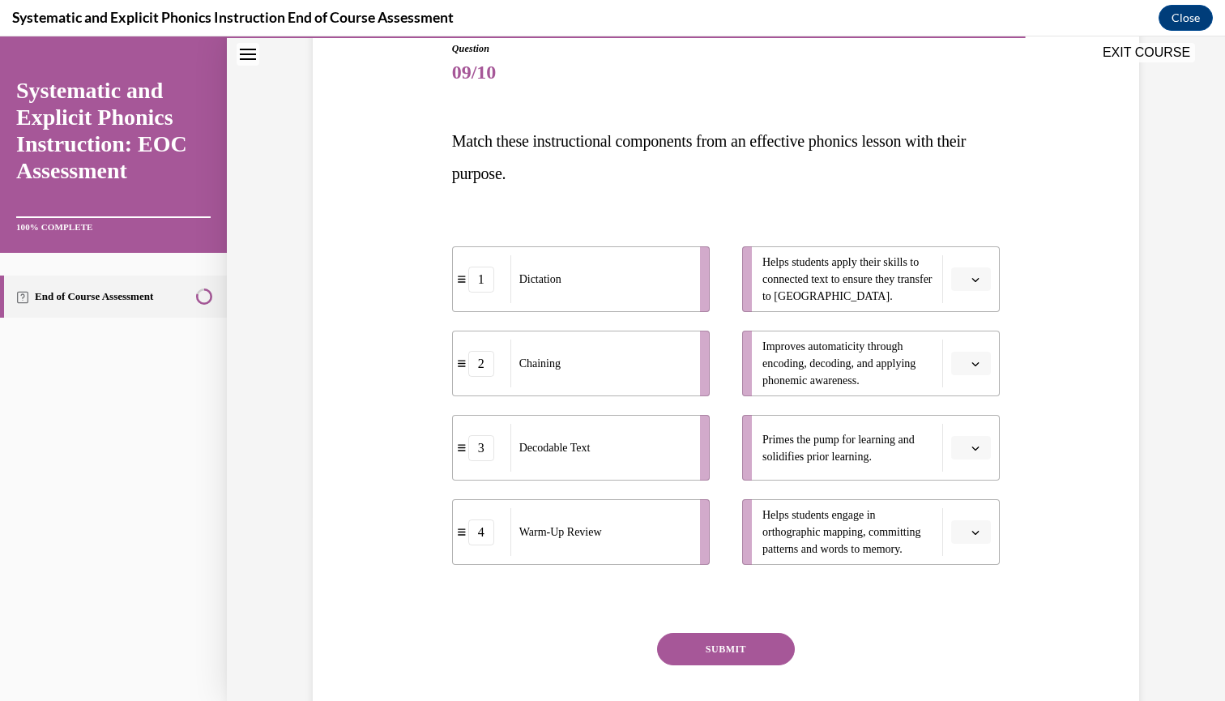
click at [961, 452] on span "Please select an option" at bounding box center [964, 448] width 6 height 16
click at [970, 612] on div "4" at bounding box center [963, 613] width 40 height 32
click at [971, 279] on icon "button" at bounding box center [975, 279] width 8 height 8
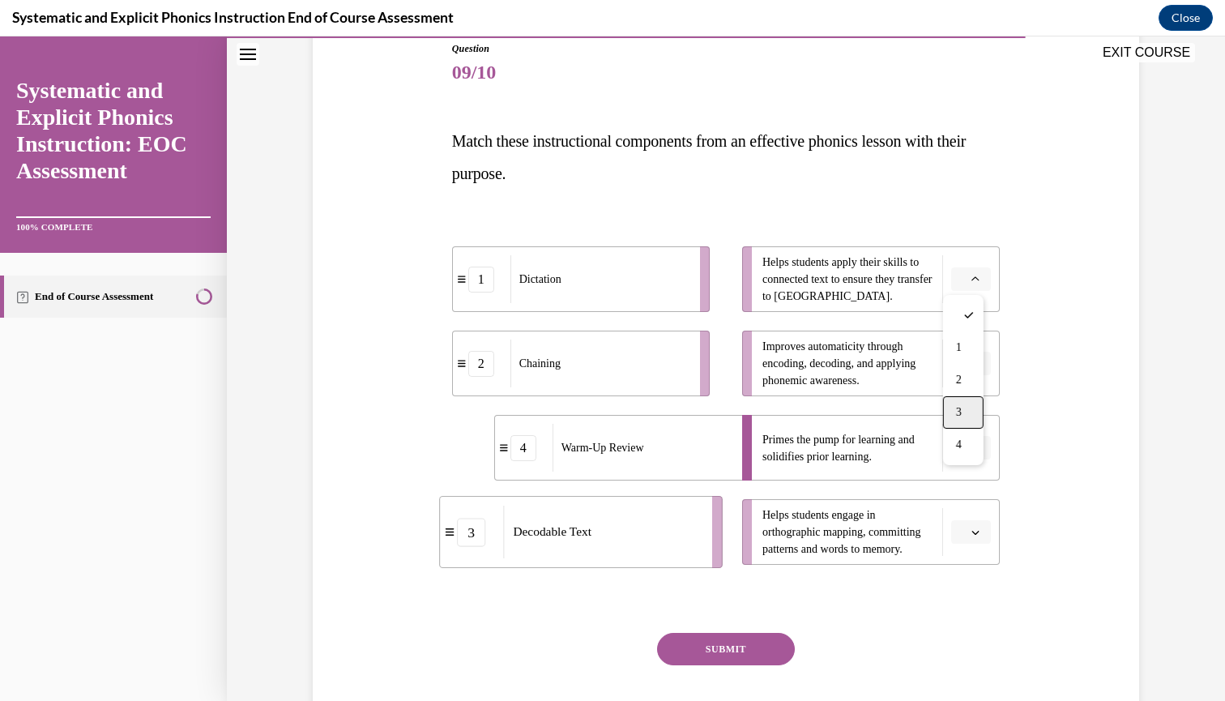
click at [978, 402] on div "3" at bounding box center [963, 412] width 40 height 32
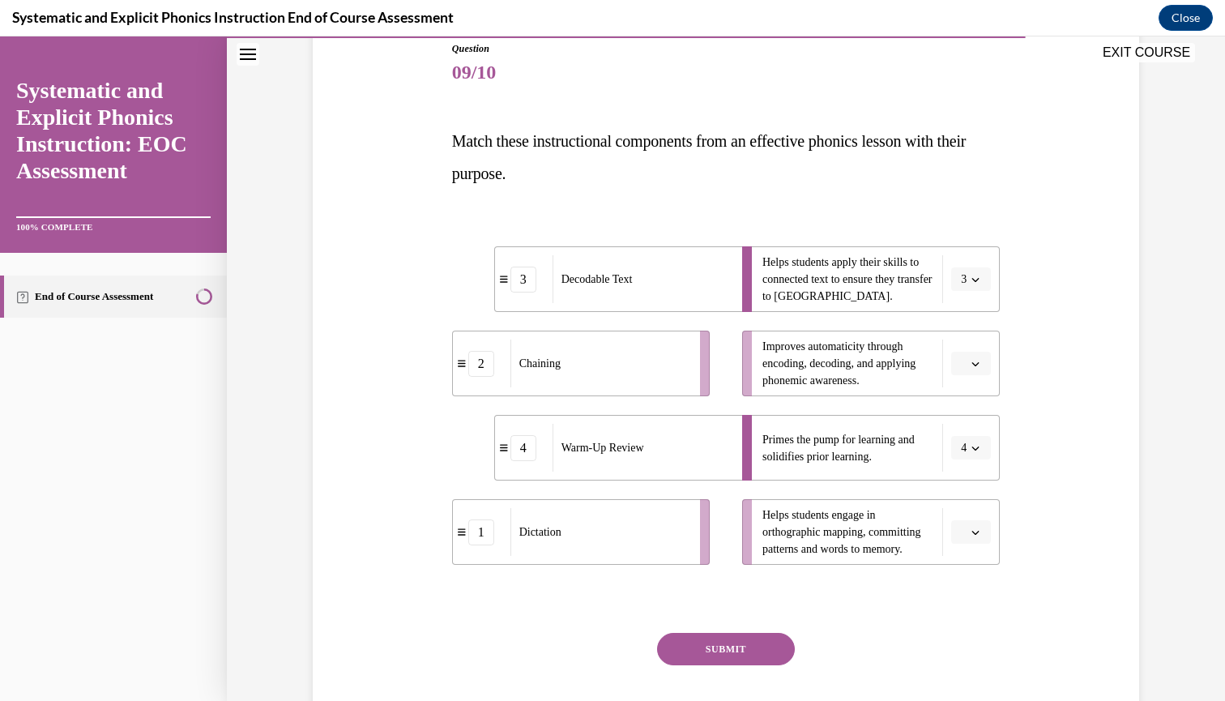
click at [971, 360] on icon "button" at bounding box center [975, 364] width 8 height 8
click at [972, 458] on div "2" at bounding box center [963, 464] width 40 height 32
click at [963, 543] on button "button" at bounding box center [971, 532] width 40 height 24
click at [975, 399] on div "1" at bounding box center [963, 398] width 40 height 32
click at [773, 646] on button "SUBMIT" at bounding box center [726, 649] width 138 height 32
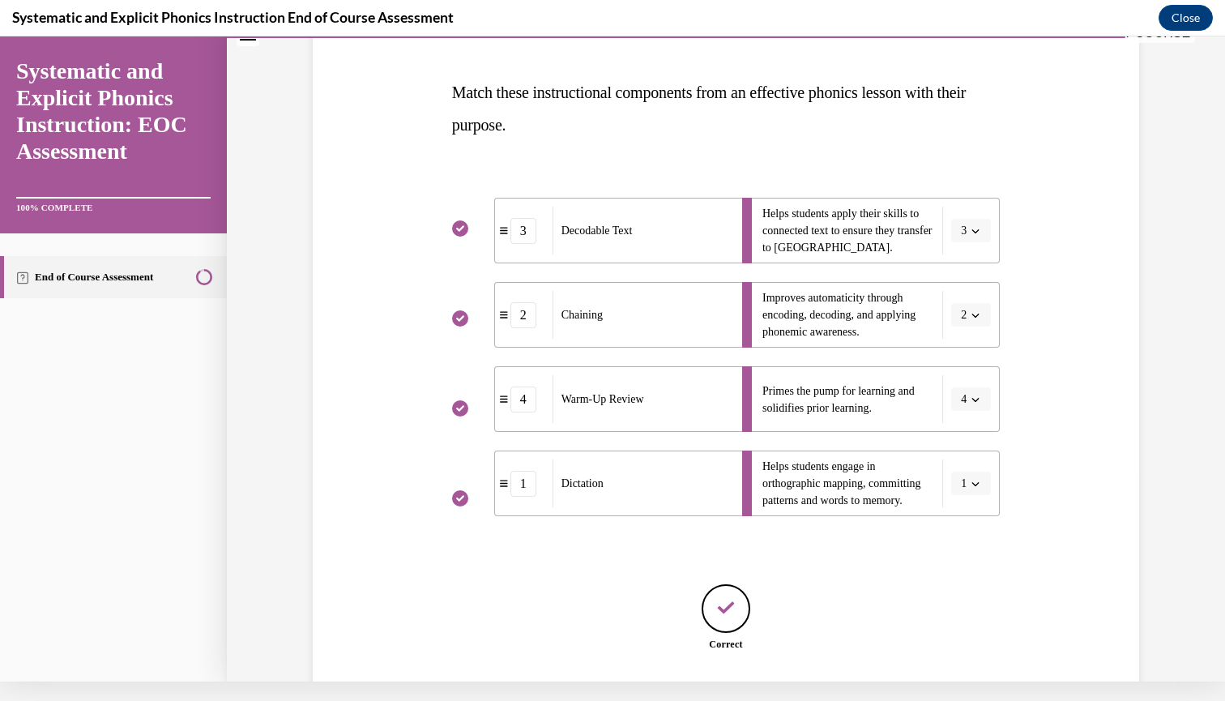
scroll to position [313, 0]
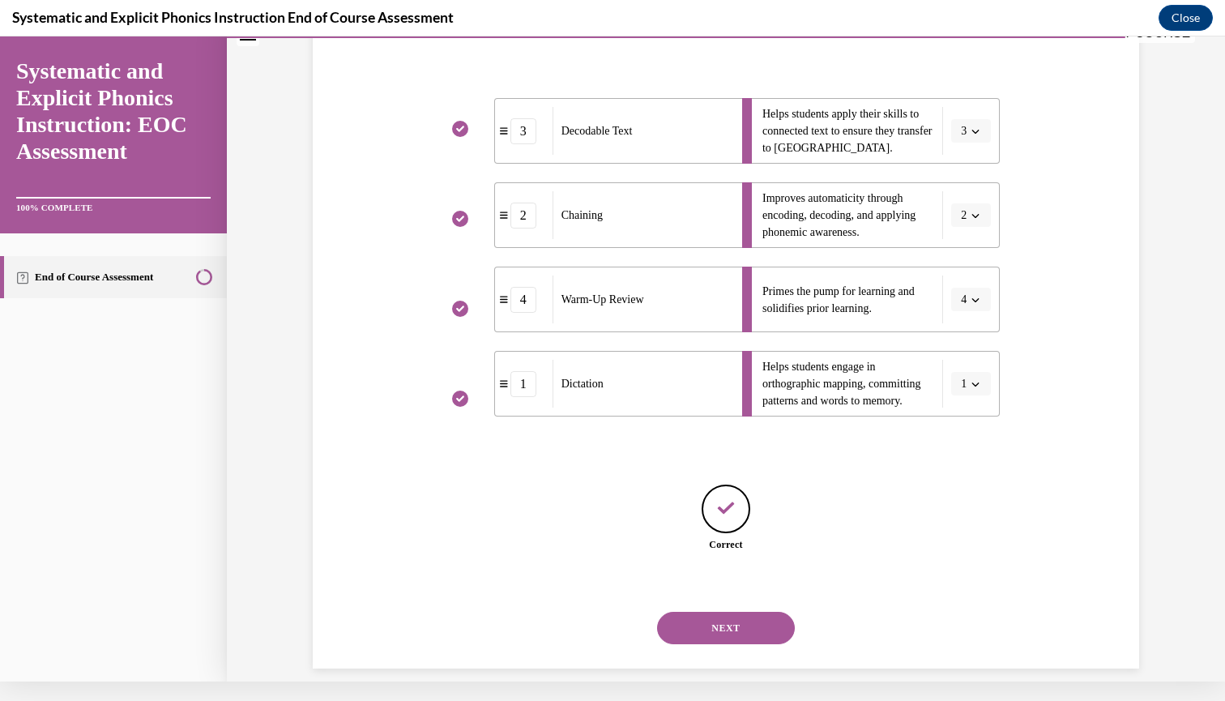
click at [754, 615] on button "NEXT" at bounding box center [726, 628] width 138 height 32
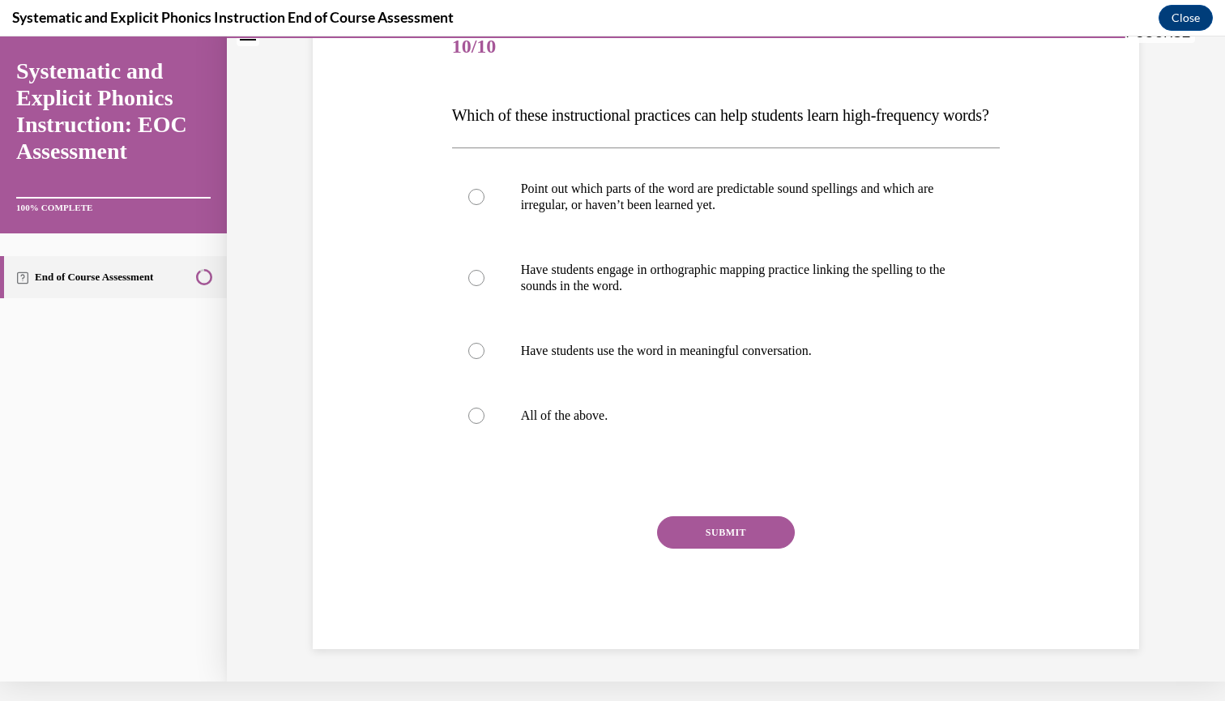
scroll to position [0, 0]
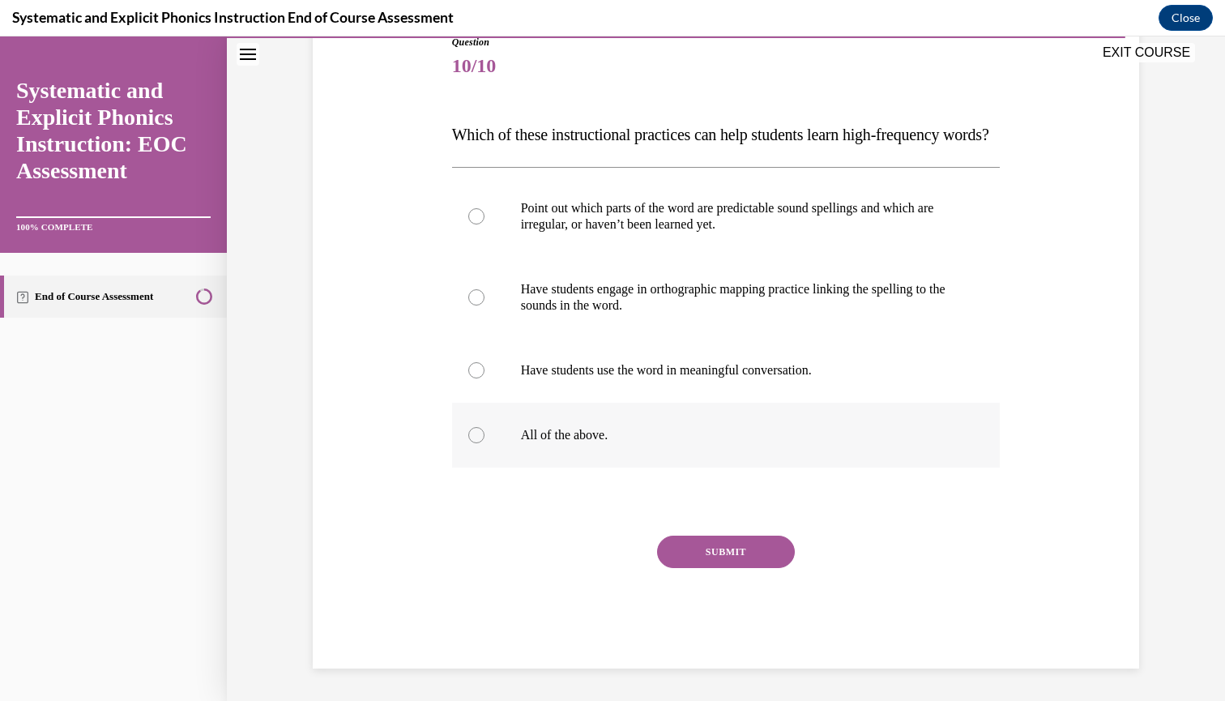
click at [569, 467] on div at bounding box center [726, 435] width 548 height 65
click at [729, 592] on div "SUBMIT" at bounding box center [726, 575] width 548 height 81
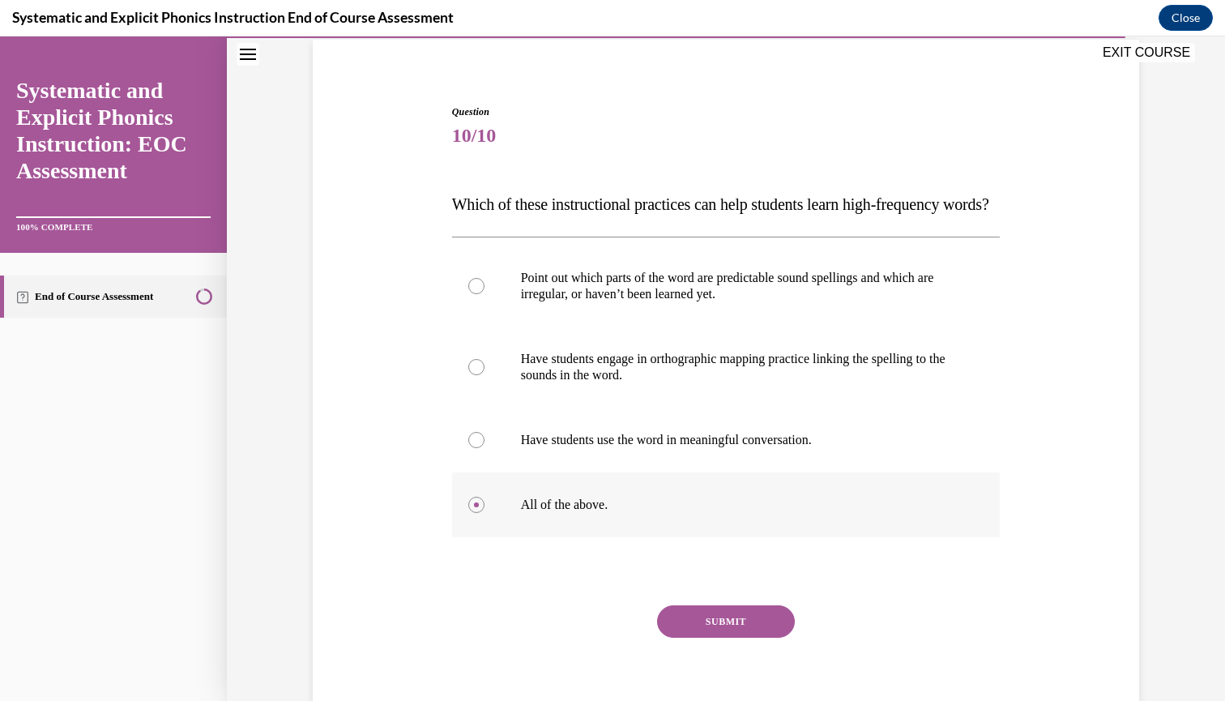
scroll to position [134, 0]
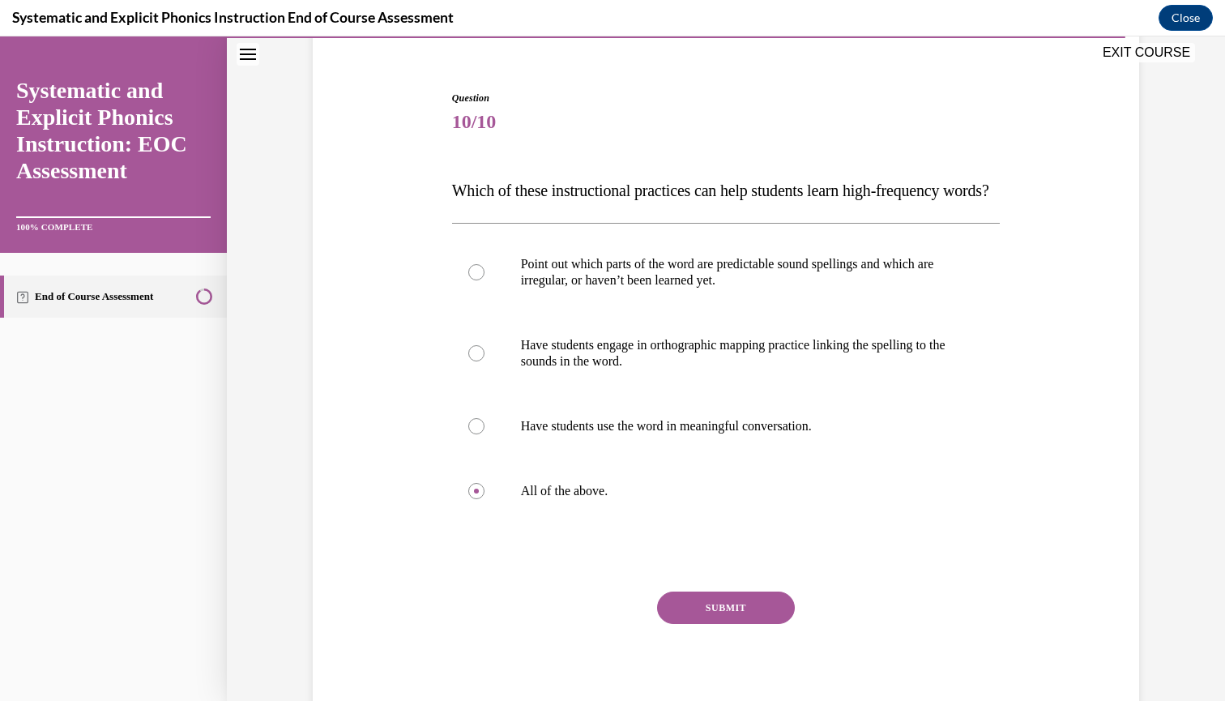
click at [736, 624] on button "SUBMIT" at bounding box center [726, 607] width 138 height 32
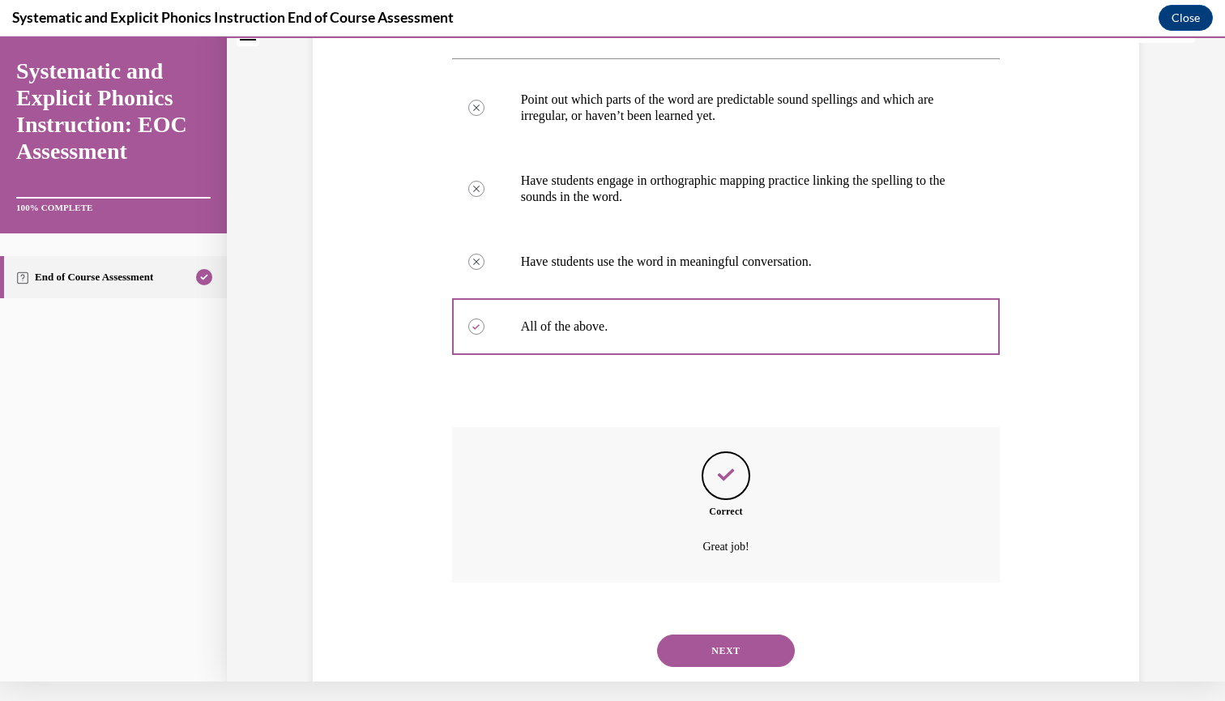
scroll to position [334, 0]
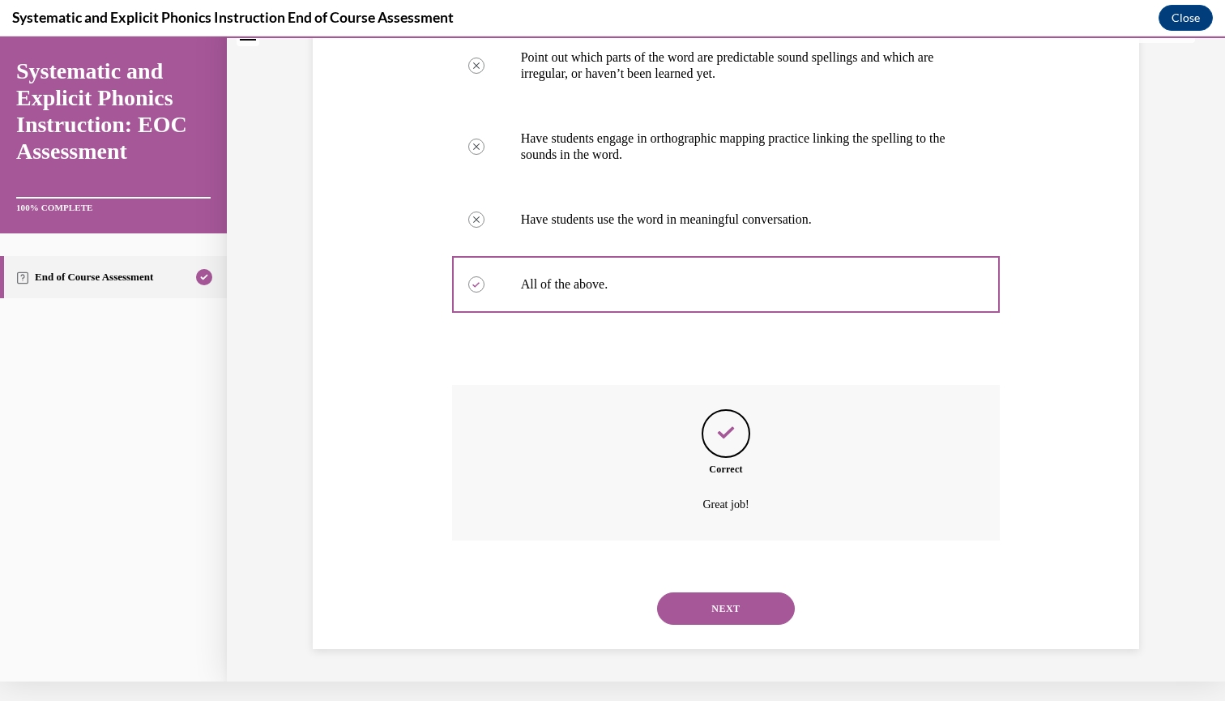
click at [718, 609] on button "NEXT" at bounding box center [726, 608] width 138 height 32
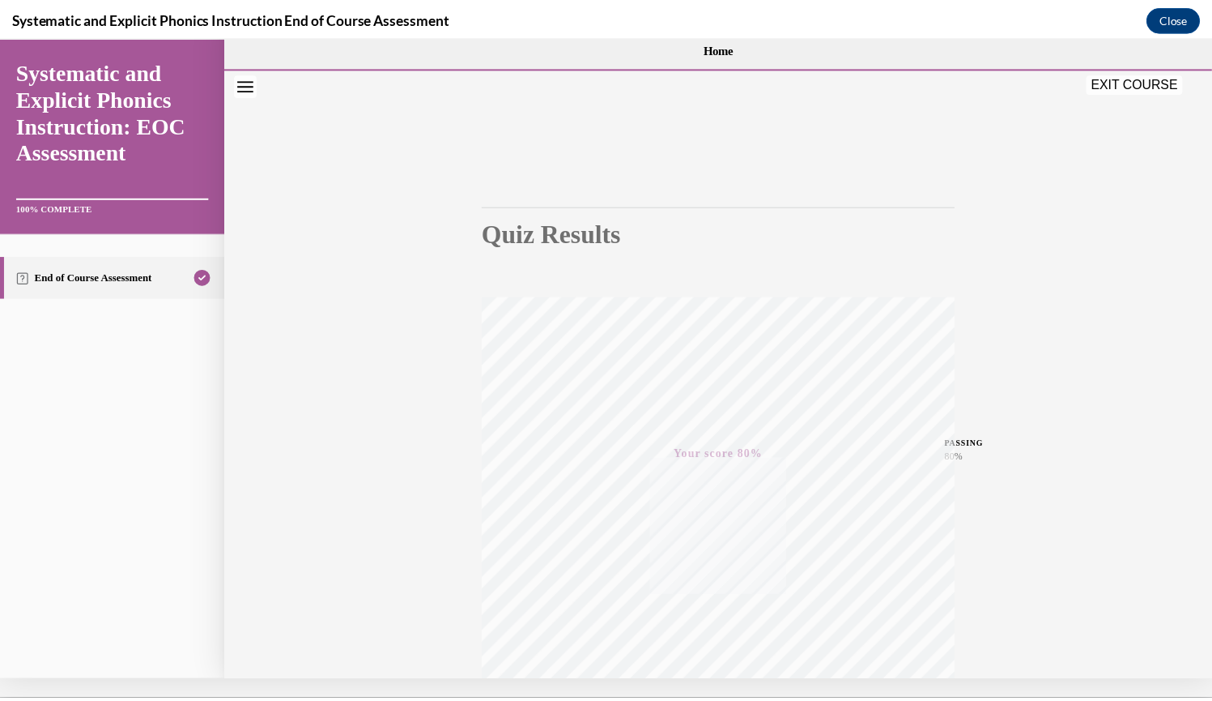
scroll to position [0, 0]
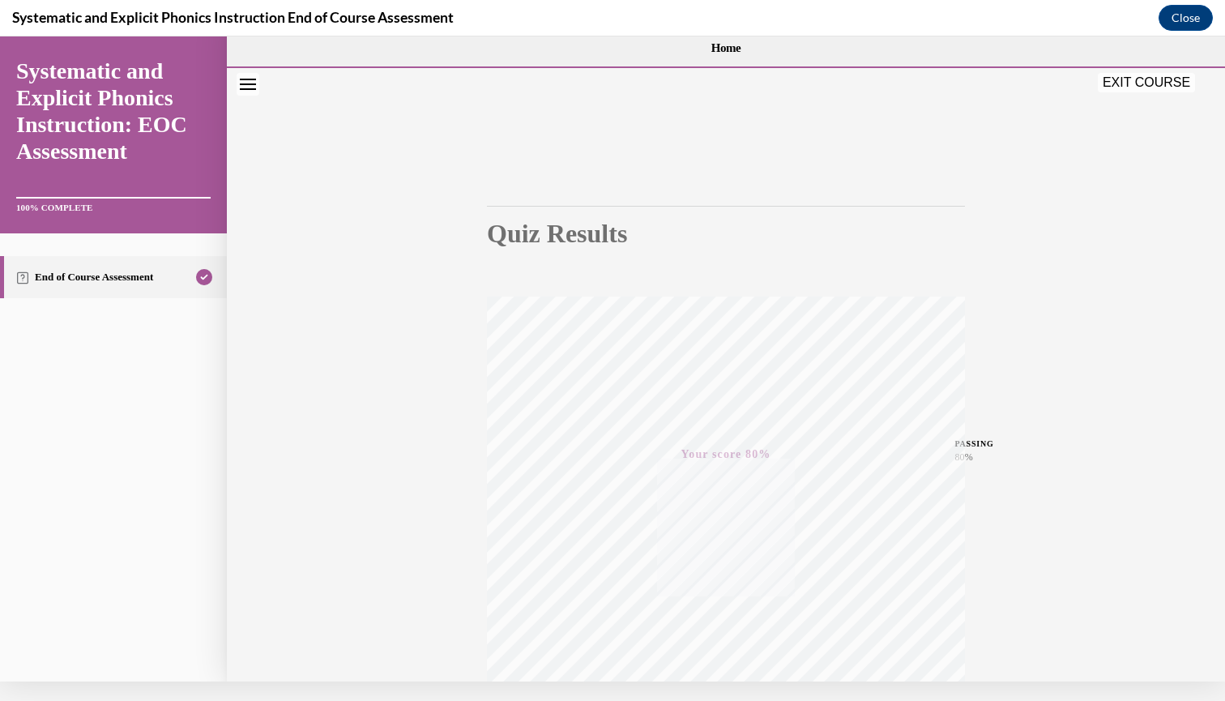
click at [1168, 83] on button "EXIT COURSE" at bounding box center [1145, 82] width 97 height 19
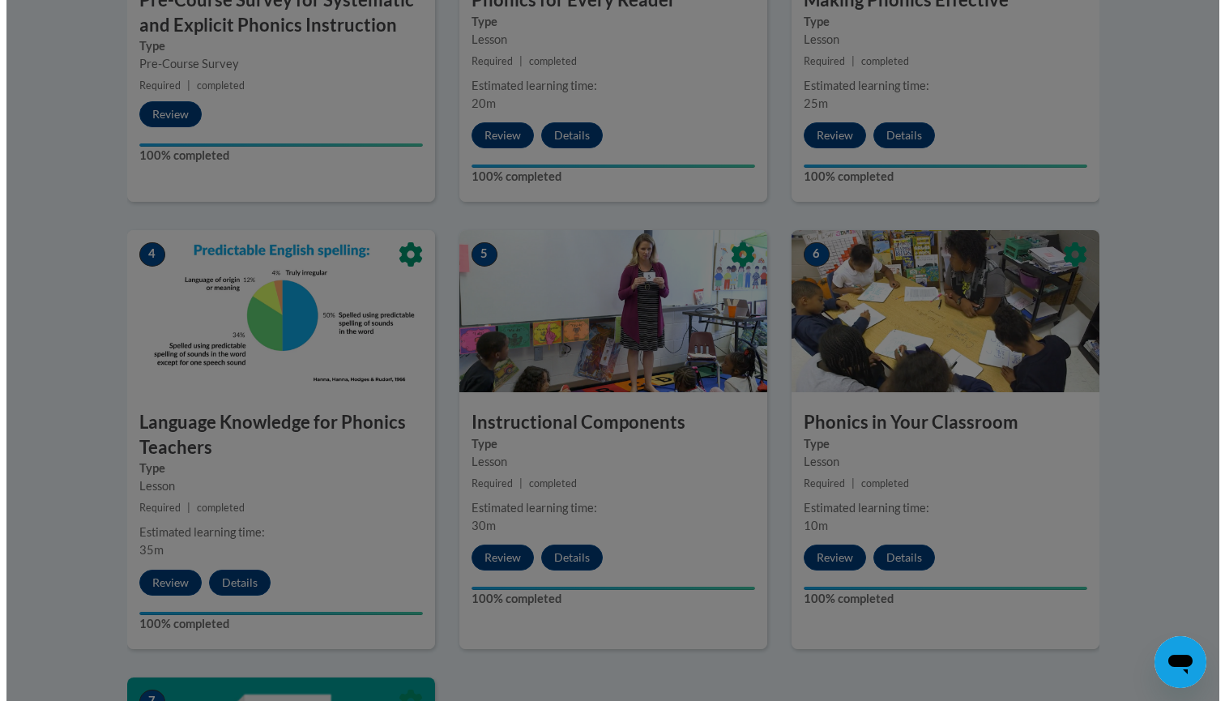
scroll to position [681, 0]
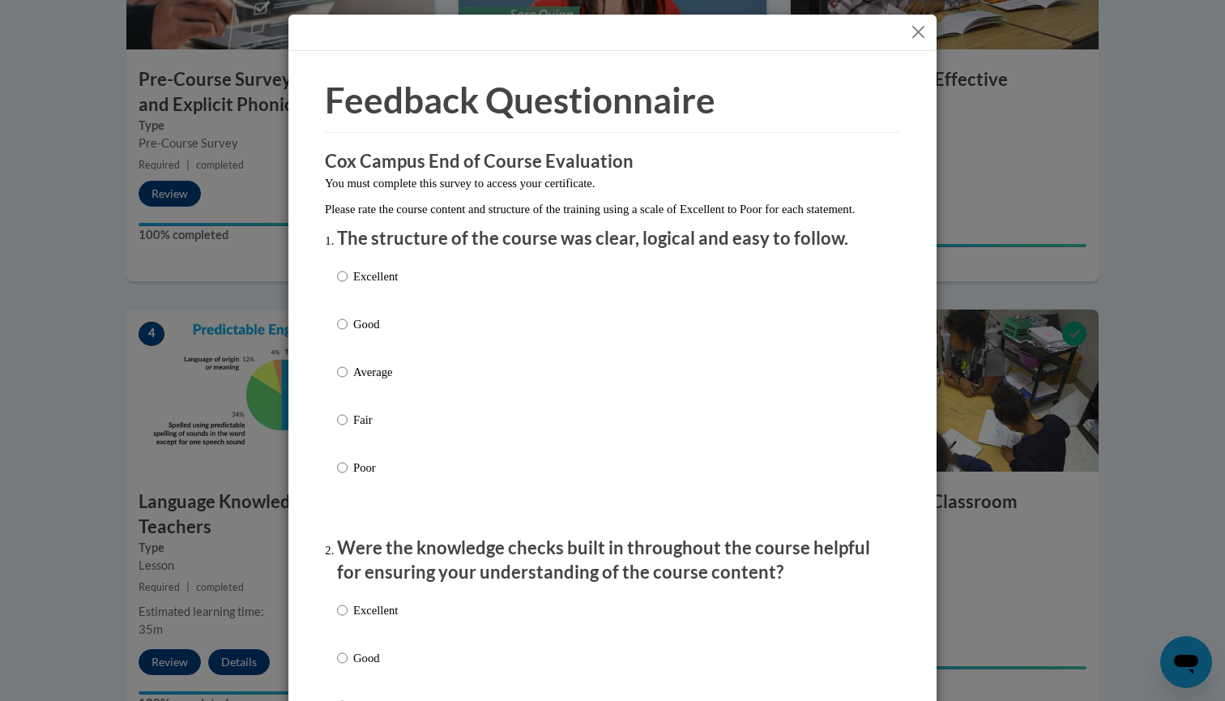
click at [356, 301] on label "Excellent" at bounding box center [367, 289] width 61 height 44
click at [347, 285] on input "Excellent" at bounding box center [342, 276] width 11 height 18
radio input "true"
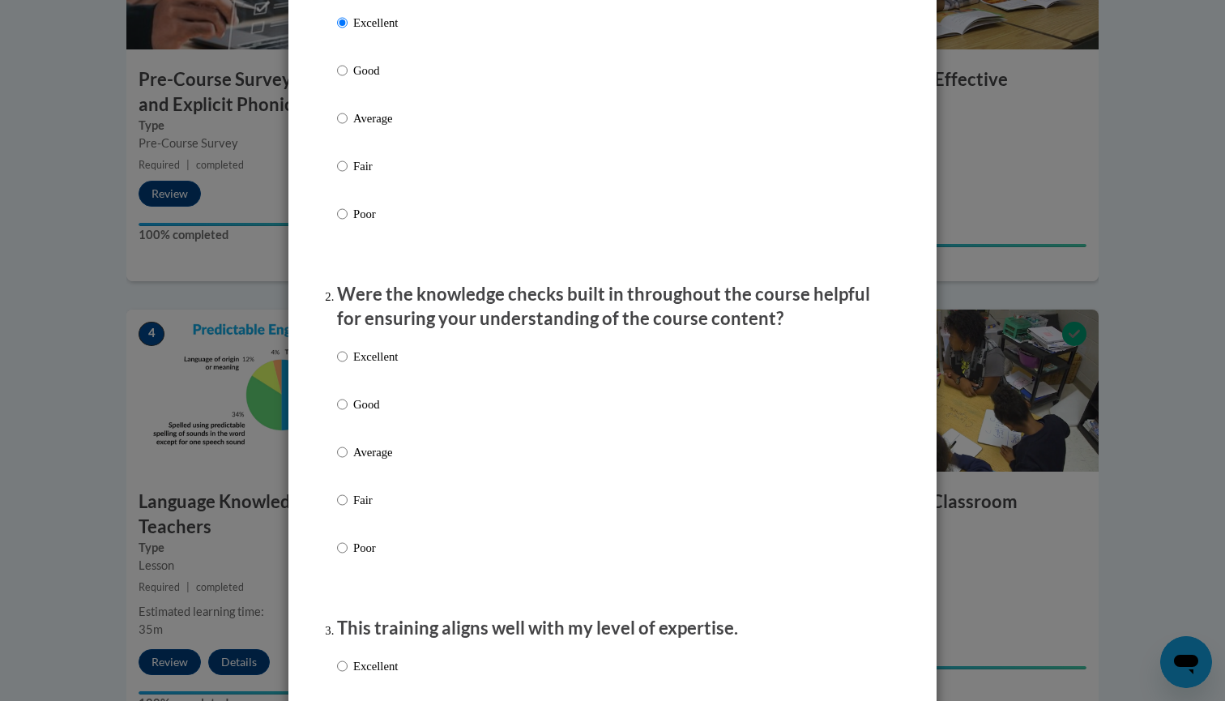
scroll to position [254, 0]
click at [337, 364] on input "Excellent" at bounding box center [342, 356] width 11 height 18
radio input "true"
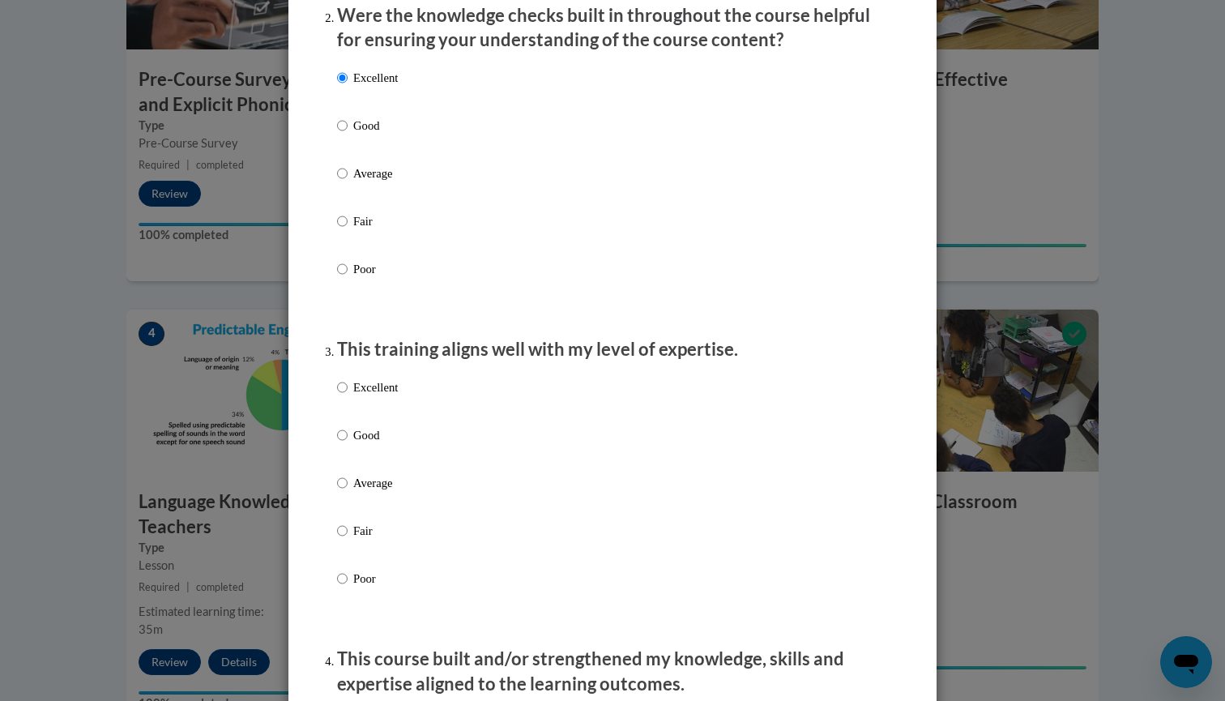
scroll to position [543, 0]
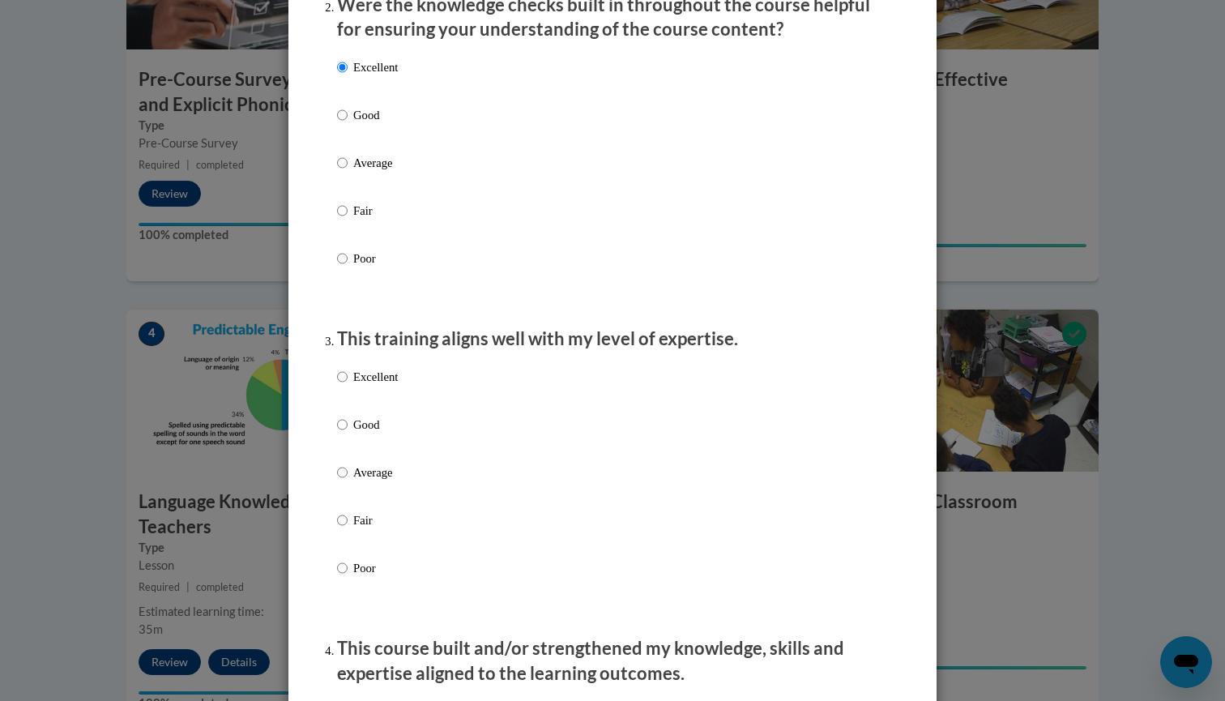
click at [356, 373] on div "Excellent Good Average Fair Poor" at bounding box center [367, 485] width 61 height 251
click at [356, 381] on p "Excellent" at bounding box center [375, 377] width 45 height 18
click at [347, 381] on input "Excellent" at bounding box center [342, 377] width 11 height 18
radio input "true"
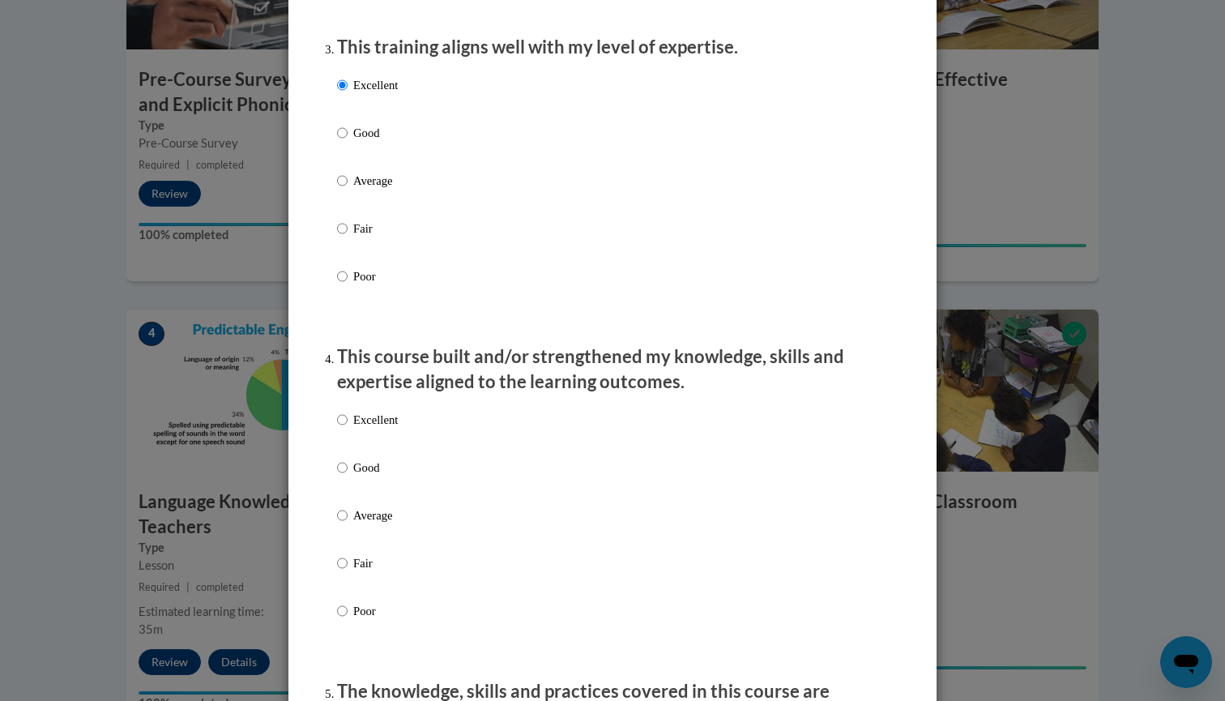
scroll to position [835, 0]
click at [340, 419] on div "Excellent Good Average Fair Poor" at bounding box center [367, 527] width 61 height 251
click at [340, 428] on input "Excellent" at bounding box center [342, 419] width 11 height 18
radio input "true"
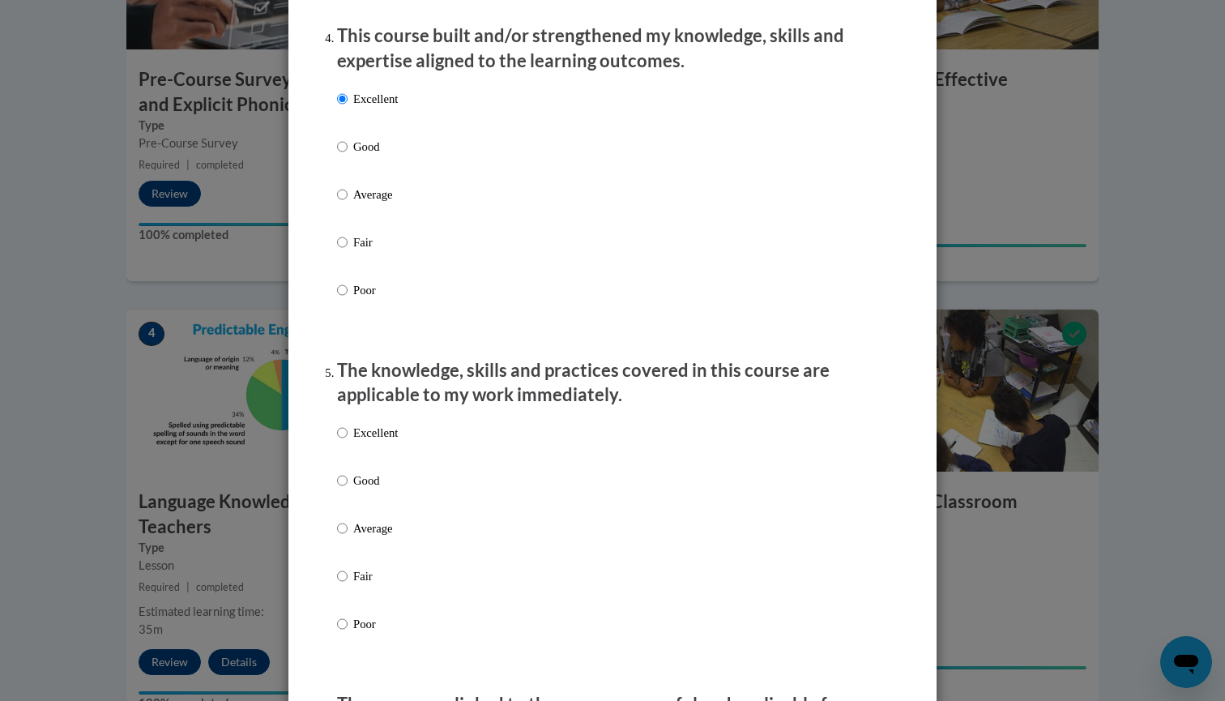
scroll to position [1210, 0]
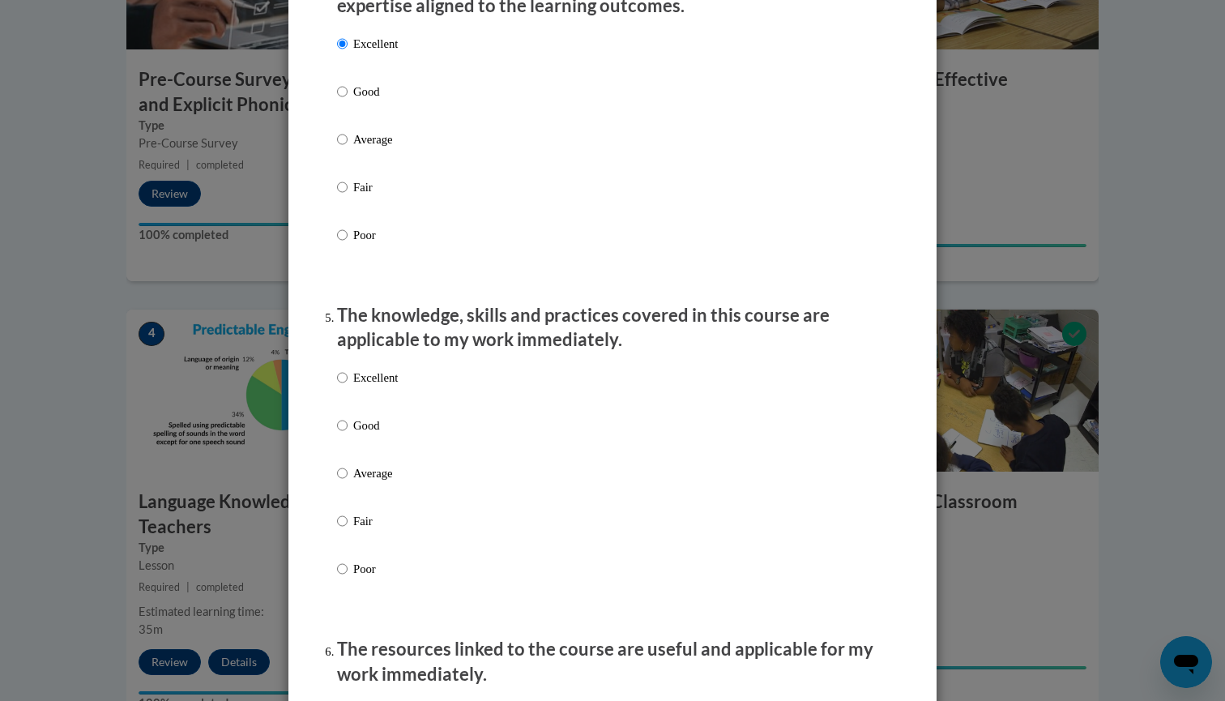
click at [345, 386] on label "Excellent" at bounding box center [367, 391] width 61 height 44
click at [345, 386] on input "Excellent" at bounding box center [342, 378] width 11 height 18
radio input "true"
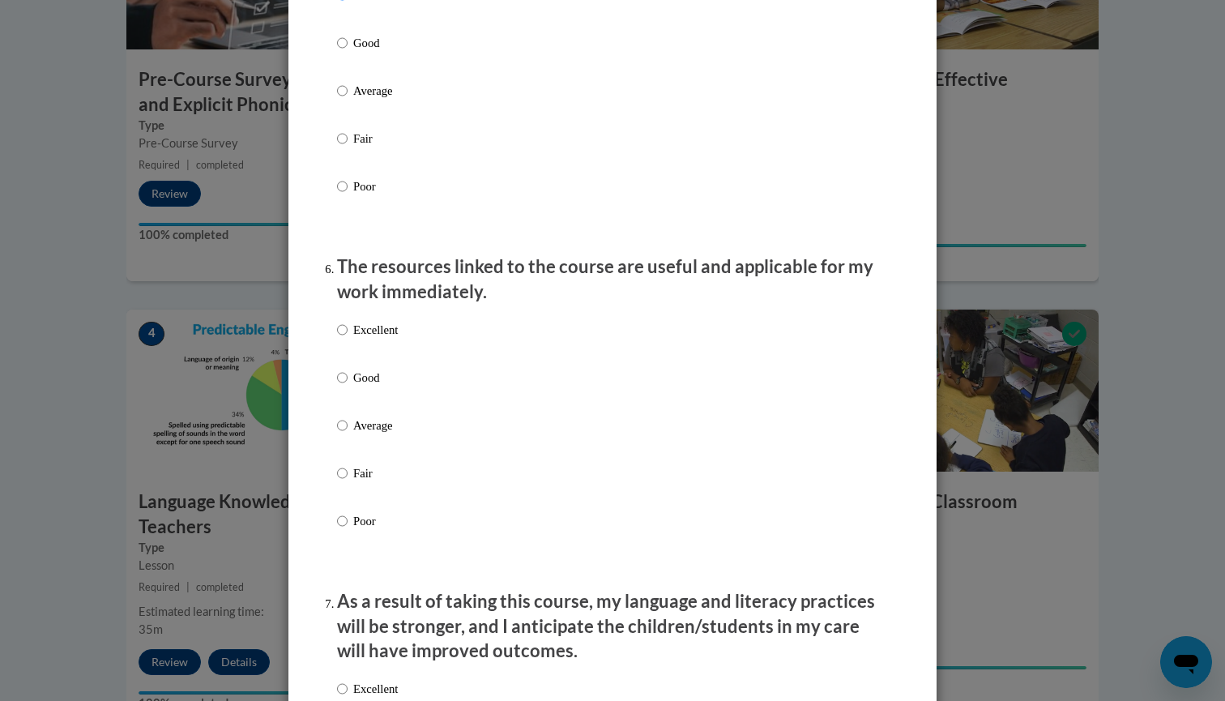
scroll to position [1600, 0]
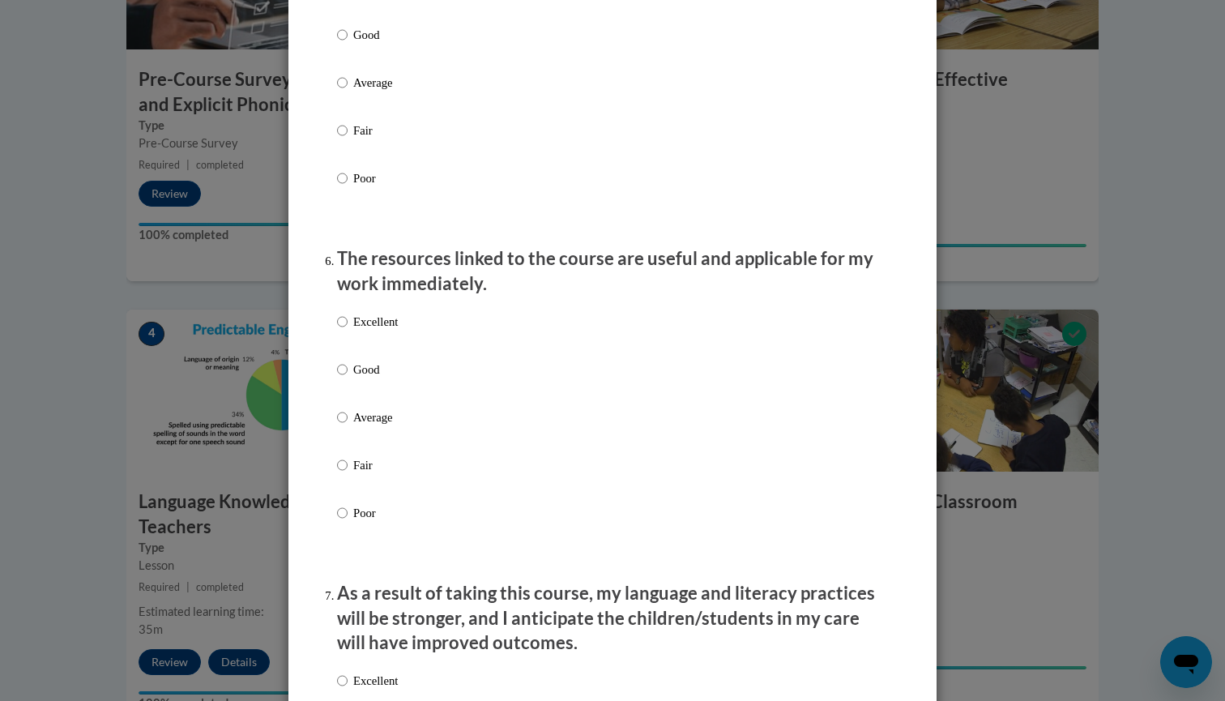
click at [353, 327] on p "Excellent" at bounding box center [375, 322] width 45 height 18
click at [347, 327] on input "Excellent" at bounding box center [342, 322] width 11 height 18
radio input "true"
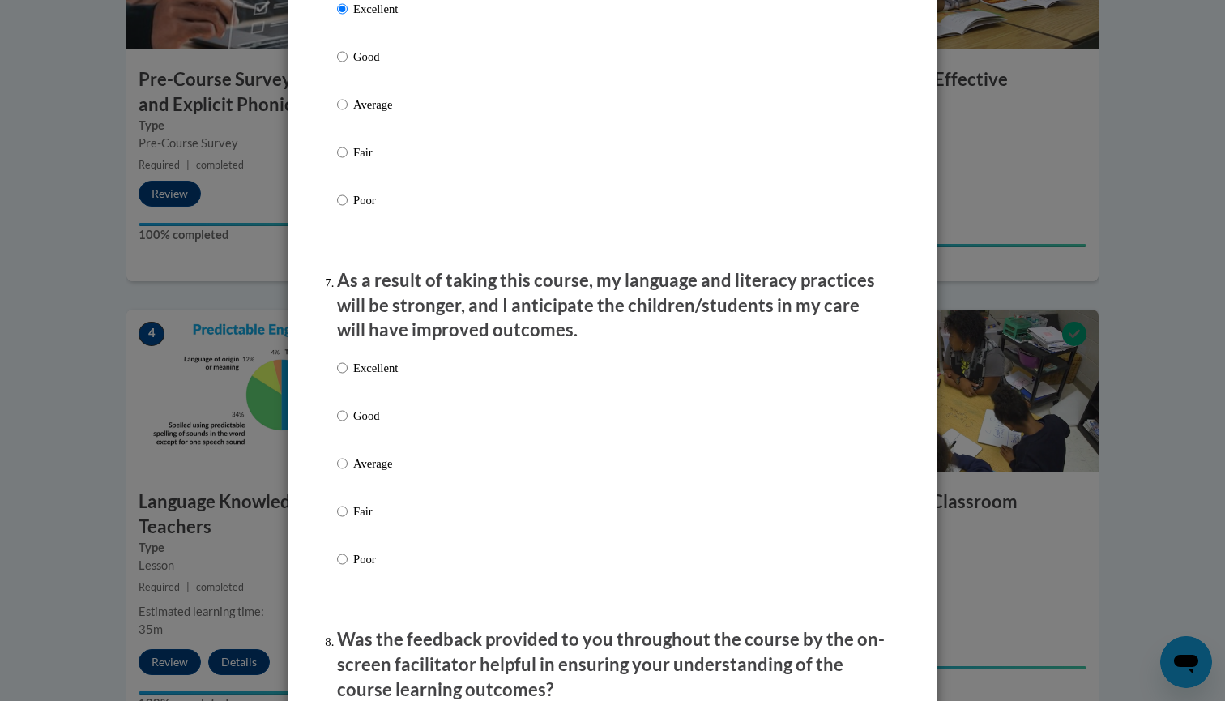
scroll to position [2233, 0]
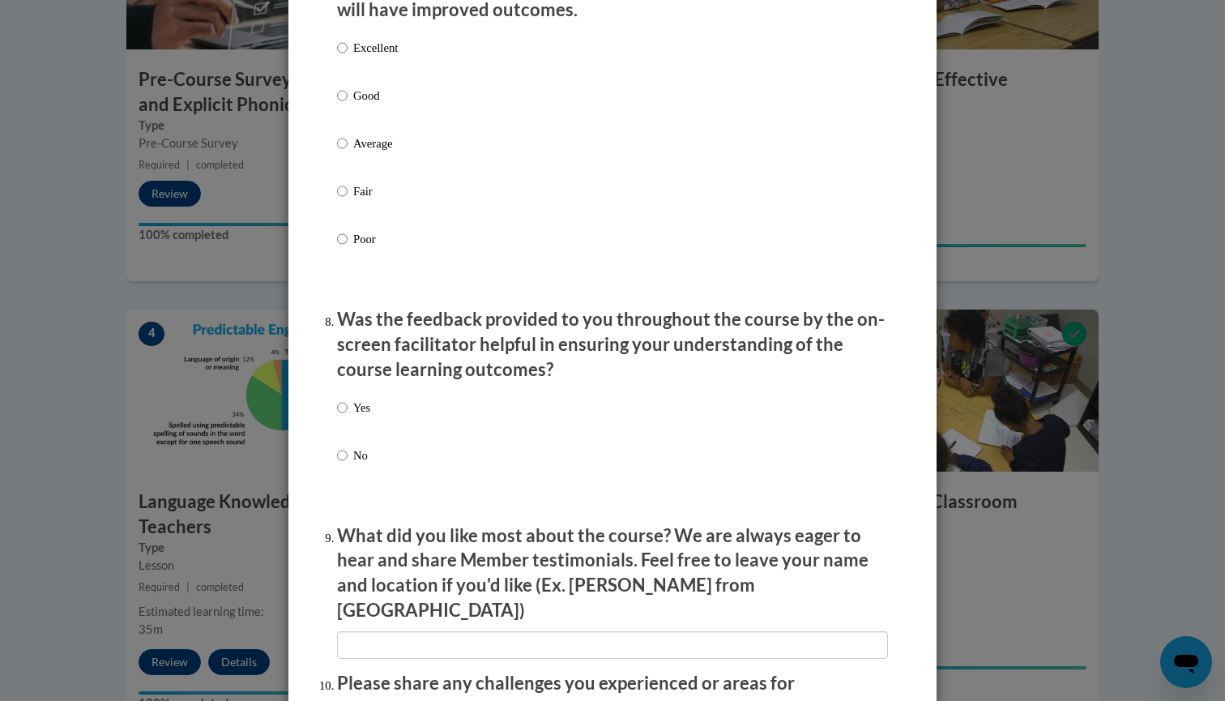
click at [353, 51] on p "Excellent" at bounding box center [375, 48] width 45 height 18
click at [347, 51] on input "Excellent" at bounding box center [342, 48] width 11 height 18
radio input "true"
click at [337, 406] on input "Yes" at bounding box center [342, 407] width 11 height 18
radio input "true"
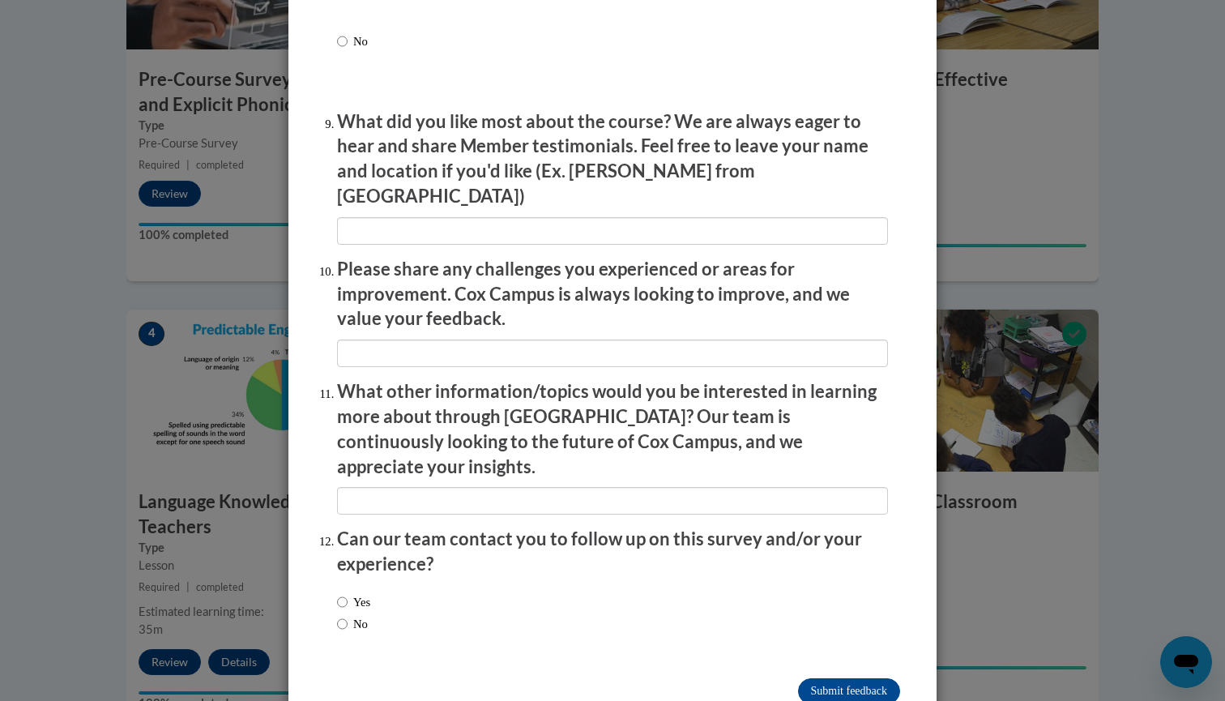
scroll to position [2646, 0]
click at [337, 586] on div "Yes No" at bounding box center [353, 614] width 33 height 56
click at [338, 616] on input "No" at bounding box center [342, 625] width 11 height 18
radio input "true"
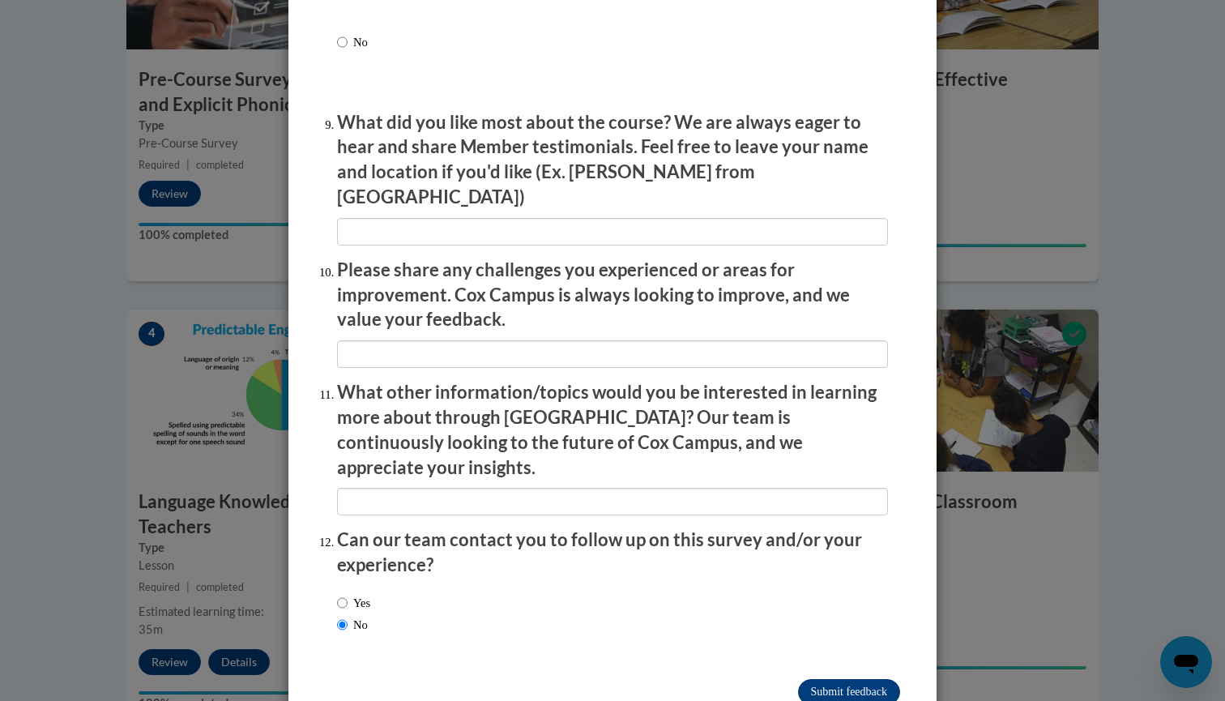
click at [816, 679] on input "Submit feedback" at bounding box center [849, 692] width 102 height 26
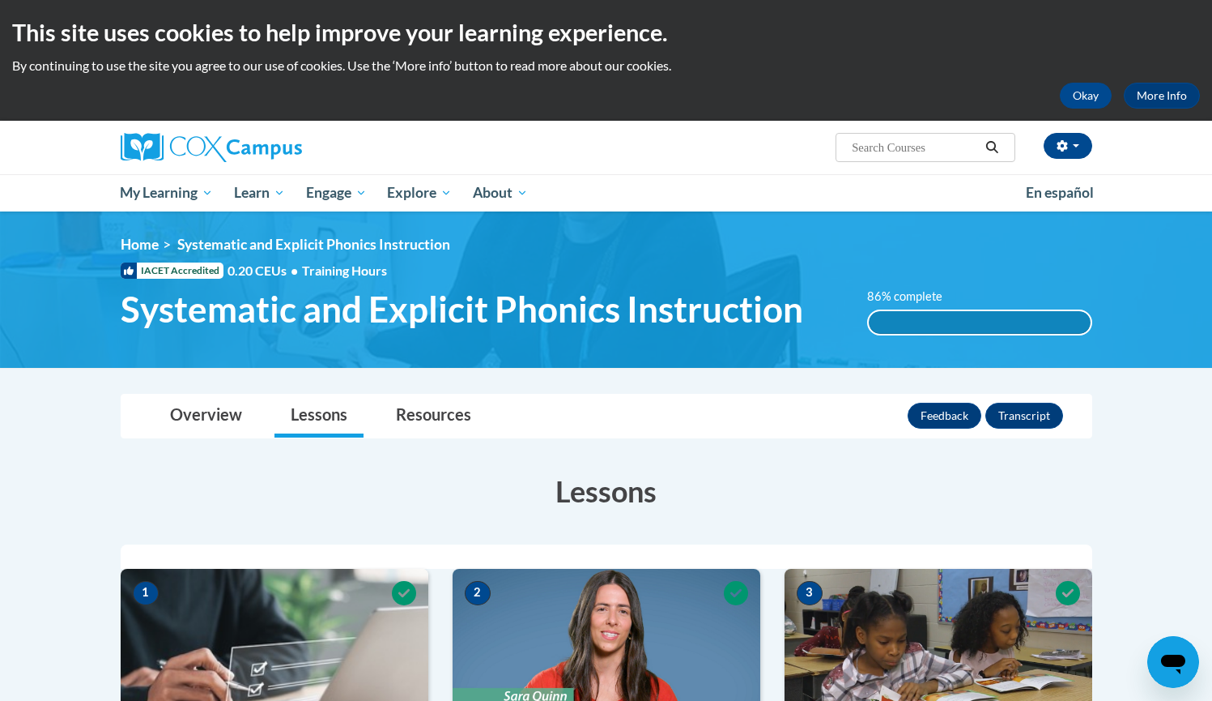
scroll to position [0, 0]
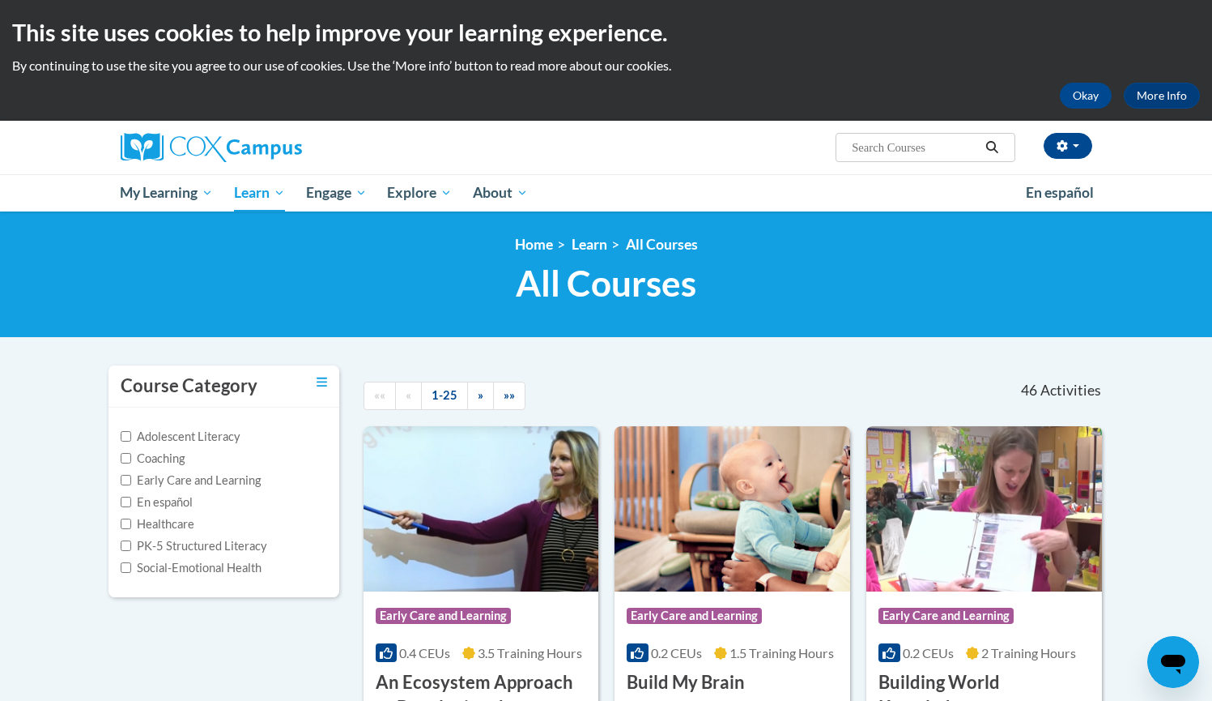
click at [217, 540] on label "PK-5 Structured Literacy" at bounding box center [194, 546] width 147 height 18
click at [131, 540] on input "PK-5 Structured Literacy" at bounding box center [126, 545] width 11 height 11
checkbox input "true"
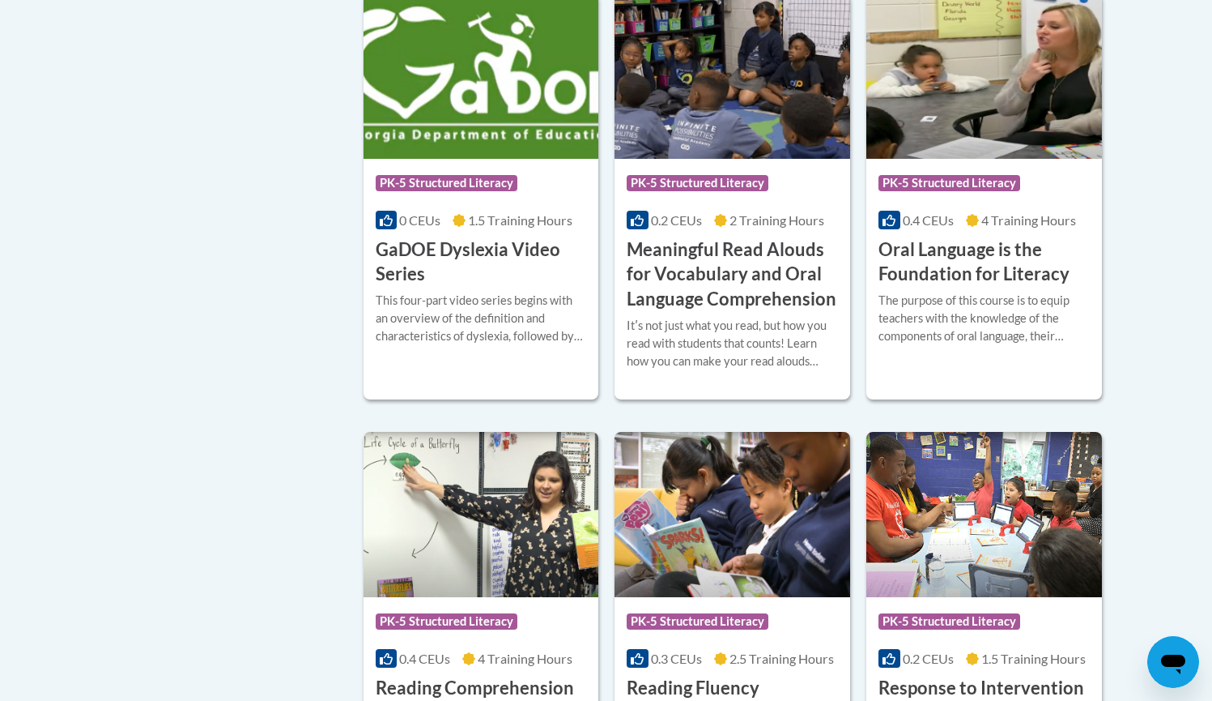
scroll to position [837, 0]
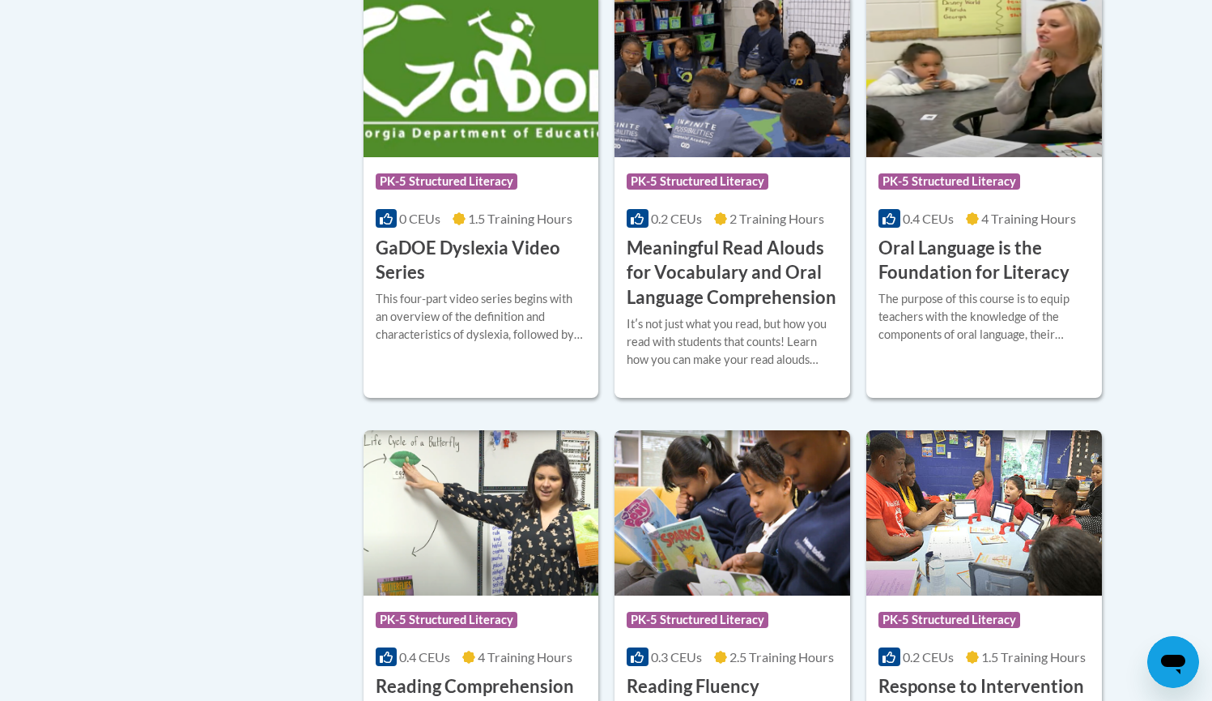
click at [940, 272] on h3 "Oral Language is the Foundation for Literacy" at bounding box center [984, 261] width 211 height 50
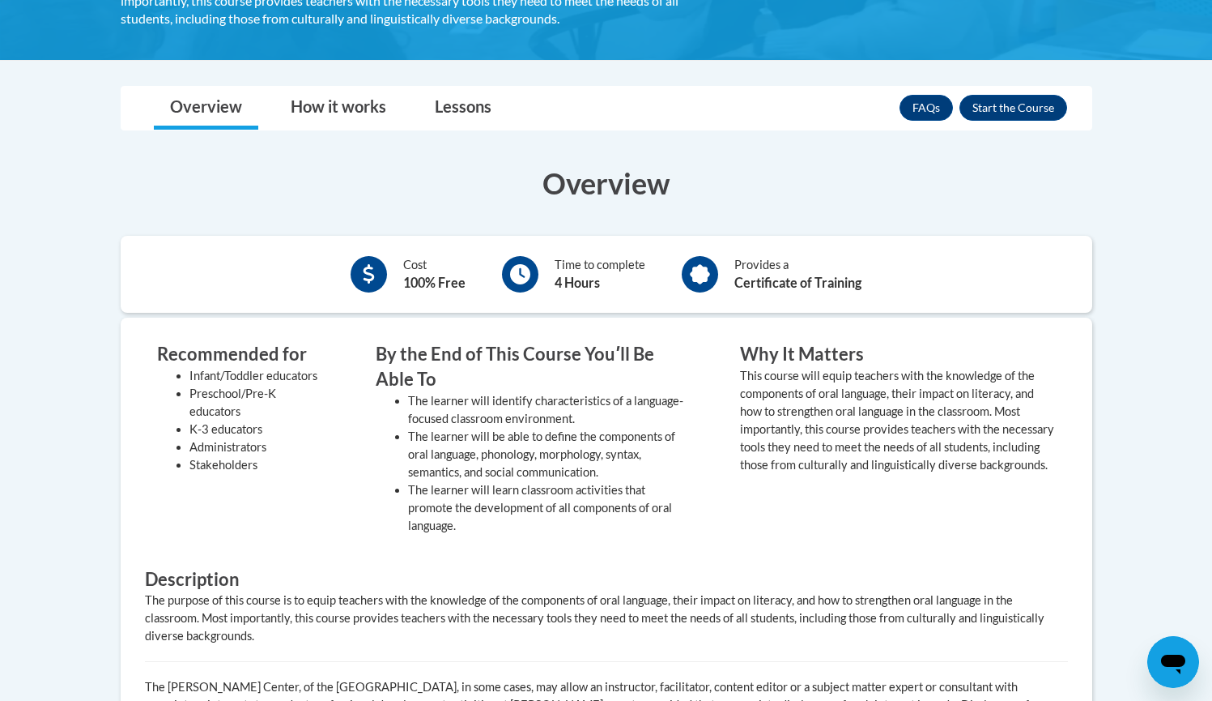
scroll to position [420, 0]
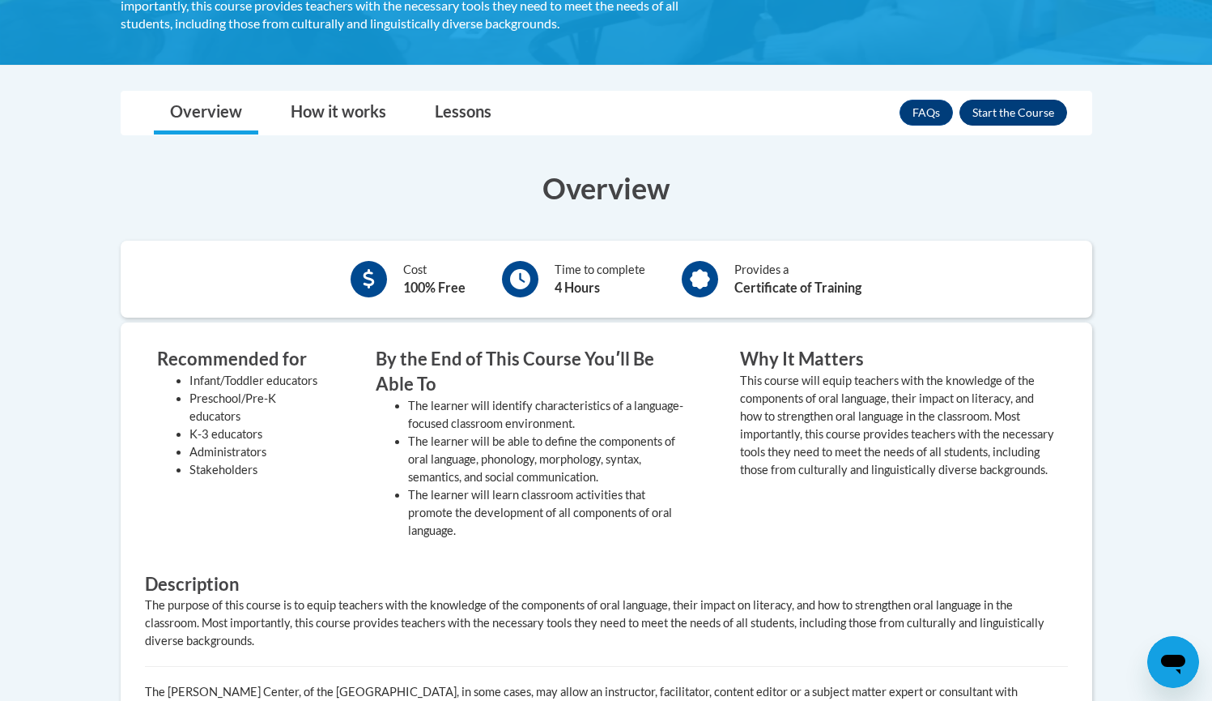
click at [999, 108] on button "Enroll" at bounding box center [1014, 113] width 108 height 26
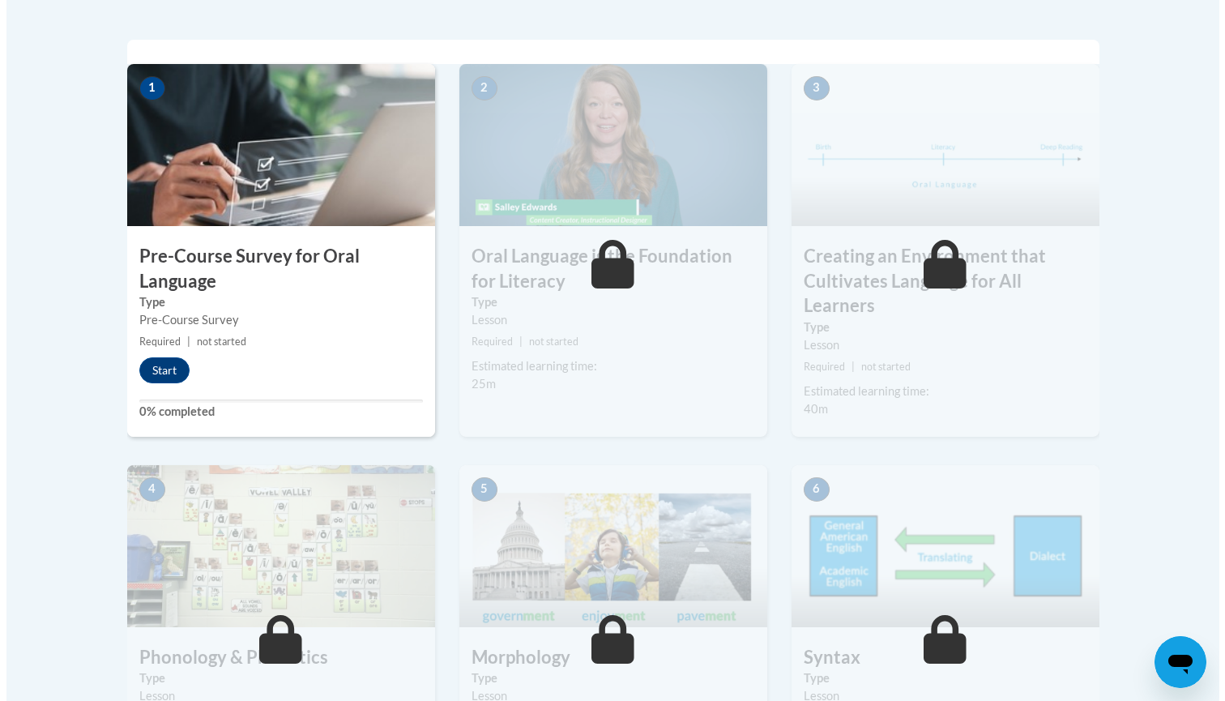
scroll to position [476, 0]
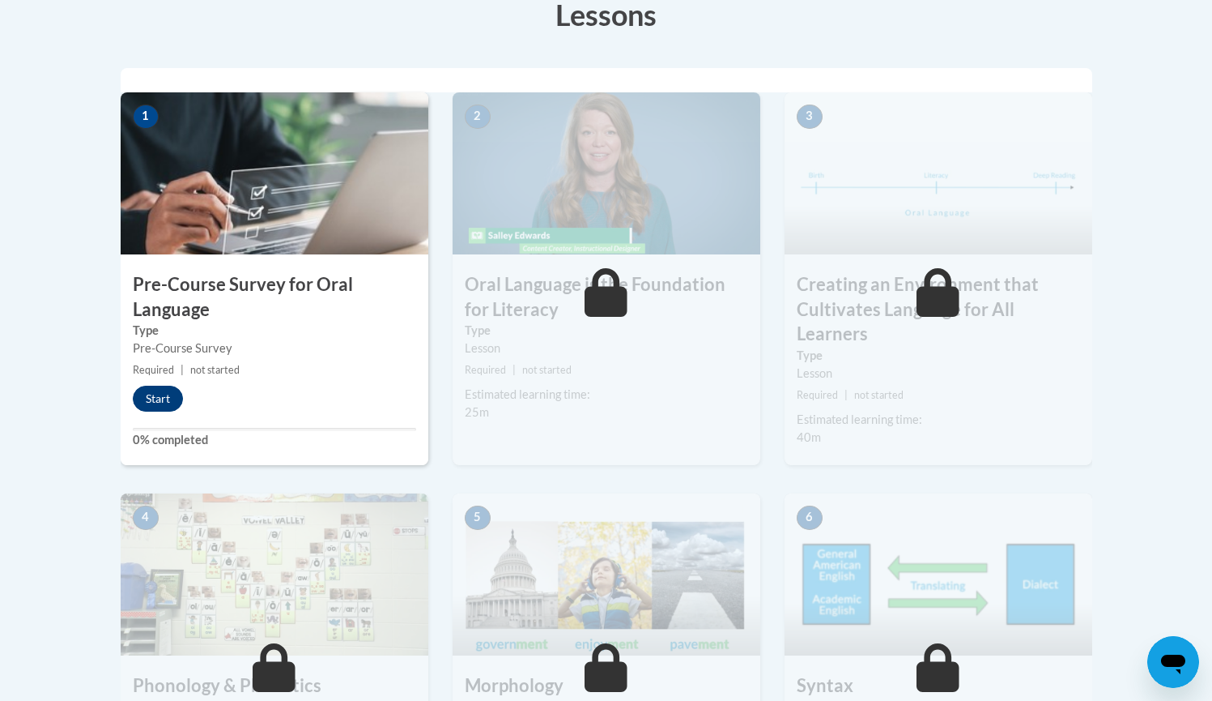
click at [164, 406] on button "Start" at bounding box center [158, 399] width 50 height 26
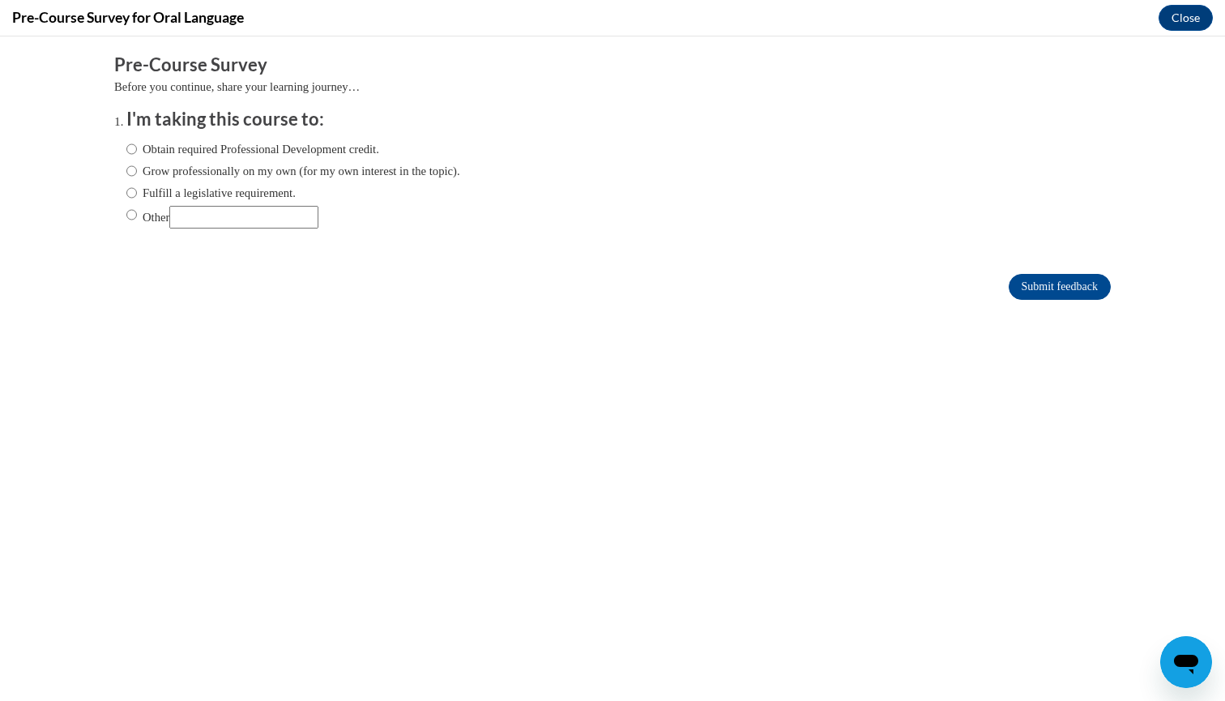
scroll to position [0, 0]
click at [279, 151] on label "Obtain required Professional Development credit." at bounding box center [252, 149] width 253 height 18
click at [137, 151] on input "Obtain required Professional Development credit." at bounding box center [131, 149] width 11 height 18
radio input "true"
click at [1046, 293] on input "Submit feedback" at bounding box center [1059, 287] width 102 height 26
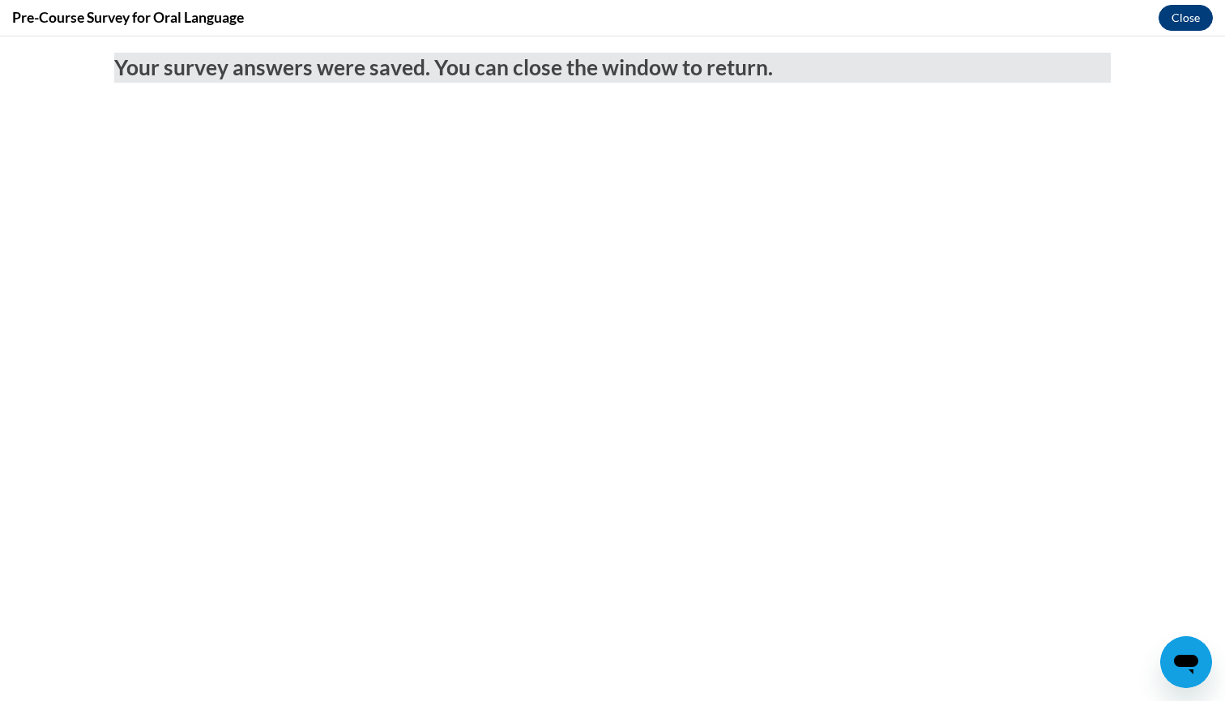
click at [1182, 23] on button "Close" at bounding box center [1185, 18] width 54 height 26
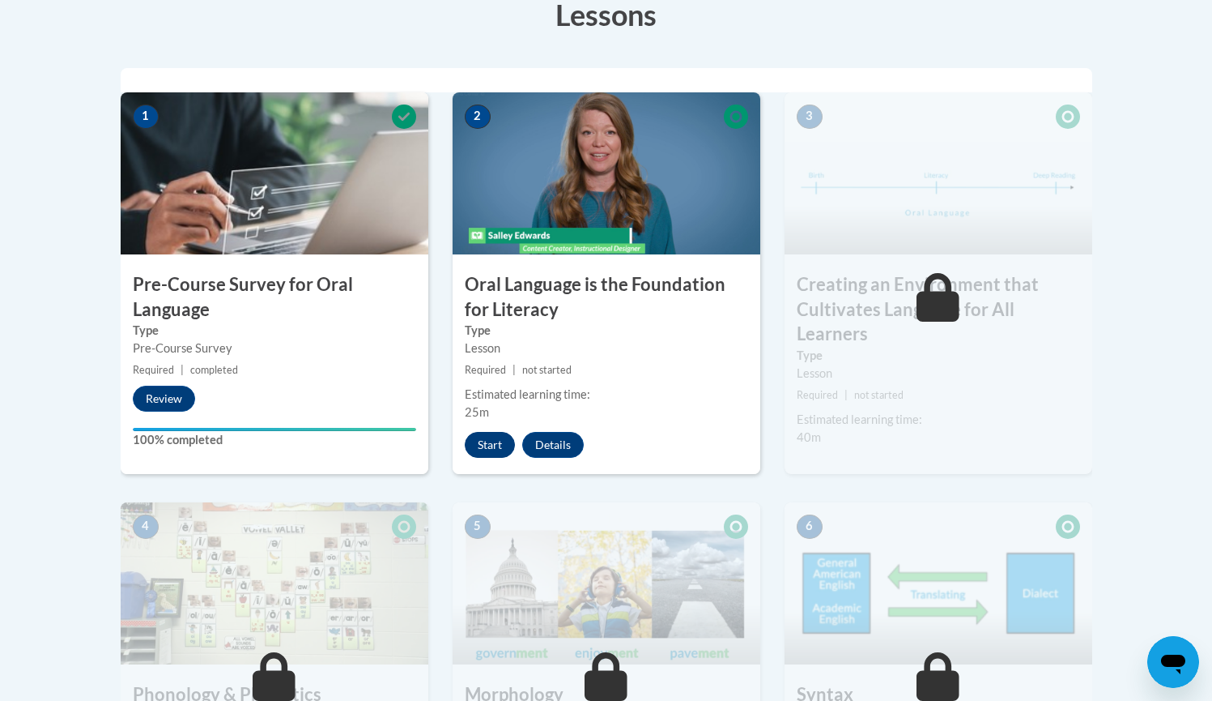
click at [484, 443] on button "Start" at bounding box center [490, 445] width 50 height 26
